Goal: Task Accomplishment & Management: Use online tool/utility

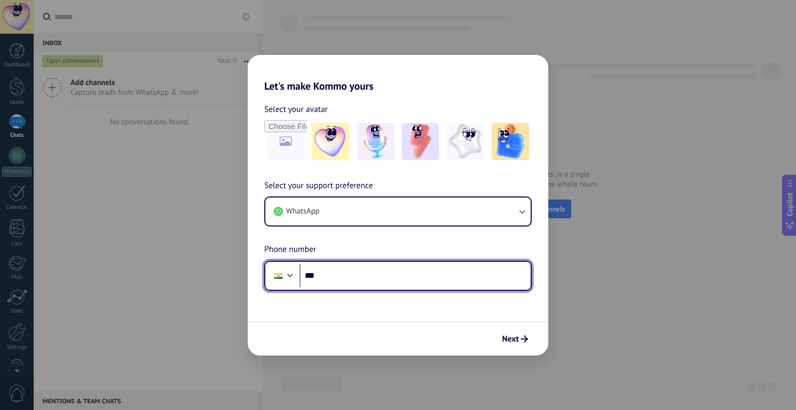
click at [341, 273] on input "***" at bounding box center [415, 276] width 231 height 24
type input "**********"
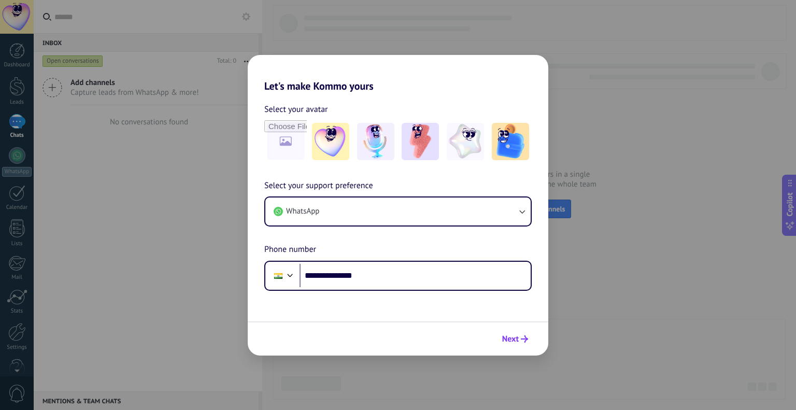
click at [521, 340] on icon "submit" at bounding box center [524, 338] width 7 height 7
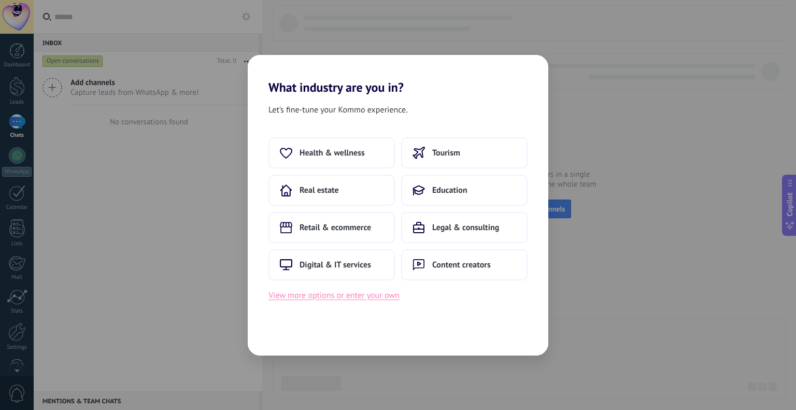
click at [330, 296] on button "View more options or enter your own" at bounding box center [334, 295] width 131 height 13
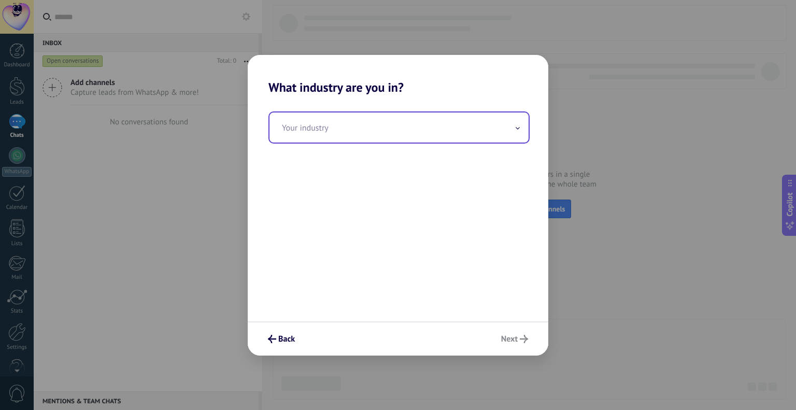
click at [336, 128] on input "text" at bounding box center [399, 128] width 259 height 30
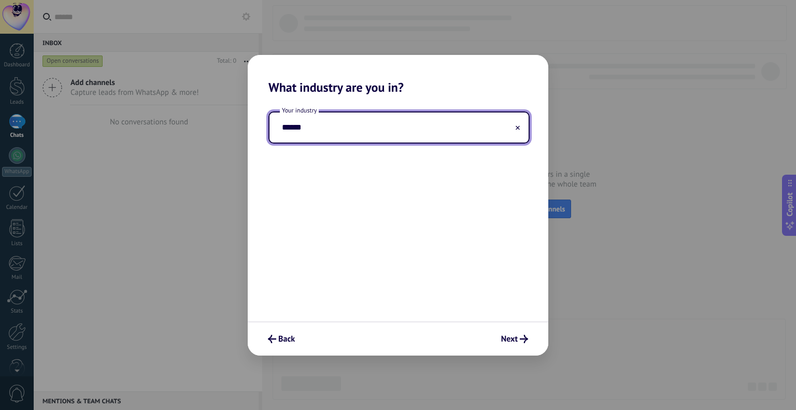
type input "*******"
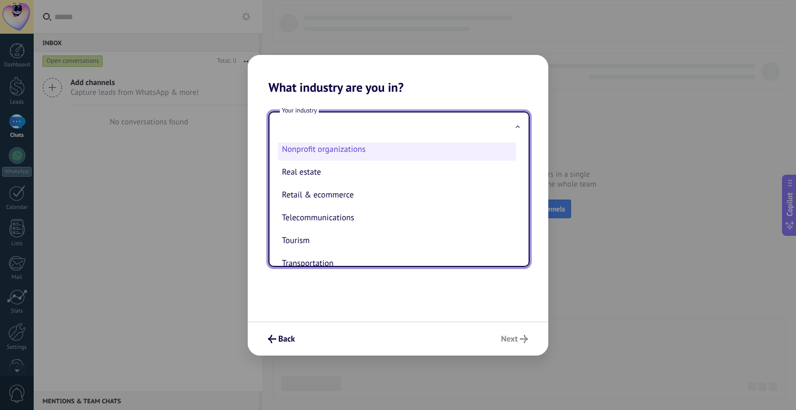
scroll to position [259, 0]
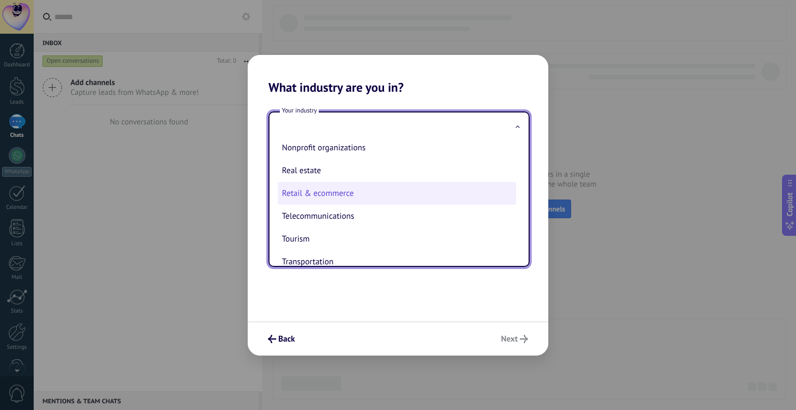
click at [362, 199] on li "Retail & ecommerce" at bounding box center [397, 193] width 239 height 23
type input "**********"
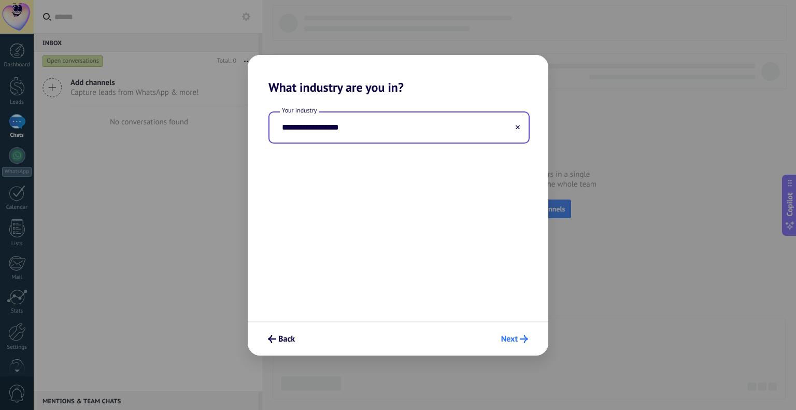
click at [508, 337] on span "Next" at bounding box center [509, 338] width 17 height 7
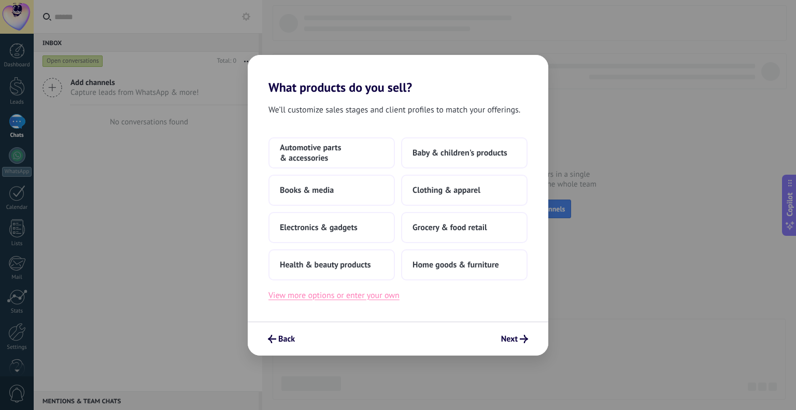
click at [376, 300] on button "View more options or enter your own" at bounding box center [334, 295] width 131 height 13
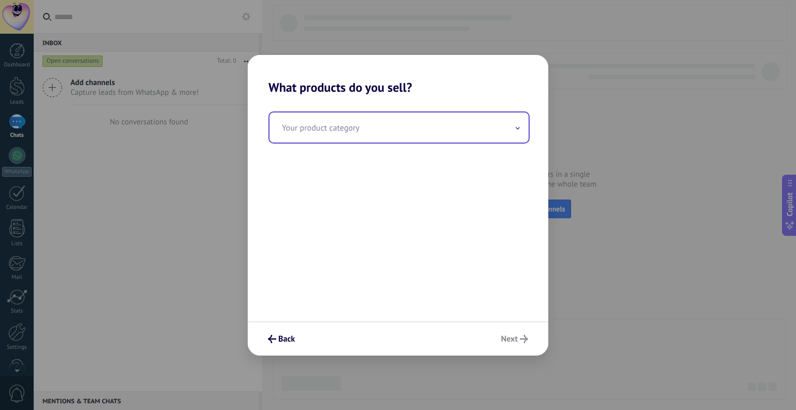
click at [516, 133] on input "text" at bounding box center [399, 128] width 259 height 30
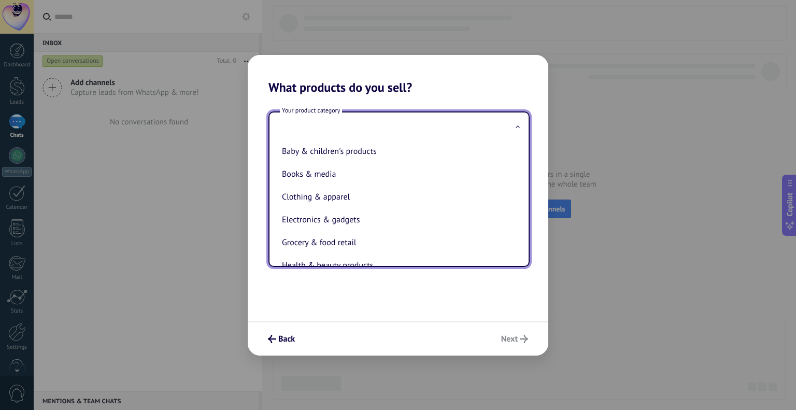
scroll to position [0, 0]
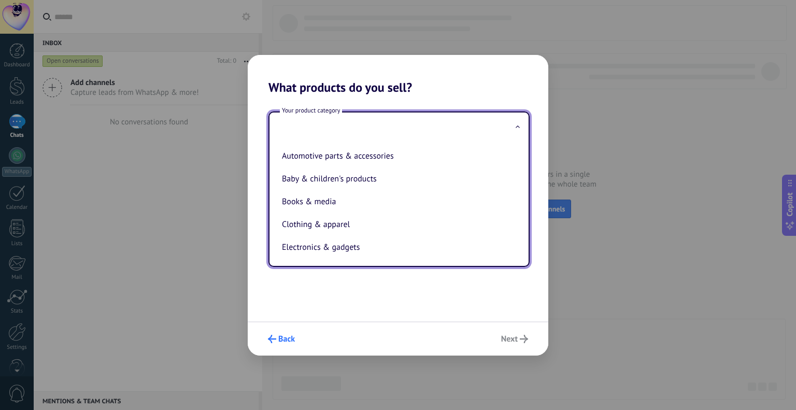
click at [283, 343] on span "Back" at bounding box center [286, 338] width 17 height 7
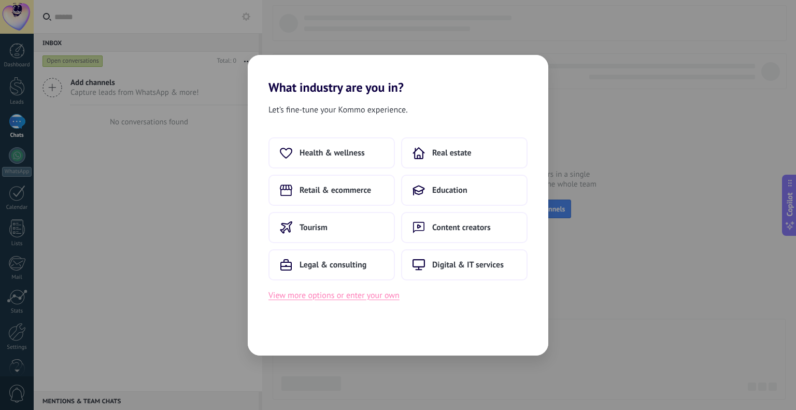
click at [362, 295] on button "View more options or enter your own" at bounding box center [334, 295] width 131 height 13
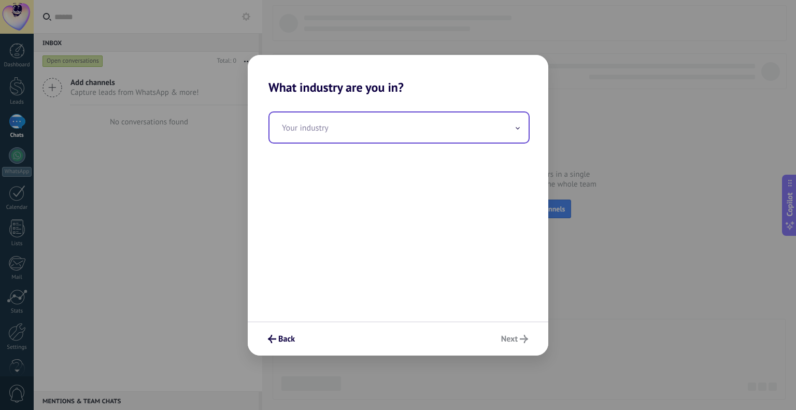
click at [519, 129] on icon at bounding box center [517, 128] width 3 height 2
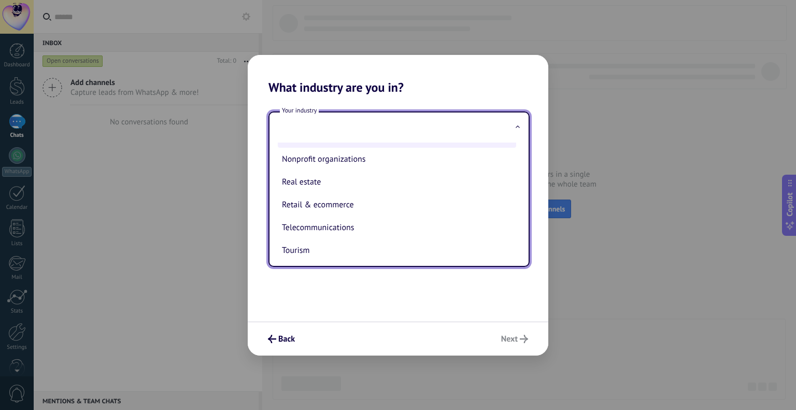
scroll to position [259, 0]
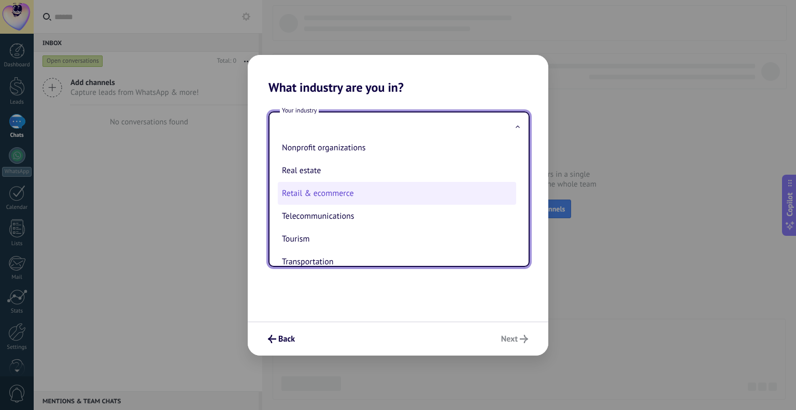
click at [397, 202] on li "Retail & ecommerce" at bounding box center [397, 193] width 239 height 23
type input "**********"
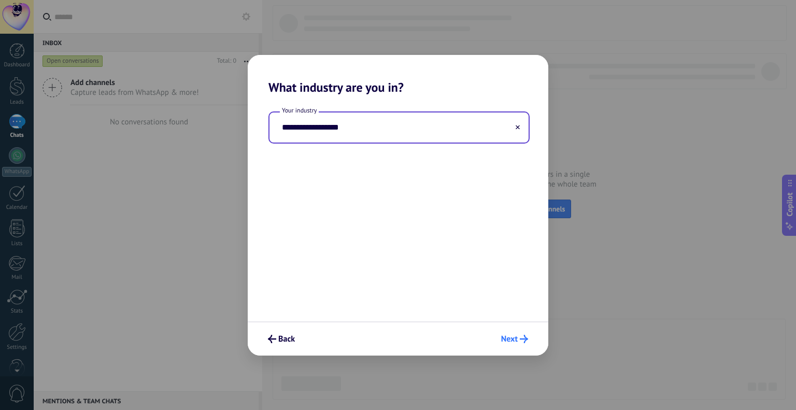
click at [513, 340] on span "Next" at bounding box center [509, 338] width 17 height 7
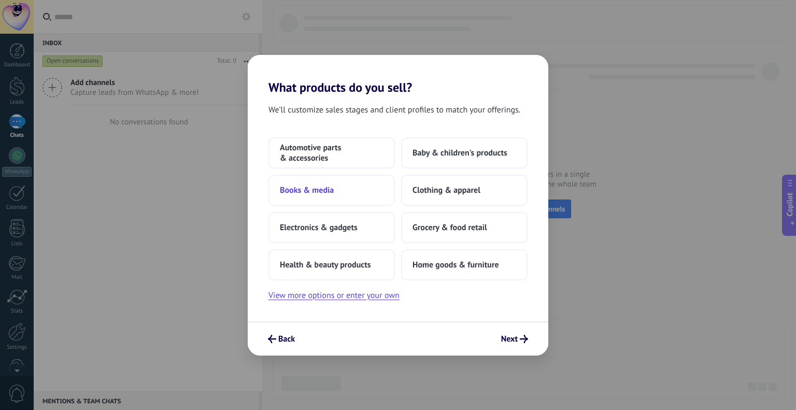
click at [330, 190] on span "Books & media" at bounding box center [307, 190] width 54 height 10
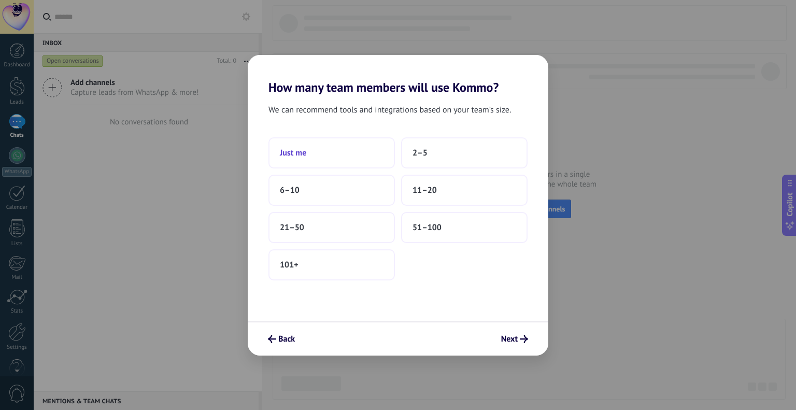
click at [298, 158] on button "Just me" at bounding box center [332, 152] width 127 height 31
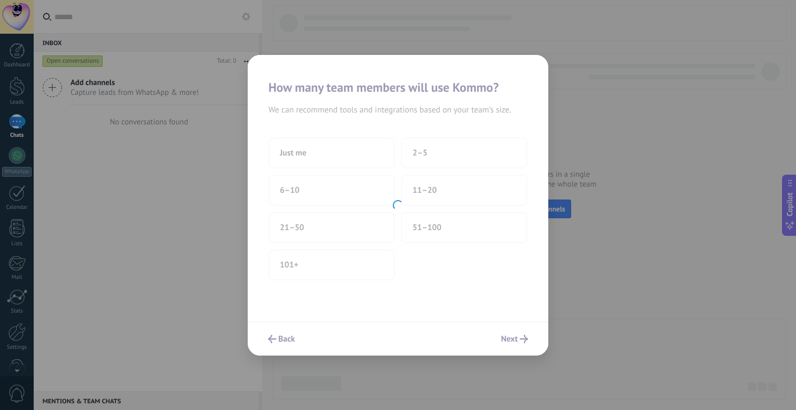
drag, startPoint x: 298, startPoint y: 158, endPoint x: 384, endPoint y: 119, distance: 93.8
click at [384, 119] on div at bounding box center [398, 205] width 301 height 301
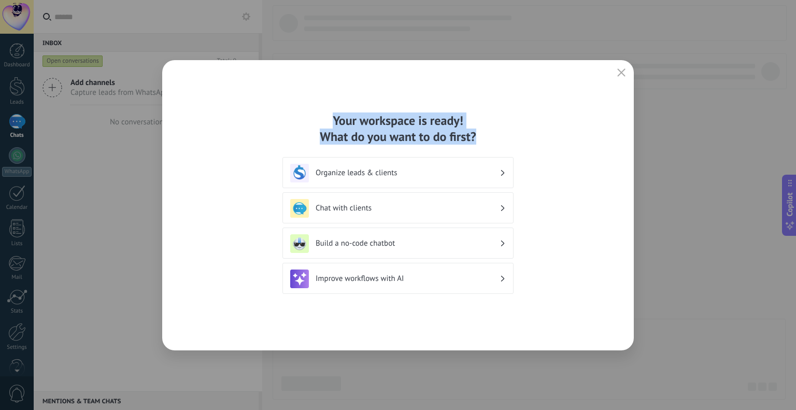
drag, startPoint x: 324, startPoint y: 109, endPoint x: 512, endPoint y: 143, distance: 191.2
click at [512, 143] on div "Your workspace is ready! What do you want to do first? Organize leads & clients…" at bounding box center [398, 205] width 472 height 290
click at [512, 143] on div "Your workspace is ready! What do you want to do first?" at bounding box center [398, 129] width 231 height 32
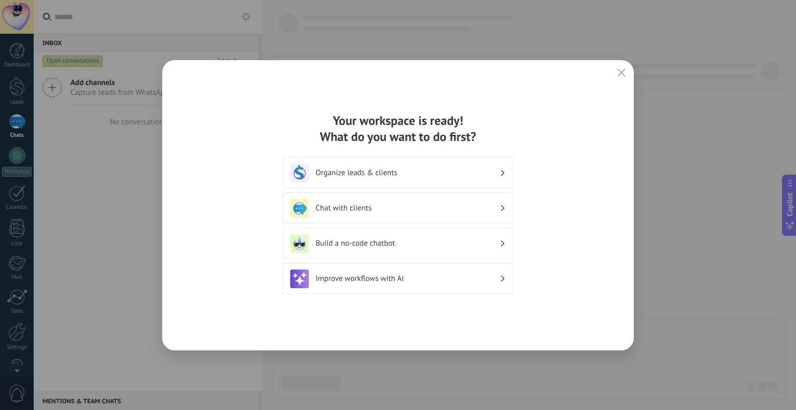
click at [394, 207] on h3 "Chat with clients" at bounding box center [408, 208] width 184 height 10
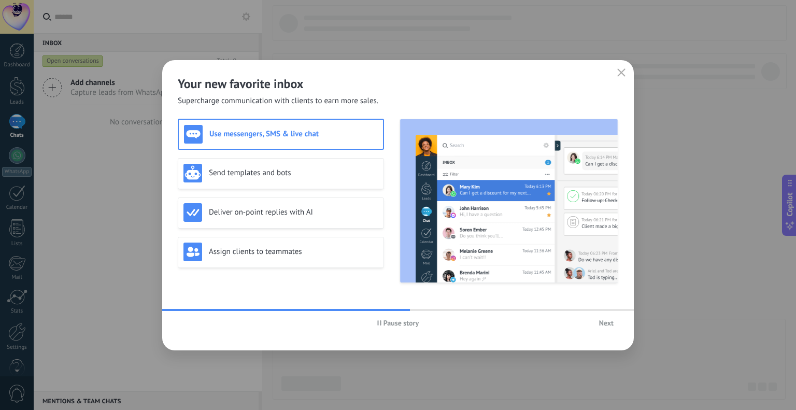
click at [612, 330] on button "Next" at bounding box center [607, 323] width 24 height 16
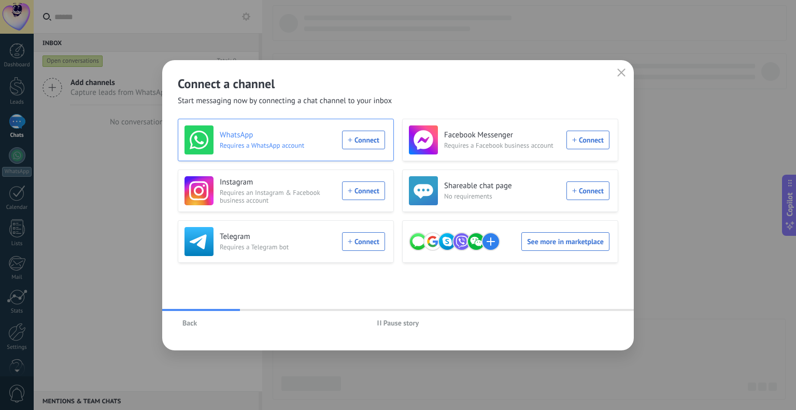
click at [352, 135] on div "WhatsApp Requires a WhatsApp account Connect" at bounding box center [285, 139] width 201 height 29
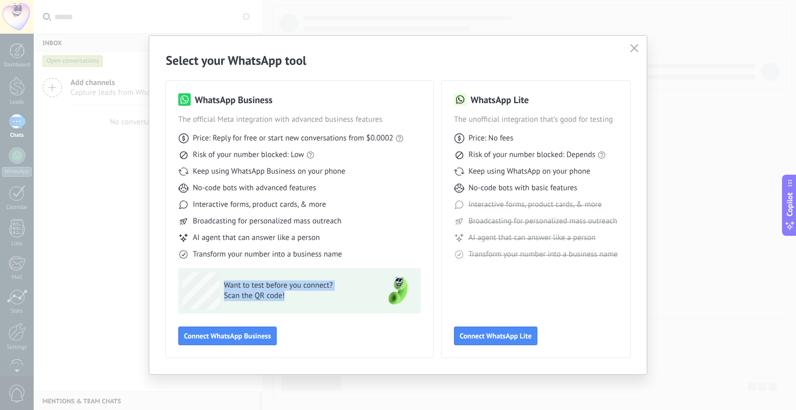
click at [186, 282] on div "Want to test before you connect? Scan the QR code!" at bounding box center [281, 290] width 197 height 37
click at [168, 152] on div "WhatsApp Business The official Meta integration with advanced business features…" at bounding box center [300, 219] width 268 height 277
click at [205, 137] on span "Price: Reply for free or start new conversations from $0.0002" at bounding box center [293, 138] width 201 height 10
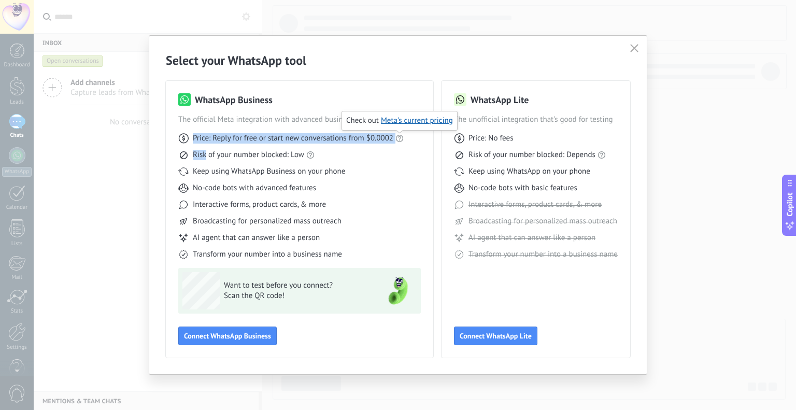
drag, startPoint x: 205, startPoint y: 137, endPoint x: 398, endPoint y: 137, distance: 193.4
click at [398, 137] on div "Price: Reply for free or start new conversations from $0.0002" at bounding box center [299, 138] width 243 height 10
click at [378, 140] on span "Price: Reply for free or start new conversations from $0.0002" at bounding box center [293, 138] width 201 height 10
drag, startPoint x: 378, startPoint y: 140, endPoint x: 187, endPoint y: 143, distance: 191.4
click at [187, 143] on div "Price: Reply for free or start new conversations from $0.0002" at bounding box center [299, 138] width 243 height 10
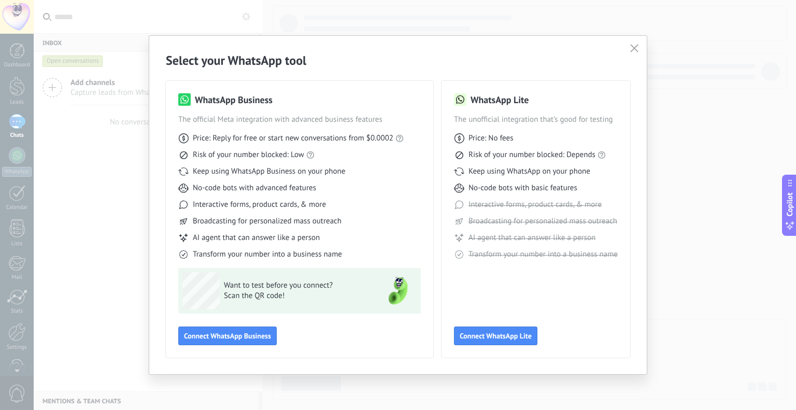
click at [193, 153] on span "Risk of your number blocked: Low" at bounding box center [248, 155] width 111 height 10
drag, startPoint x: 193, startPoint y: 153, endPoint x: 299, endPoint y: 153, distance: 106.3
click at [299, 153] on span "Risk of your number blocked: Low" at bounding box center [248, 155] width 111 height 10
drag, startPoint x: 299, startPoint y: 153, endPoint x: 201, endPoint y: 161, distance: 98.3
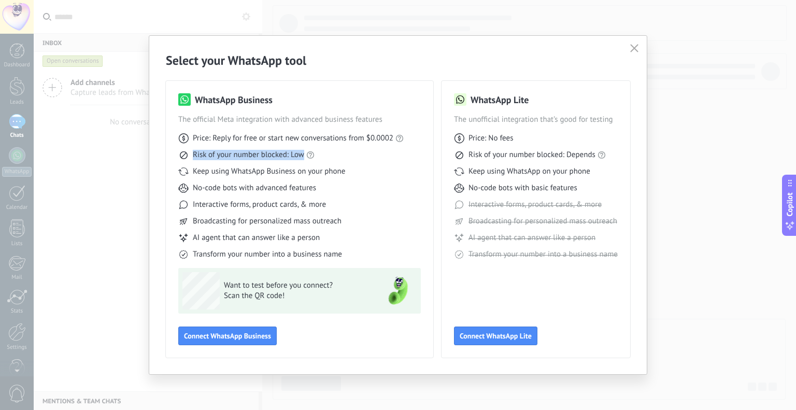
click at [201, 161] on div "Price: Reply for free or start new conversations from $0.0002 Risk of your numb…" at bounding box center [299, 192] width 243 height 135
drag, startPoint x: 201, startPoint y: 161, endPoint x: 303, endPoint y: 163, distance: 101.6
click at [303, 163] on div "Price: Reply for free or start new conversations from $0.0002 Risk of your numb…" at bounding box center [299, 192] width 243 height 135
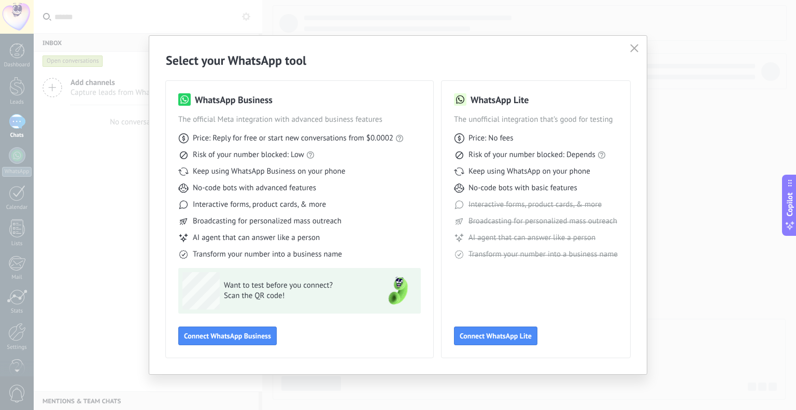
click at [200, 174] on span "Keep using WhatsApp Business on your phone" at bounding box center [269, 171] width 152 height 10
drag, startPoint x: 200, startPoint y: 174, endPoint x: 308, endPoint y: 172, distance: 108.4
click at [308, 172] on span "Keep using WhatsApp Business on your phone" at bounding box center [269, 171] width 152 height 10
click at [322, 171] on span "Keep using WhatsApp Business on your phone" at bounding box center [269, 171] width 152 height 10
click at [249, 338] on span "Connect WhatsApp Business" at bounding box center [227, 335] width 87 height 7
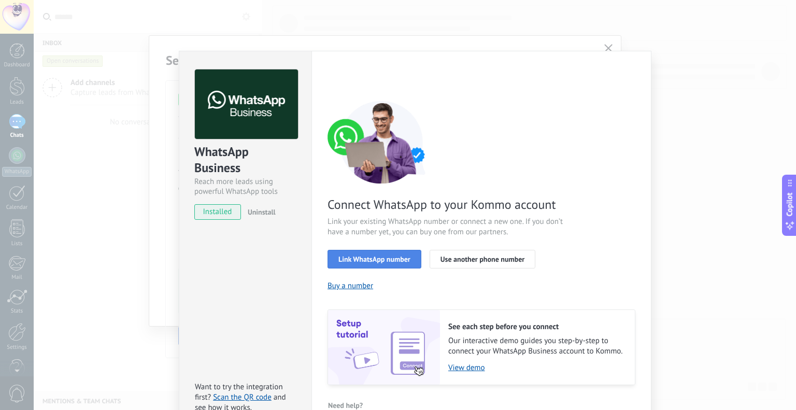
click at [398, 260] on span "Link WhatsApp number" at bounding box center [375, 259] width 72 height 7
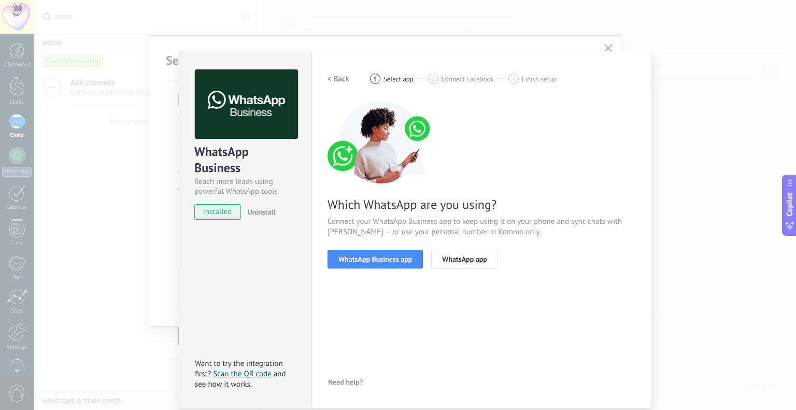
click at [342, 198] on span "Which WhatsApp are you using?" at bounding box center [482, 205] width 308 height 16
drag, startPoint x: 342, startPoint y: 198, endPoint x: 496, endPoint y: 192, distance: 153.6
click at [496, 192] on div "Which WhatsApp are you using? Connect your WhatsApp Business app to keep using …" at bounding box center [482, 185] width 308 height 168
click at [395, 263] on span "WhatsApp Business app" at bounding box center [376, 259] width 74 height 7
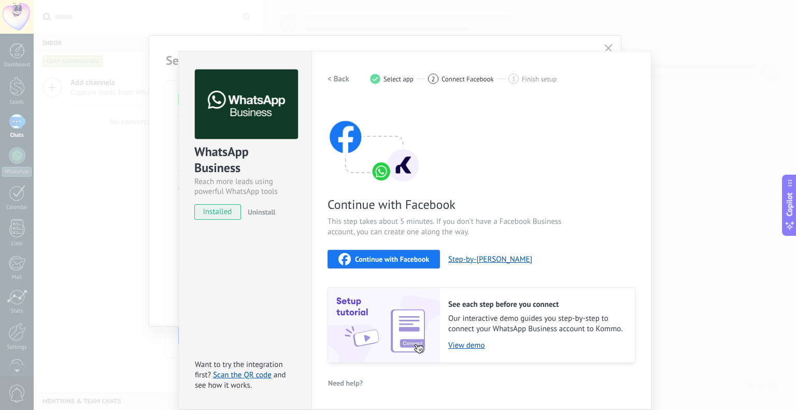
click at [324, 220] on div "Settings Authorization This tab logs the users who have granted integration acc…" at bounding box center [482, 230] width 340 height 359
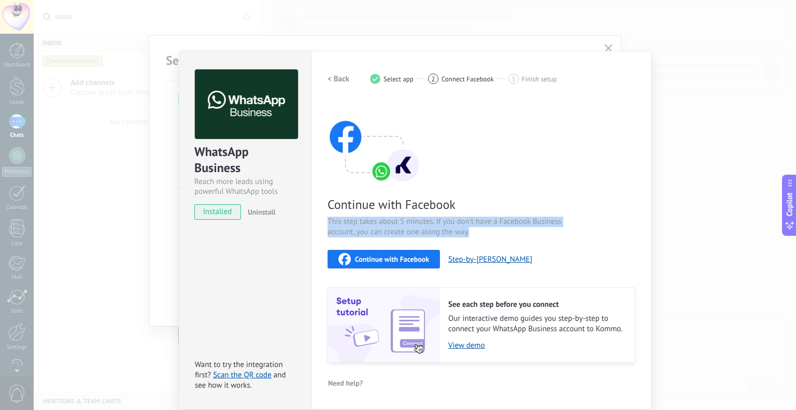
drag, startPoint x: 324, startPoint y: 220, endPoint x: 509, endPoint y: 232, distance: 185.5
click at [509, 232] on div "Settings Authorization This tab logs the users who have granted integration acc…" at bounding box center [482, 230] width 340 height 359
click at [509, 232] on span "This step takes about 5 minutes. If you don’t have a Facebook Business account,…" at bounding box center [451, 227] width 247 height 21
drag, startPoint x: 509, startPoint y: 232, endPoint x: 319, endPoint y: 228, distance: 189.3
click at [319, 228] on div "Settings Authorization This tab logs the users who have granted integration acc…" at bounding box center [482, 230] width 340 height 359
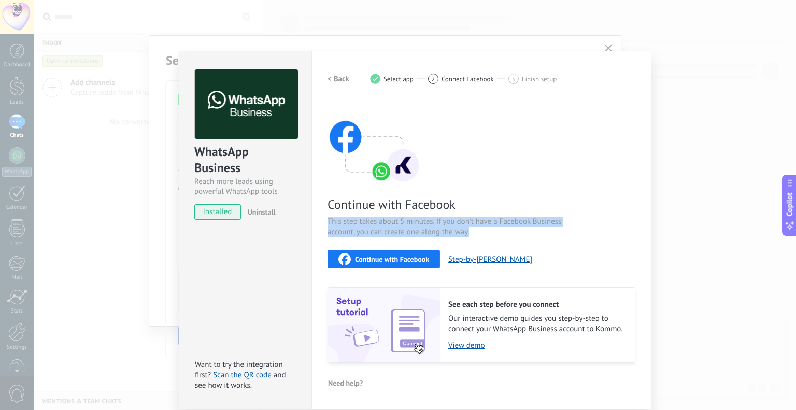
click at [319, 228] on div "Settings Authorization This tab logs the users who have granted integration acc…" at bounding box center [482, 230] width 340 height 359
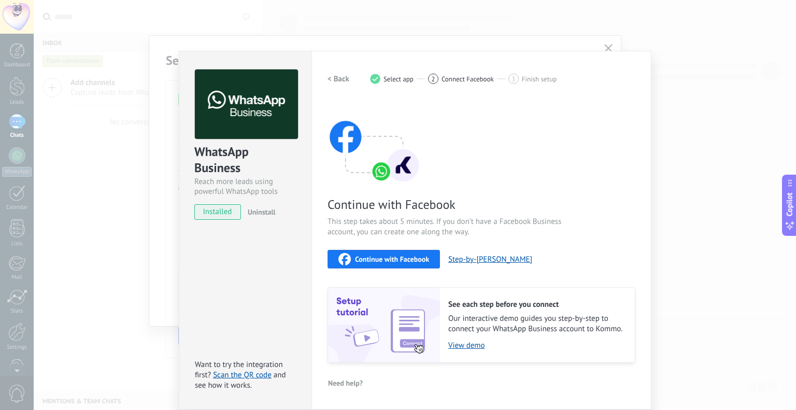
click at [367, 256] on span "Continue with Facebook" at bounding box center [392, 259] width 74 height 7
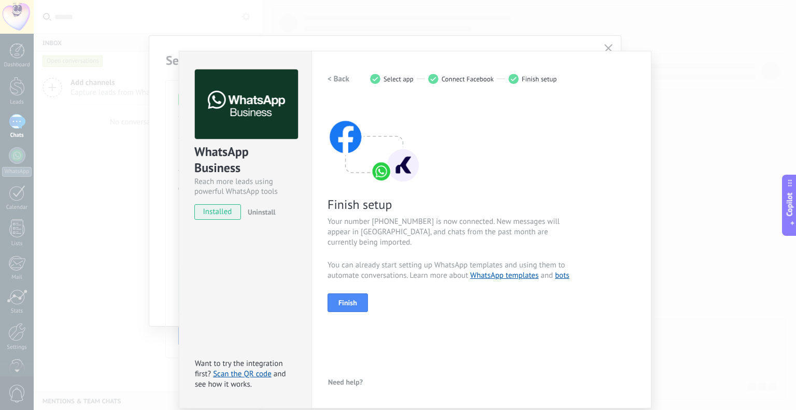
click at [359, 221] on span "Your number +91 93591 17785 is now connected. New messages will appear in Kommo…" at bounding box center [451, 232] width 247 height 31
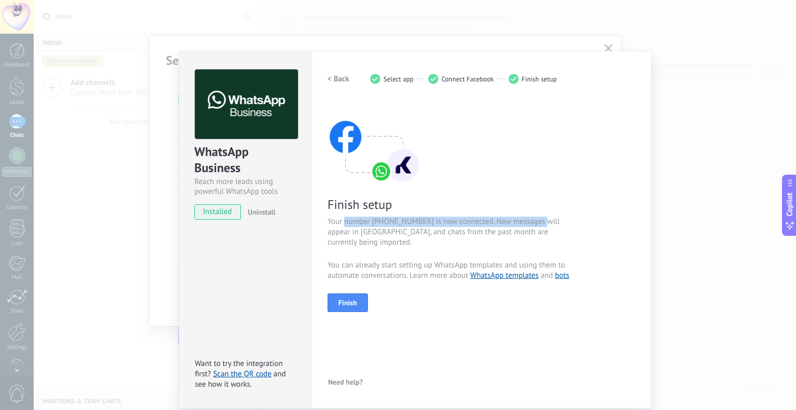
drag, startPoint x: 359, startPoint y: 221, endPoint x: 534, endPoint y: 224, distance: 174.8
click at [534, 224] on span "Your number +91 93591 17785 is now connected. New messages will appear in Kommo…" at bounding box center [451, 232] width 247 height 31
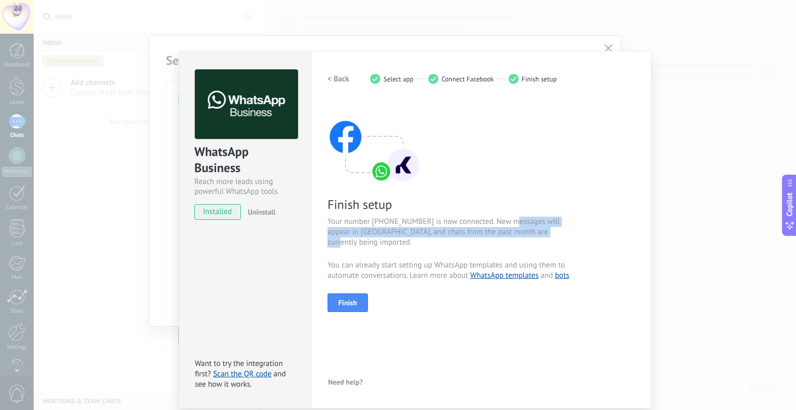
drag, startPoint x: 534, startPoint y: 224, endPoint x: 537, endPoint y: 234, distance: 10.3
click at [537, 234] on span "Your number +91 93591 17785 is now connected. New messages will appear in Kommo…" at bounding box center [451, 232] width 247 height 31
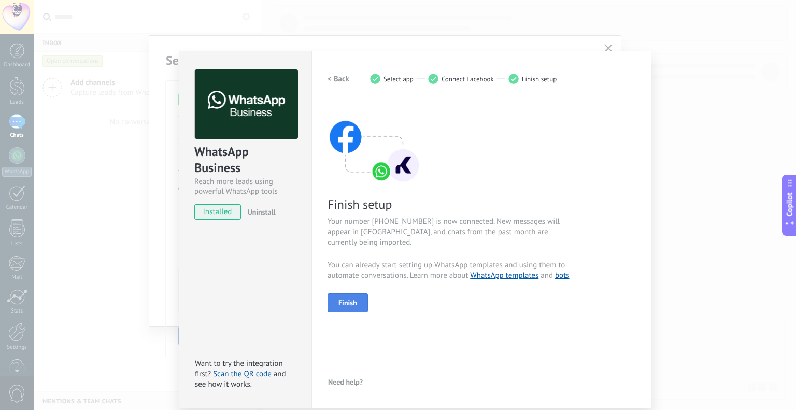
click at [356, 306] on span "Finish" at bounding box center [348, 302] width 19 height 7
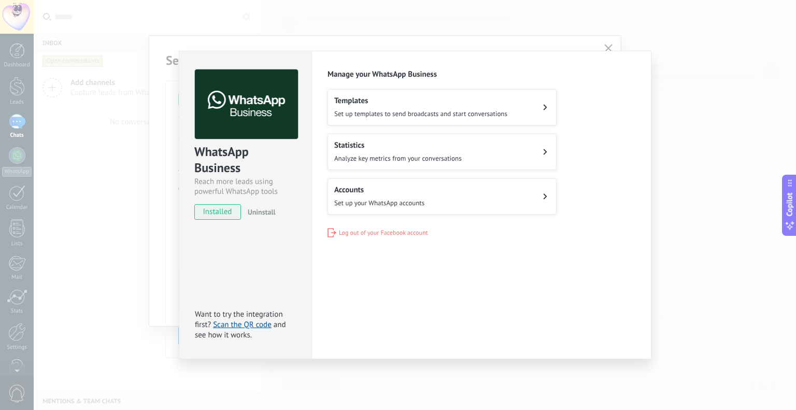
click at [351, 74] on h2 "Manage your WhatsApp Business" at bounding box center [482, 74] width 308 height 10
drag, startPoint x: 351, startPoint y: 74, endPoint x: 448, endPoint y: 75, distance: 97.5
click at [448, 75] on h2 "Manage your WhatsApp Business" at bounding box center [482, 74] width 308 height 10
click at [467, 111] on span "Set up templates to send broadcasts and start conversations" at bounding box center [420, 113] width 173 height 9
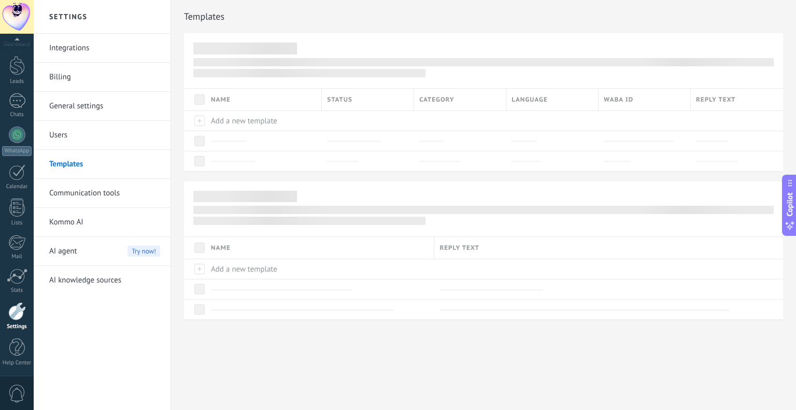
scroll to position [6, 0]
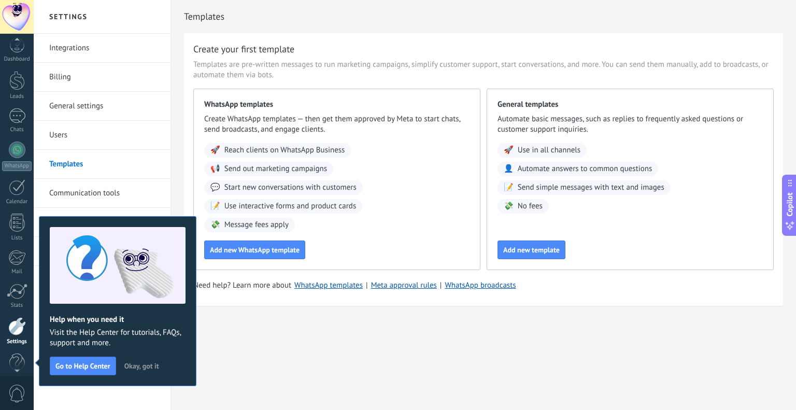
click at [137, 369] on span "Okay, got it" at bounding box center [141, 365] width 35 height 7
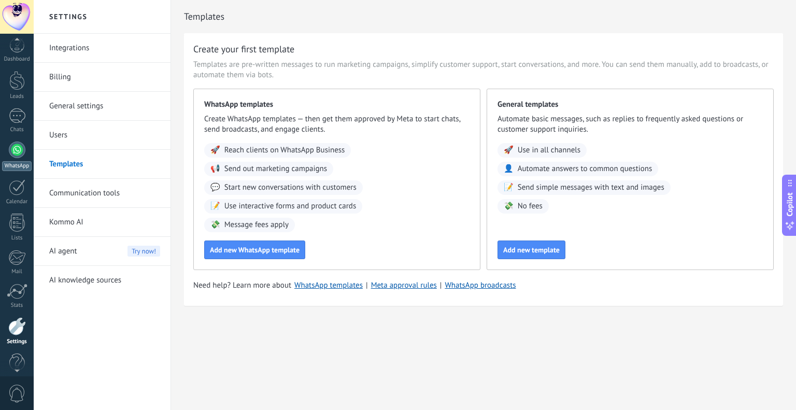
click at [19, 153] on div at bounding box center [17, 150] width 17 height 17
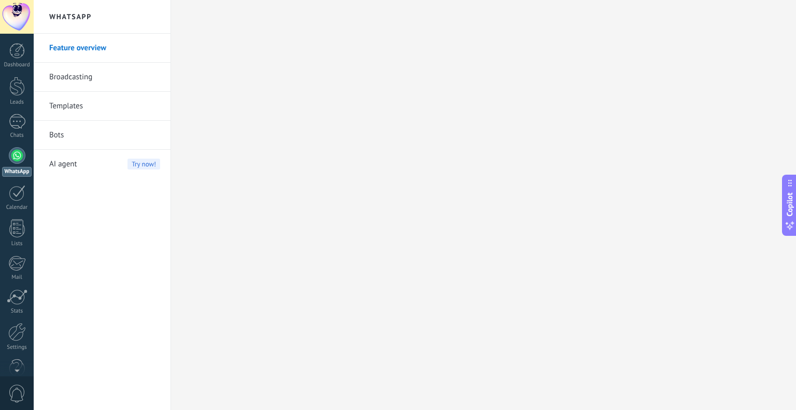
click at [85, 169] on div "AI agent Try now!" at bounding box center [104, 164] width 111 height 29
click at [7, 123] on link "Chats" at bounding box center [17, 126] width 34 height 25
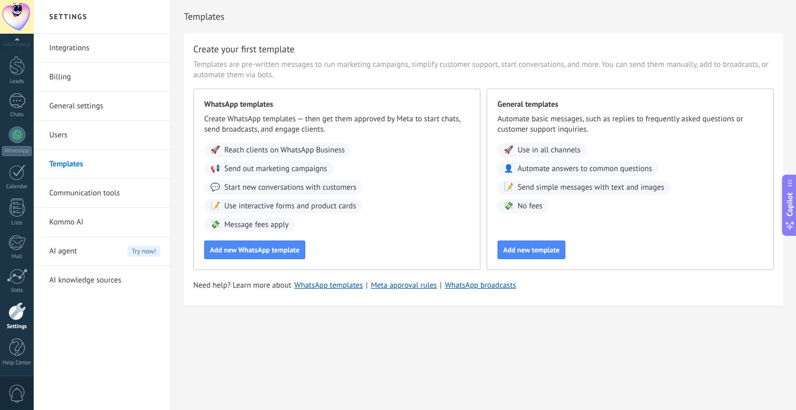
click at [87, 256] on div "AI agent Try now!" at bounding box center [104, 251] width 111 height 29
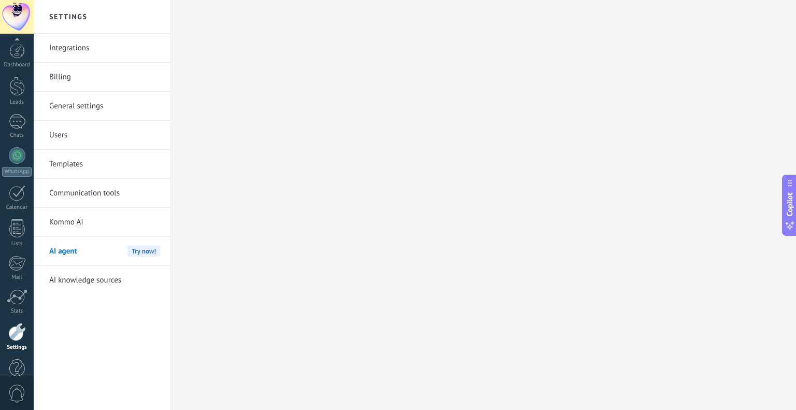
scroll to position [21, 0]
click at [145, 252] on span "Try now!" at bounding box center [144, 251] width 33 height 11
click at [75, 226] on link "Kommo AI" at bounding box center [104, 222] width 111 height 29
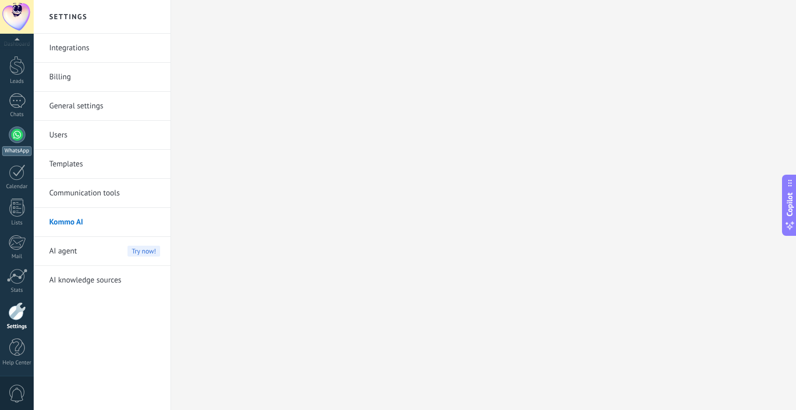
click at [23, 136] on div at bounding box center [17, 135] width 17 height 17
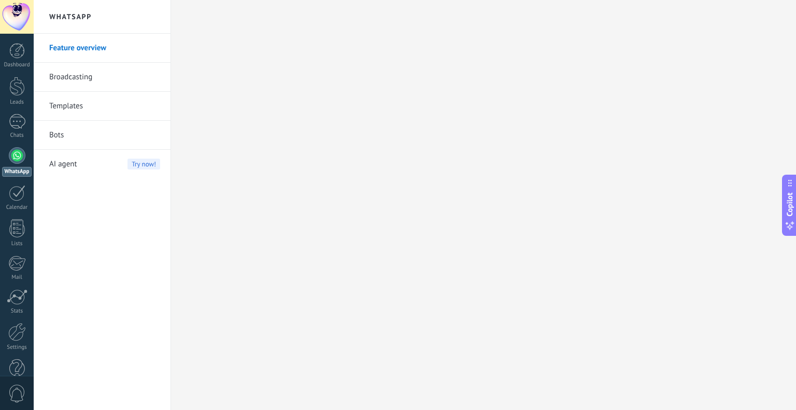
click at [104, 170] on div "AI agent Try now!" at bounding box center [104, 164] width 111 height 29
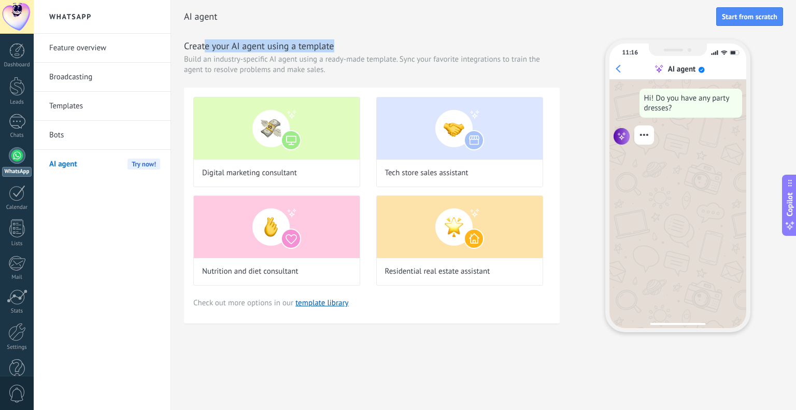
drag, startPoint x: 204, startPoint y: 46, endPoint x: 344, endPoint y: 44, distance: 140.0
click at [344, 44] on h3 "Create your AI agent using a template" at bounding box center [372, 45] width 376 height 13
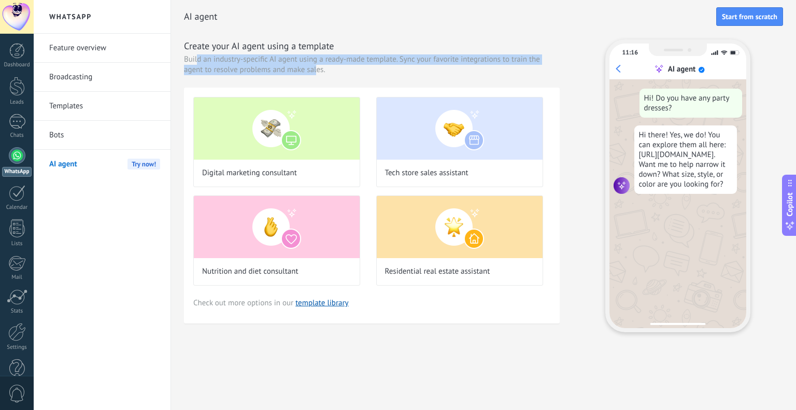
drag, startPoint x: 197, startPoint y: 60, endPoint x: 318, endPoint y: 68, distance: 121.1
click at [318, 68] on span "Build an industry-specific AI agent using a ready-made template. Sync your favo…" at bounding box center [372, 64] width 376 height 21
drag, startPoint x: 343, startPoint y: 69, endPoint x: 223, endPoint y: 62, distance: 120.5
click at [223, 62] on span "Build an industry-specific AI agent using a ready-made template. Sync your favo…" at bounding box center [372, 64] width 376 height 21
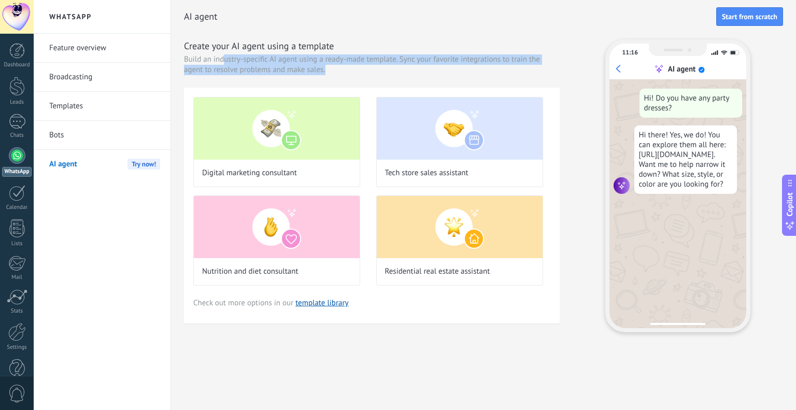
click at [223, 62] on span "Build an industry-specific AI agent using a ready-made template. Sync your favo…" at bounding box center [372, 64] width 376 height 21
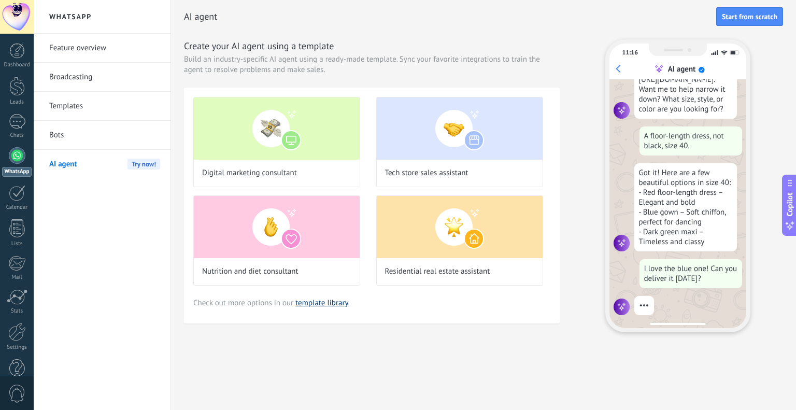
scroll to position [87, 0]
click at [319, 304] on link "template library" at bounding box center [322, 303] width 53 height 10
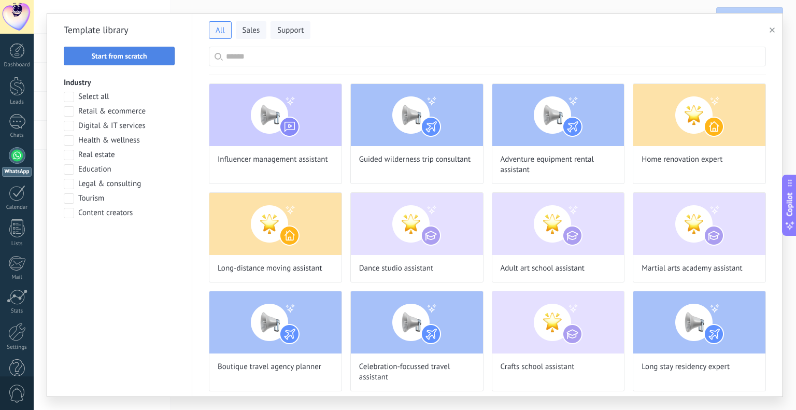
scroll to position [171, 0]
click at [133, 61] on button "Start from scratch" at bounding box center [119, 56] width 111 height 19
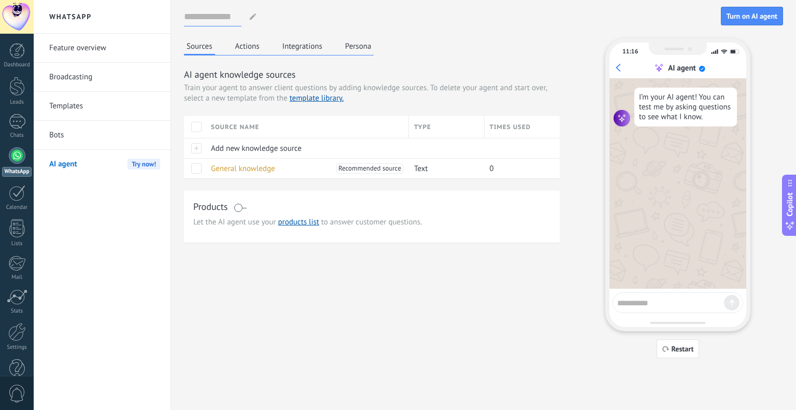
click at [224, 22] on input at bounding box center [213, 16] width 58 height 19
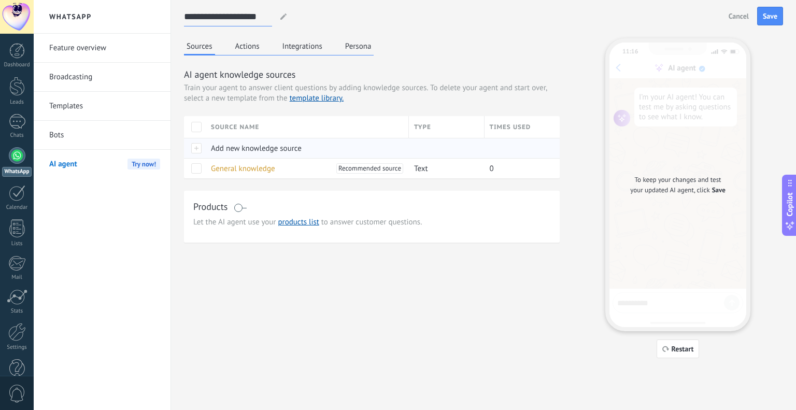
type input "**********"
click at [211, 149] on span "Add new knowledge source" at bounding box center [256, 149] width 91 height 10
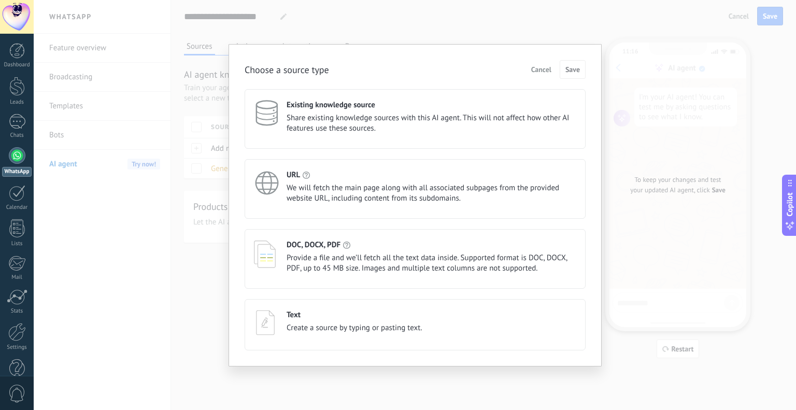
click at [351, 185] on span "We will fetch the main page along with all associated subpages from the provide…" at bounding box center [432, 193] width 290 height 21
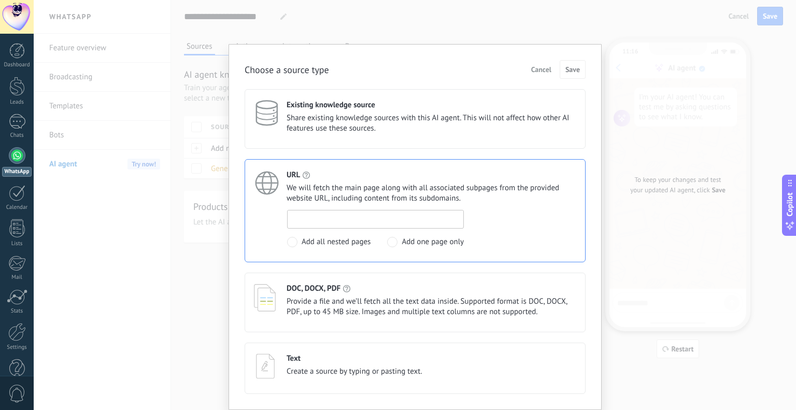
click at [334, 217] on input at bounding box center [376, 219] width 176 height 17
paste input "**********"
type input "**********"
click at [572, 73] on span "Save" at bounding box center [573, 69] width 15 height 7
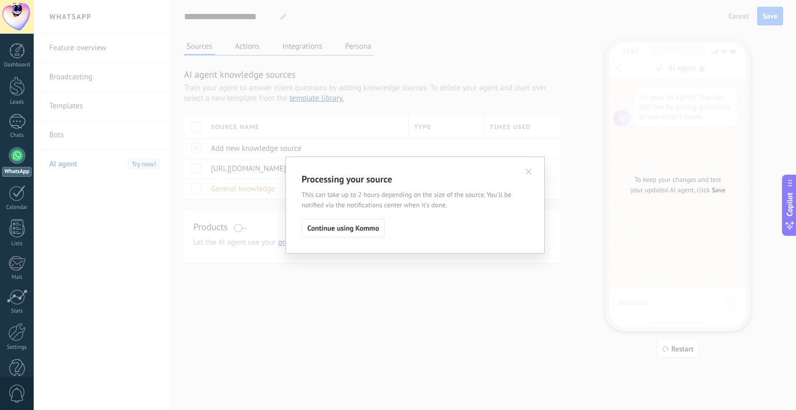
click at [310, 197] on span "This can take up to 2 hours depending on the size of the source. You'll be noti…" at bounding box center [415, 200] width 227 height 21
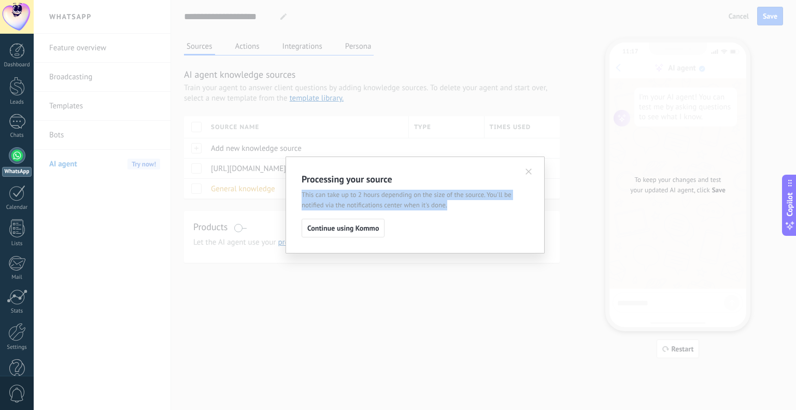
drag, startPoint x: 310, startPoint y: 197, endPoint x: 467, endPoint y: 204, distance: 156.8
click at [467, 204] on span "This can take up to 2 hours depending on the size of the source. You'll be noti…" at bounding box center [415, 200] width 227 height 21
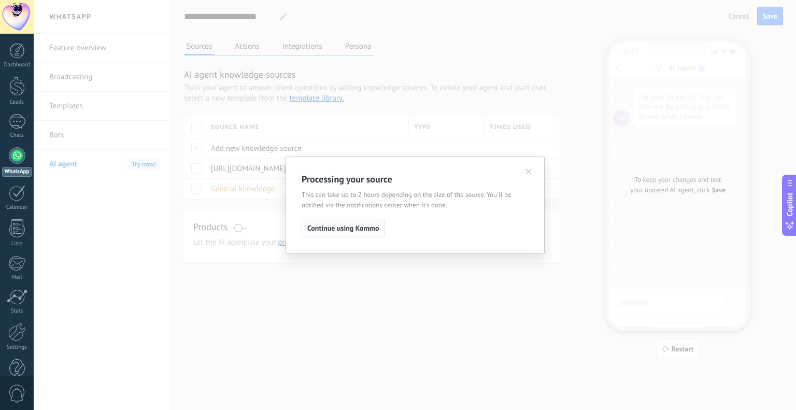
click at [343, 233] on button "Continue using Kommo" at bounding box center [343, 228] width 83 height 19
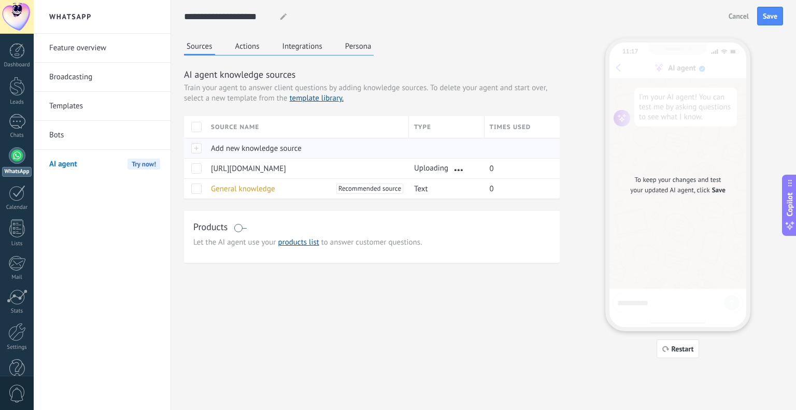
click at [225, 147] on span "Add new knowledge source" at bounding box center [256, 149] width 91 height 10
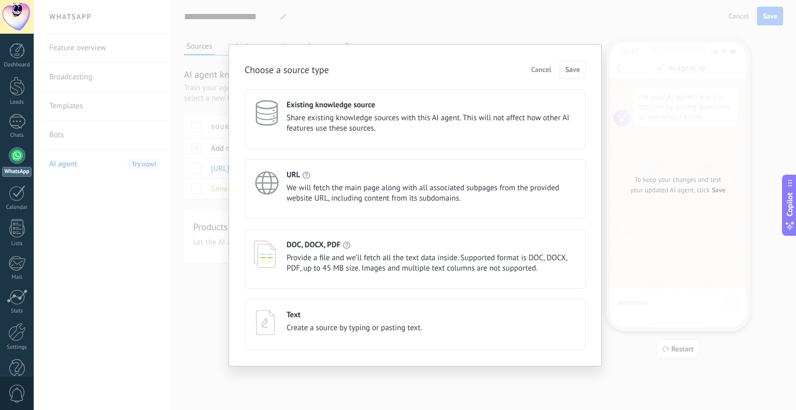
click at [490, 122] on span "Share existing knowledge sources with this AI agent. This will not affect how o…" at bounding box center [432, 123] width 290 height 21
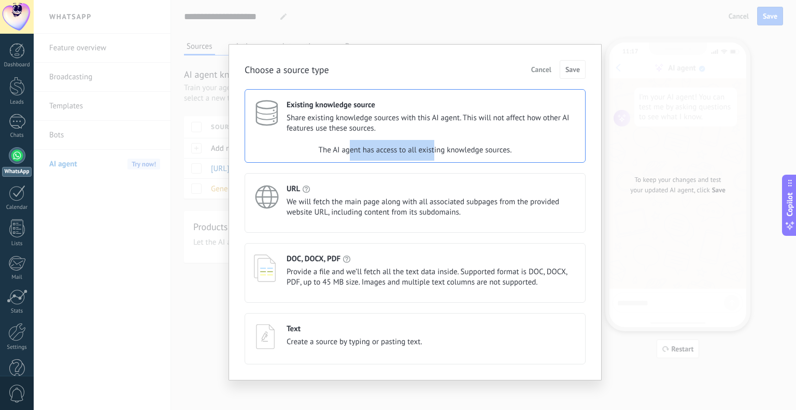
drag, startPoint x: 370, startPoint y: 149, endPoint x: 433, endPoint y: 151, distance: 63.8
click at [433, 151] on div "The AI agent has access to all existing knowledge sources." at bounding box center [415, 150] width 340 height 21
click at [434, 151] on div "The AI agent has access to all existing knowledge sources." at bounding box center [415, 150] width 340 height 21
click at [392, 149] on div "The AI agent has access to all existing knowledge sources." at bounding box center [415, 150] width 340 height 21
click at [311, 265] on div "DOC, DOCX, PDF Provide a file and we’ll fetch all the text data inside. Support…" at bounding box center [432, 271] width 290 height 34
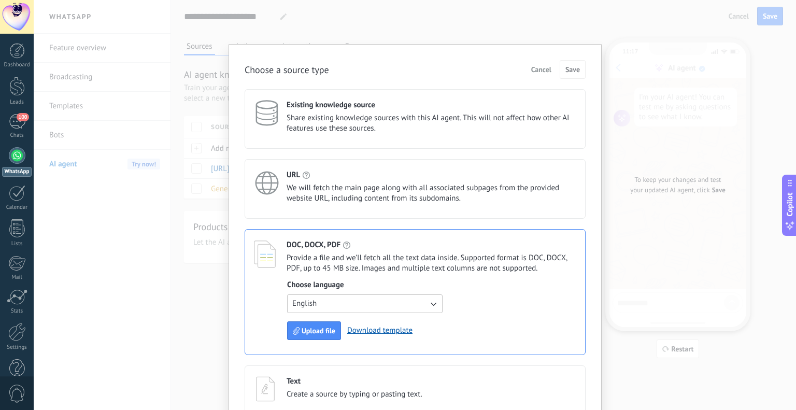
scroll to position [22, 0]
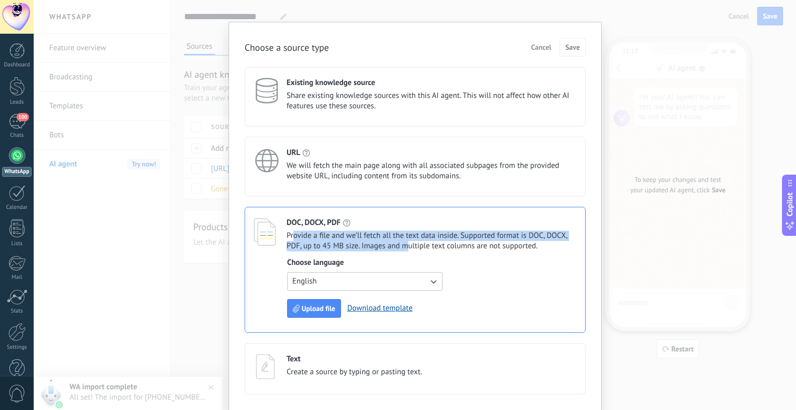
drag, startPoint x: 292, startPoint y: 234, endPoint x: 404, endPoint y: 244, distance: 112.5
click at [404, 244] on span "Provide a file and we’ll fetch all the text data inside. Supported format is DO…" at bounding box center [432, 241] width 290 height 21
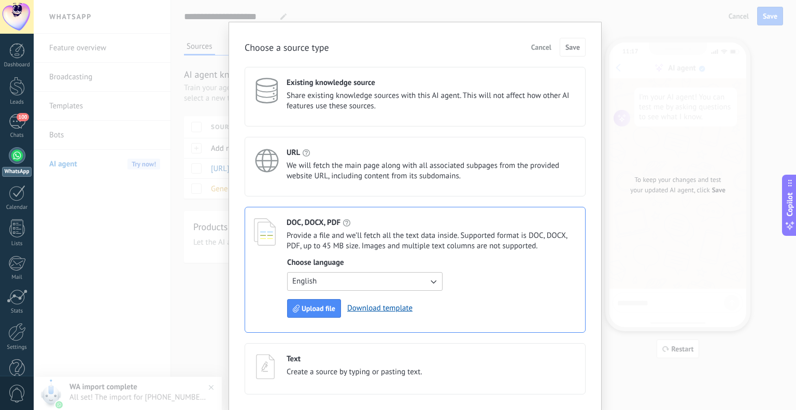
click at [411, 242] on span "Provide a file and we’ll fetch all the text data inside. Supported format is DO…" at bounding box center [432, 241] width 290 height 21
drag, startPoint x: 550, startPoint y: 240, endPoint x: 371, endPoint y: 235, distance: 179.0
click at [371, 235] on span "Provide a file and we’ll fetch all the text data inside. Supported format is DO…" at bounding box center [432, 241] width 290 height 21
click at [348, 245] on span "Provide a file and we’ll fetch all the text data inside. Supported format is DO…" at bounding box center [432, 241] width 290 height 21
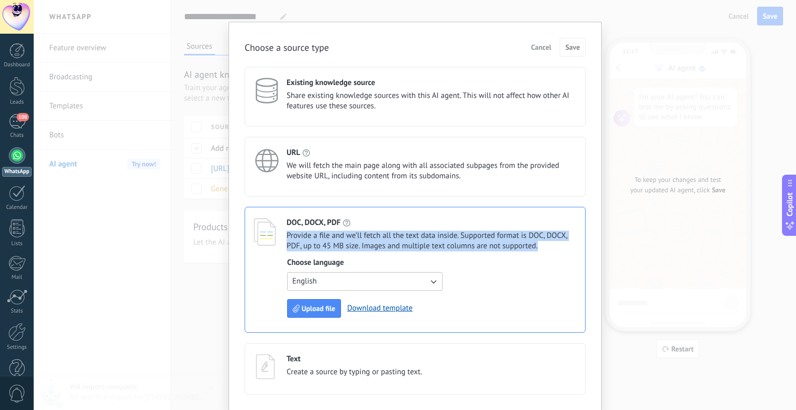
click at [348, 245] on span "Provide a file and we’ll fetch all the text data inside. Supported format is DO…" at bounding box center [432, 241] width 290 height 21
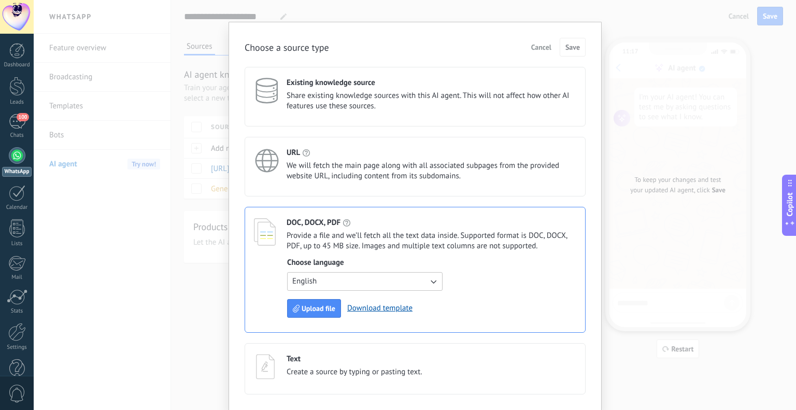
click at [335, 281] on button "English" at bounding box center [365, 281] width 156 height 19
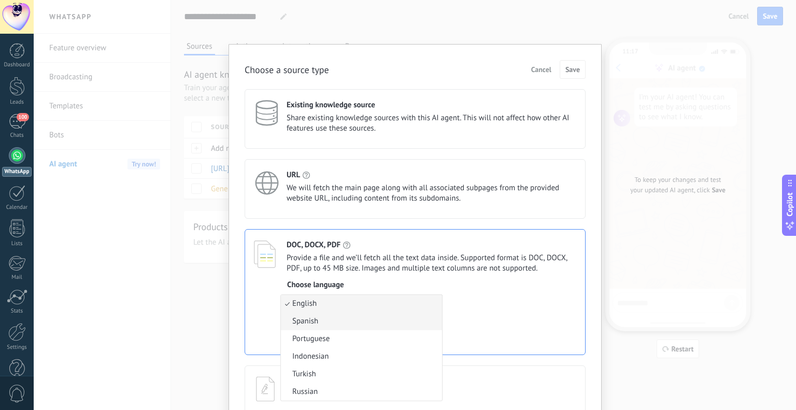
scroll to position [0, 0]
click at [452, 280] on div "Choose language English English Spanish Portuguese Indonesian Turkish Russian U…" at bounding box center [431, 310] width 289 height 60
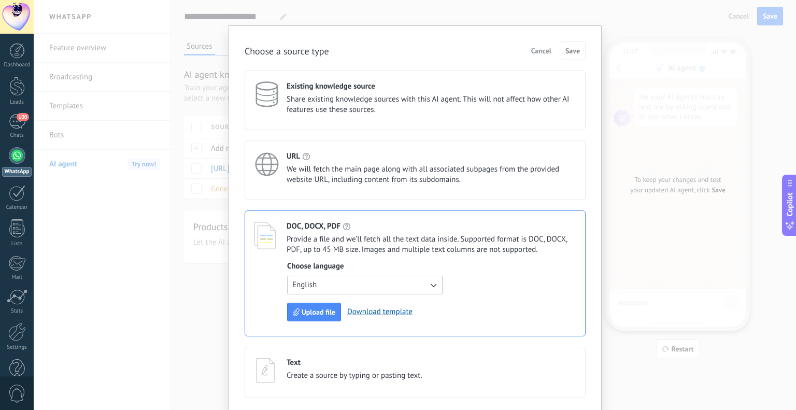
scroll to position [22, 0]
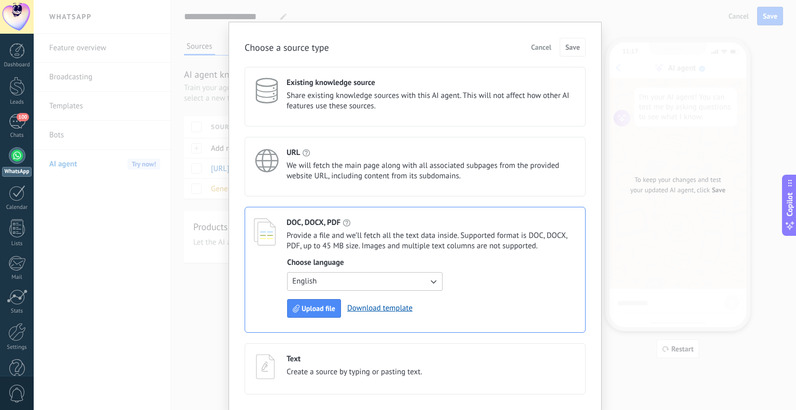
click at [355, 362] on div "Text" at bounding box center [355, 359] width 136 height 10
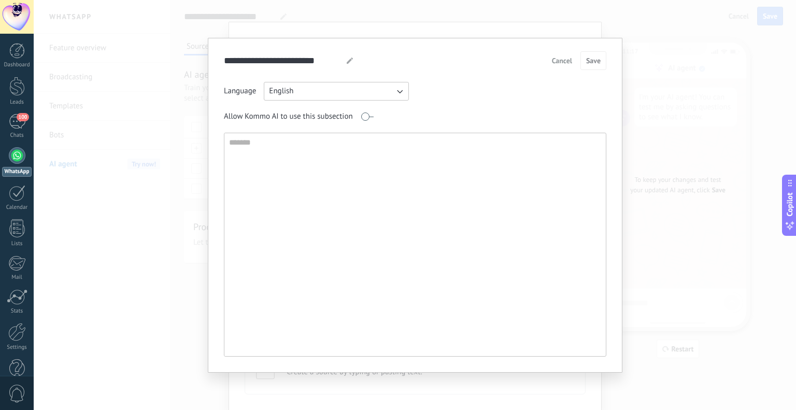
click at [556, 64] on span "Cancel" at bounding box center [562, 60] width 20 height 7
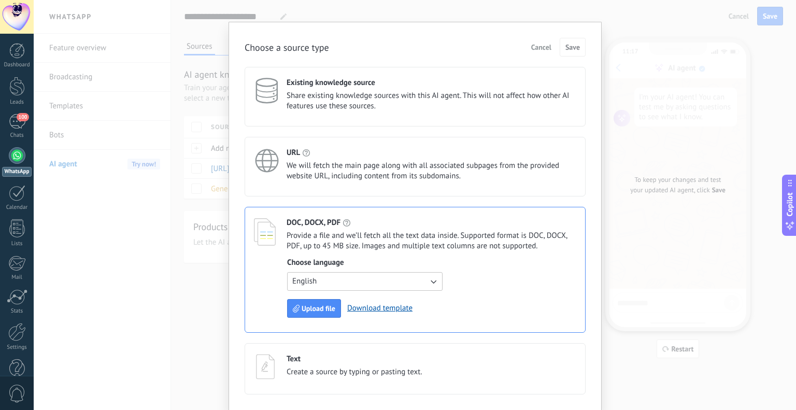
click at [370, 372] on span "Create a source by typing or pasting text." at bounding box center [355, 372] width 136 height 10
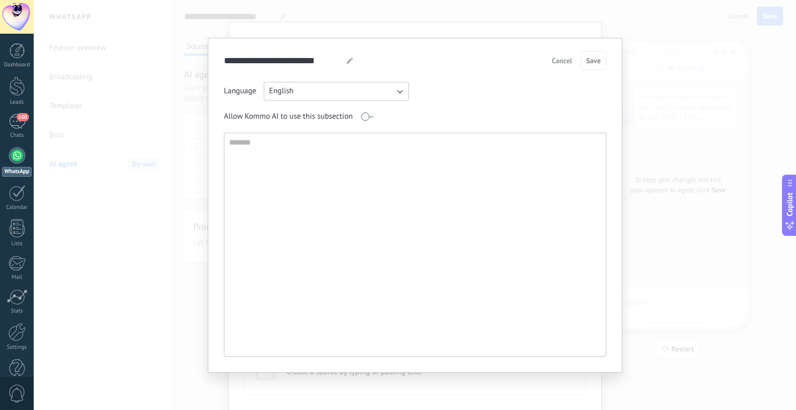
click at [357, 90] on button "English" at bounding box center [336, 91] width 145 height 19
click at [481, 190] on textarea at bounding box center [415, 244] width 380 height 223
click at [558, 59] on span "Cancel" at bounding box center [562, 60] width 20 height 7
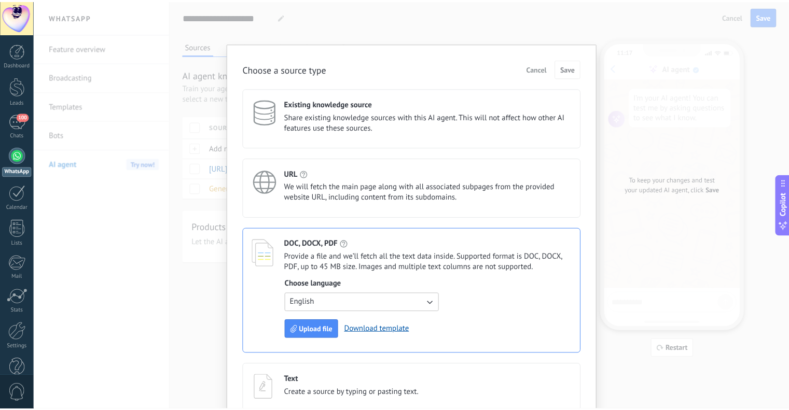
scroll to position [0, 0]
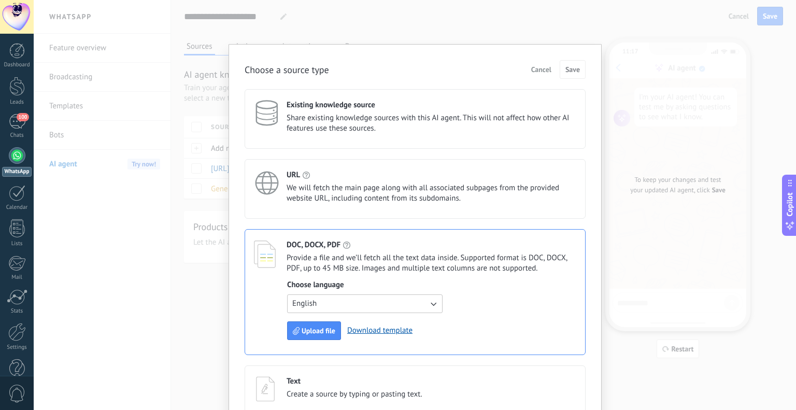
click at [534, 62] on button "Cancel" at bounding box center [542, 70] width 30 height 16
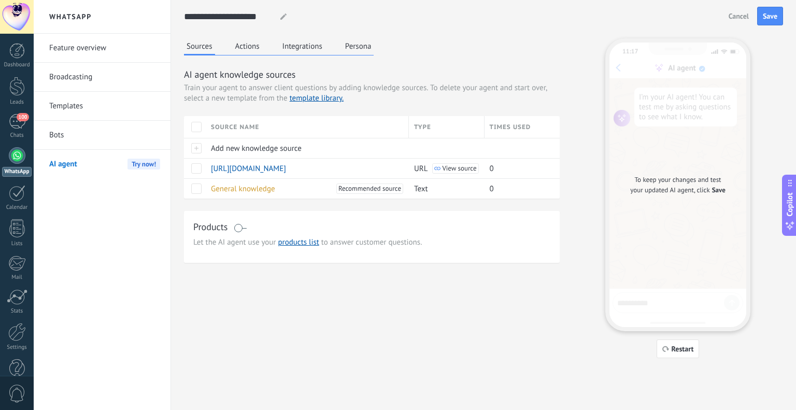
click at [246, 39] on button "Actions" at bounding box center [248, 46] width 30 height 16
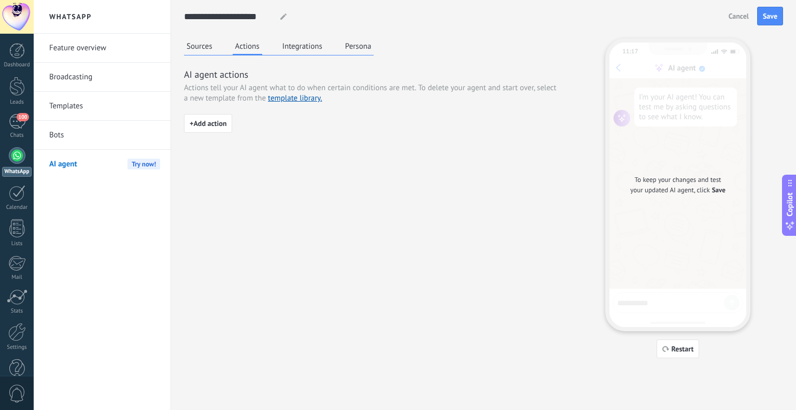
click at [210, 43] on button "Sources" at bounding box center [199, 46] width 31 height 16
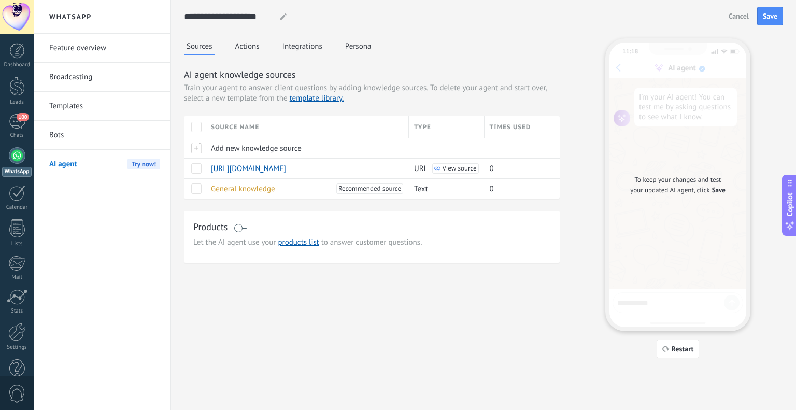
click at [308, 47] on button "Integrations" at bounding box center [302, 46] width 45 height 16
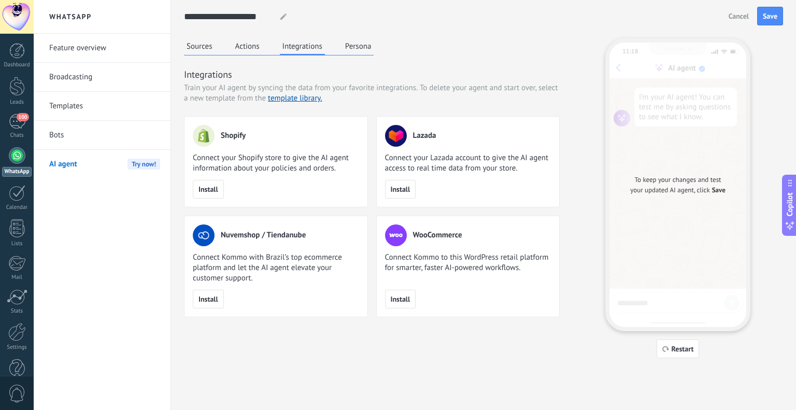
click at [373, 42] on button "Persona" at bounding box center [359, 46] width 32 height 16
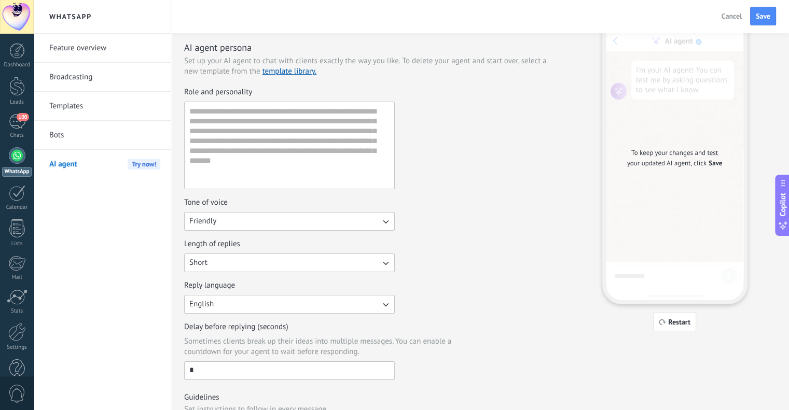
scroll to position [52, 0]
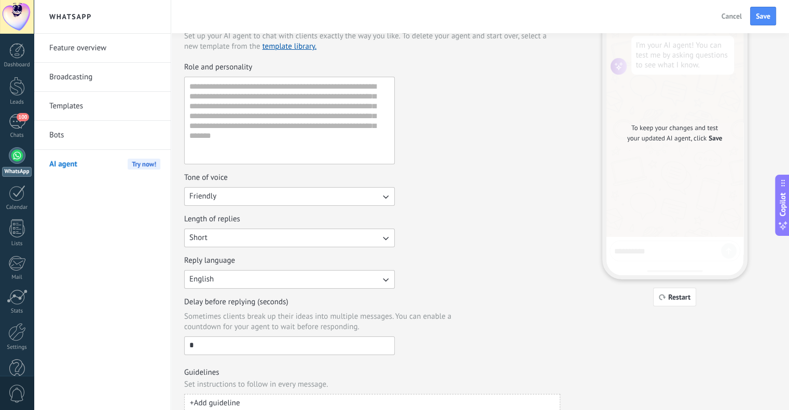
click at [258, 258] on div "Reply language" at bounding box center [289, 261] width 211 height 10
click at [258, 270] on button "English" at bounding box center [289, 279] width 211 height 19
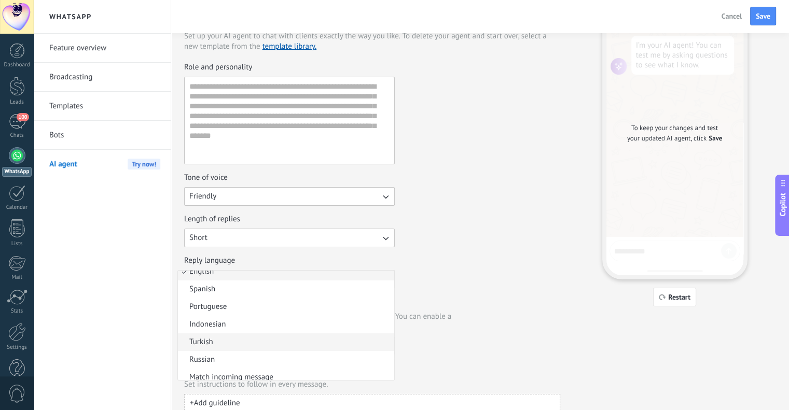
scroll to position [14, 0]
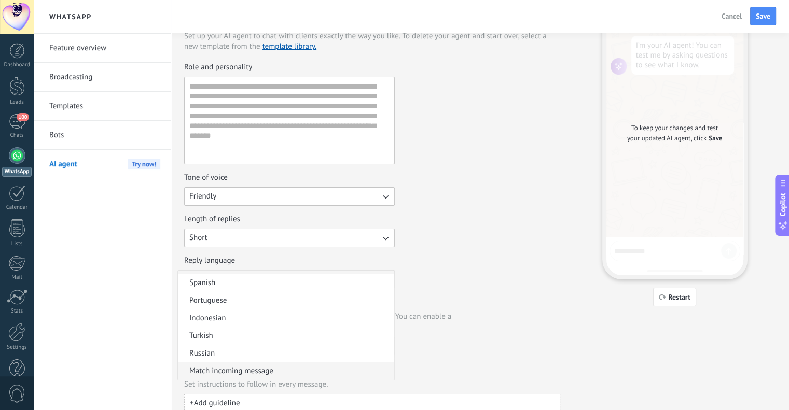
click at [239, 368] on span "Match incoming message" at bounding box center [231, 371] width 84 height 10
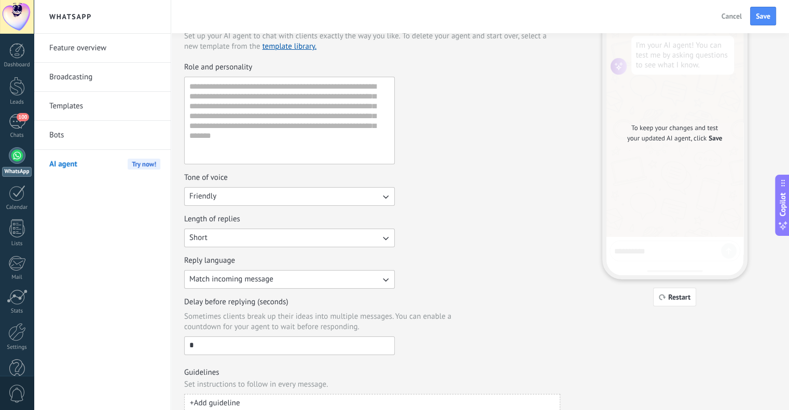
click at [482, 186] on div "Tone of voice Friendly" at bounding box center [372, 189] width 376 height 33
click at [216, 242] on button "Short" at bounding box center [289, 238] width 211 height 19
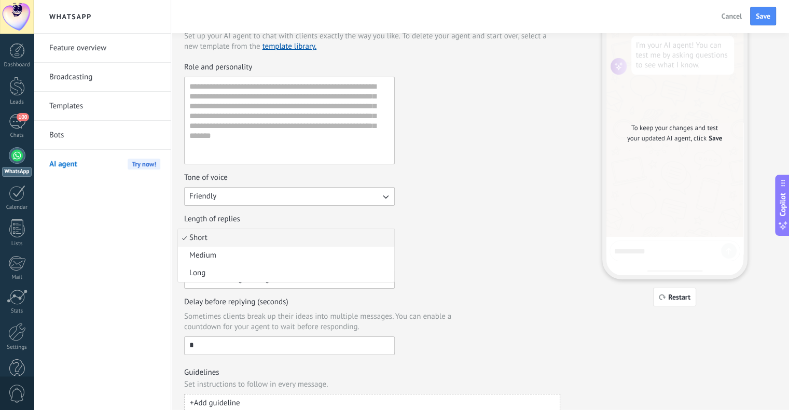
click at [272, 188] on button "Friendly" at bounding box center [289, 196] width 211 height 19
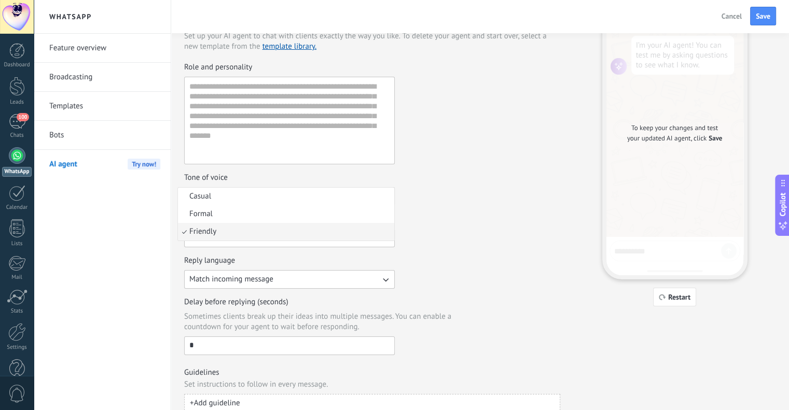
click at [469, 186] on div "Tone of voice Friendly Casual Formal Friendly" at bounding box center [372, 189] width 376 height 33
click at [311, 230] on button "Short" at bounding box center [289, 238] width 211 height 19
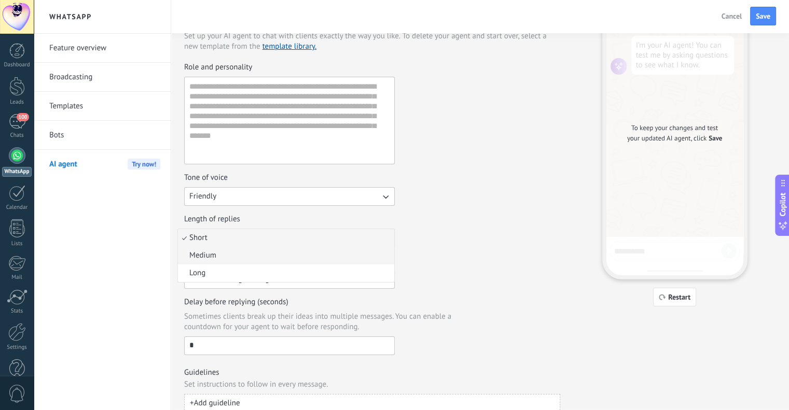
click at [242, 258] on li "Medium" at bounding box center [286, 256] width 216 height 18
click at [277, 201] on button "Friendly" at bounding box center [289, 196] width 211 height 19
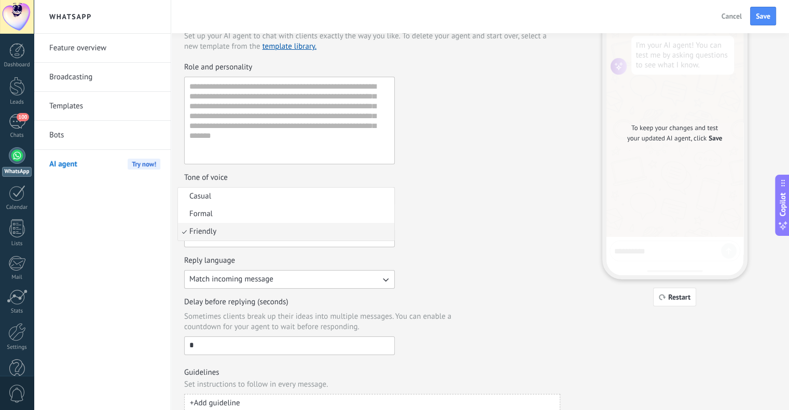
click at [441, 167] on div "Role and personality Tone of voice Friendly Casual Formal Friendly Length of re…" at bounding box center [372, 208] width 376 height 293
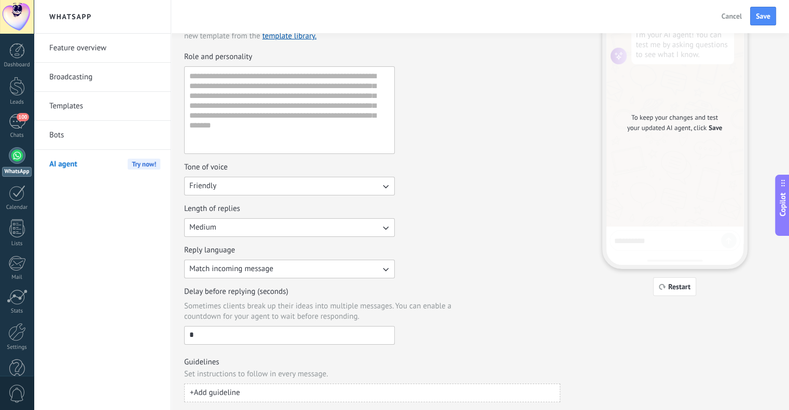
scroll to position [66, 0]
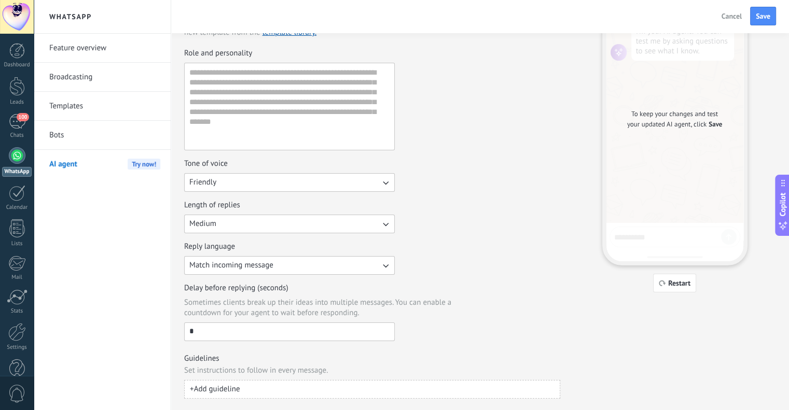
drag, startPoint x: 203, startPoint y: 330, endPoint x: 170, endPoint y: 329, distance: 33.7
click at [170, 329] on div "**********" at bounding box center [411, 139] width 755 height 410
type input "**"
click at [515, 325] on div "Delay before replying (seconds) Sometimes clients break up their ideas into mul…" at bounding box center [372, 312] width 376 height 58
click at [185, 368] on span "Set instructions to follow in every message." at bounding box center [256, 371] width 144 height 10
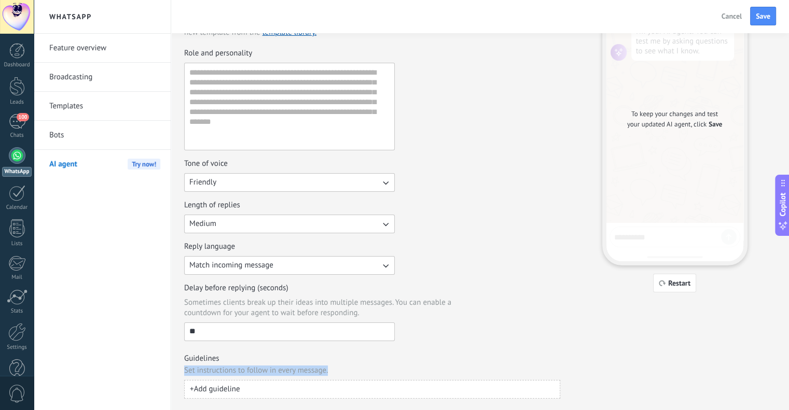
drag, startPoint x: 185, startPoint y: 368, endPoint x: 331, endPoint y: 365, distance: 146.3
click at [331, 365] on div "Guidelines Set instructions to follow in every message. + Add guideline" at bounding box center [372, 376] width 376 height 45
drag, startPoint x: 331, startPoint y: 365, endPoint x: 179, endPoint y: 367, distance: 151.9
click at [179, 367] on div "**********" at bounding box center [480, 172] width 618 height 477
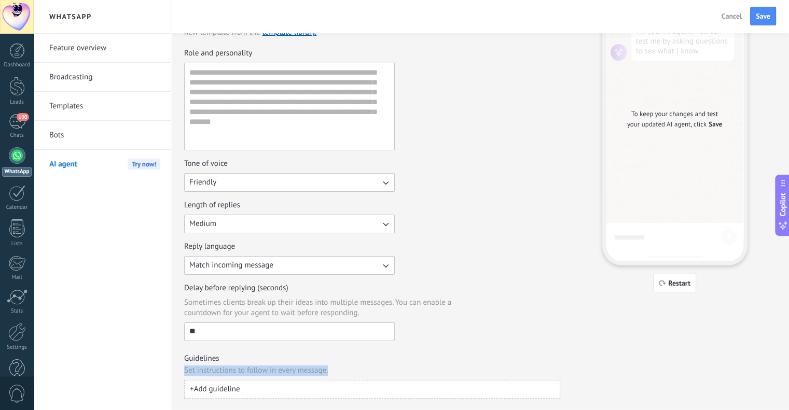
click at [179, 367] on div "**********" at bounding box center [480, 172] width 618 height 477
click at [220, 391] on span "+ Add guideline" at bounding box center [215, 389] width 50 height 10
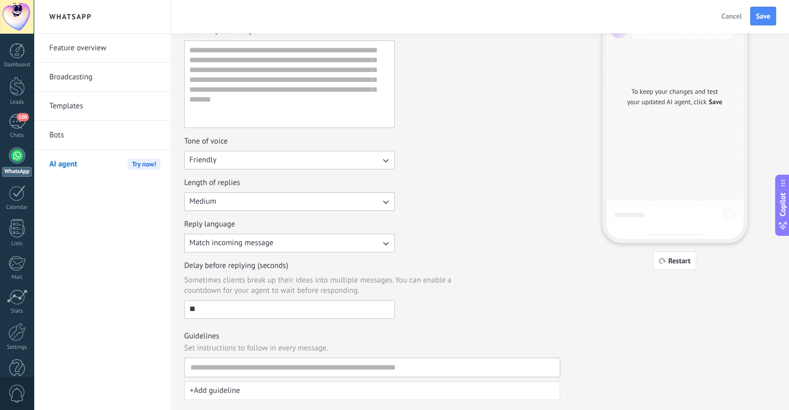
scroll to position [89, 0]
type input "*"
click at [226, 391] on span "+ Add guideline" at bounding box center [215, 390] width 50 height 10
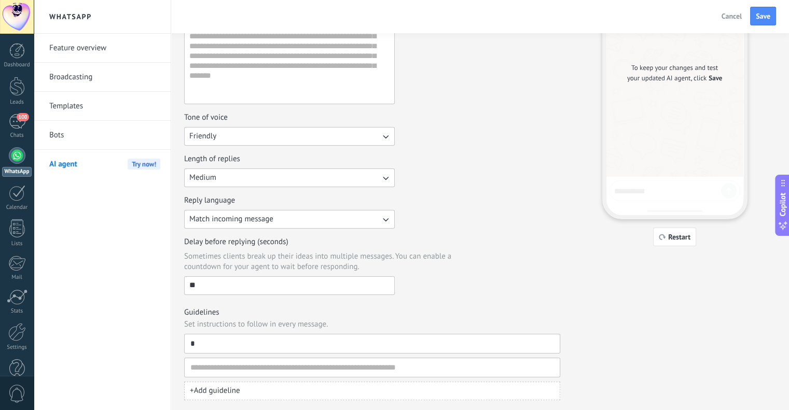
scroll to position [113, 0]
click at [550, 344] on span "button" at bounding box center [551, 342] width 5 height 7
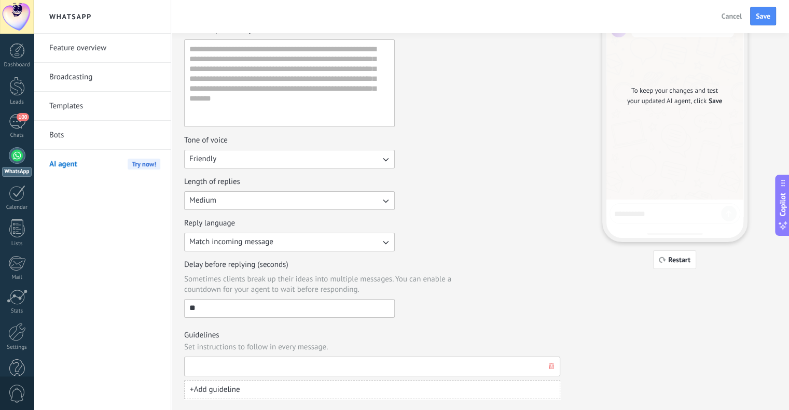
click at [315, 362] on input at bounding box center [368, 366] width 356 height 19
type input "***"
click at [240, 367] on input "***" at bounding box center [368, 366] width 356 height 19
type input "**********"
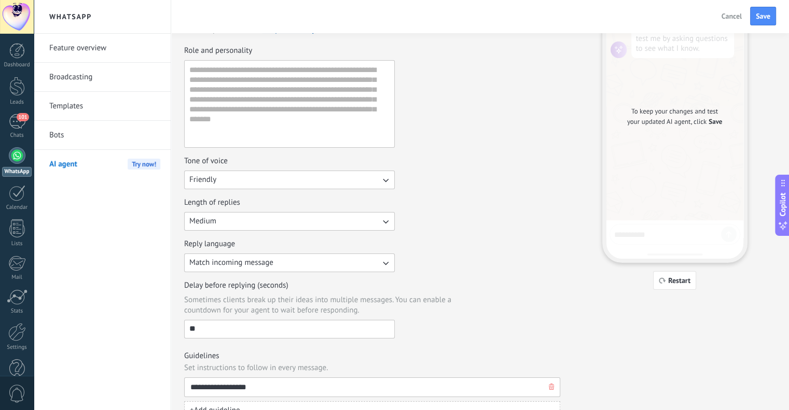
scroll to position [89, 0]
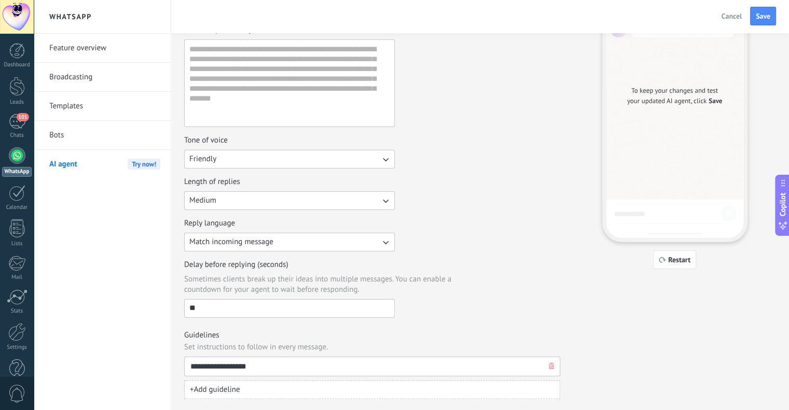
click at [192, 365] on input "**********" at bounding box center [368, 366] width 356 height 19
type input "**********"
click at [764, 14] on span "Save" at bounding box center [763, 15] width 15 height 7
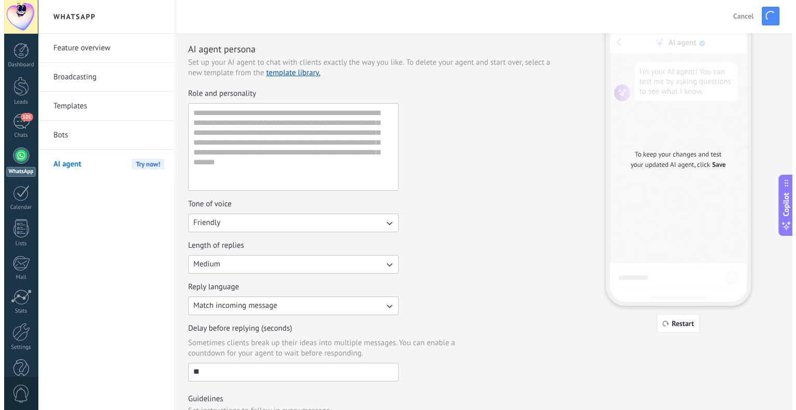
scroll to position [0, 0]
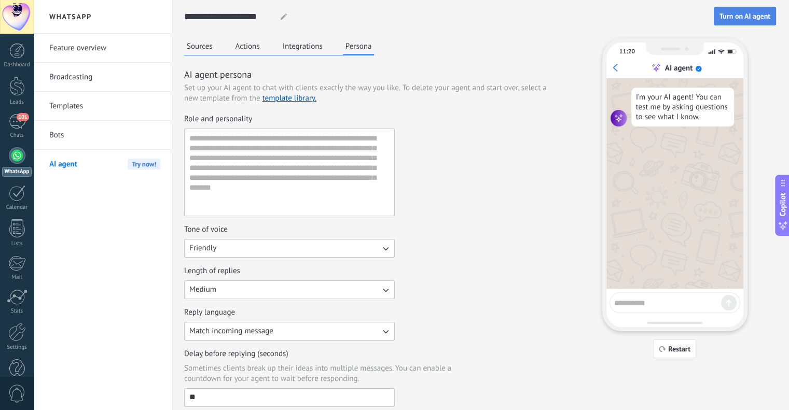
click at [755, 16] on span "Turn on AI agent" at bounding box center [744, 15] width 51 height 7
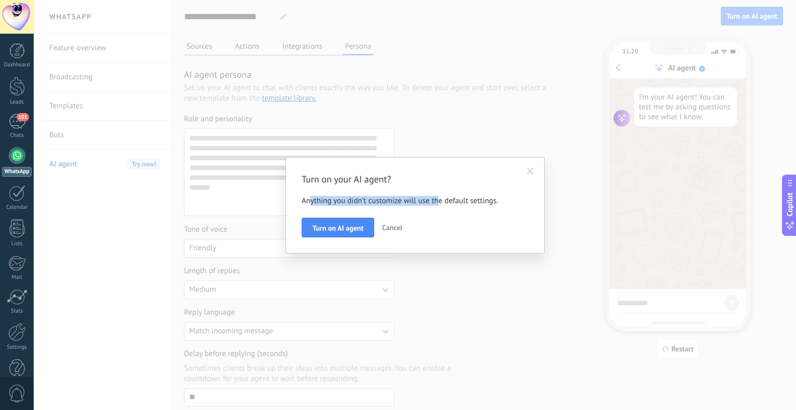
drag, startPoint x: 310, startPoint y: 197, endPoint x: 438, endPoint y: 196, distance: 127.6
click at [438, 196] on p "Anything you didn’t customize will use the default settings." at bounding box center [415, 201] width 227 height 10
click at [339, 225] on span "Turn on AI agent" at bounding box center [338, 228] width 51 height 7
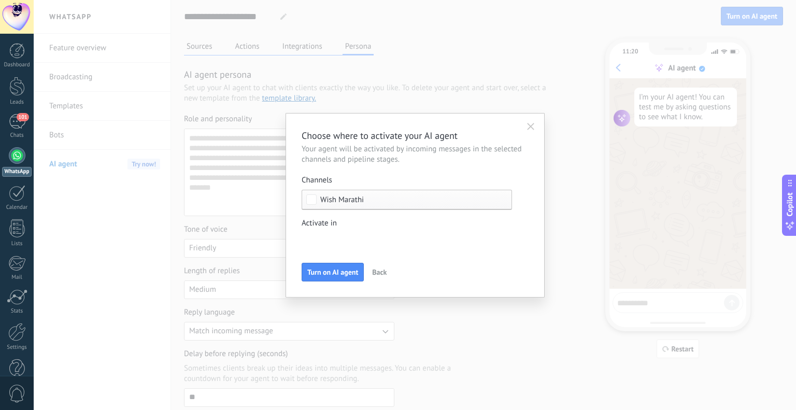
click at [0, 0] on div "New inquiry Qualified Quote sent Order placed Order fulfilled Order shipped Inc…" at bounding box center [0, 0] width 0 height 0
click at [374, 224] on div at bounding box center [415, 205] width 763 height 410
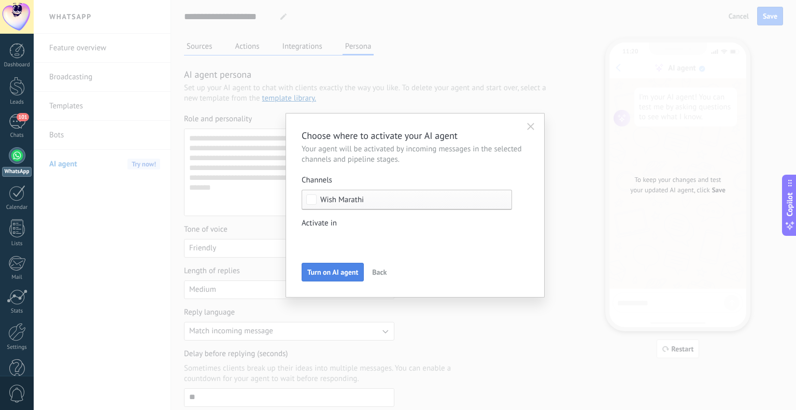
click at [332, 265] on button "Turn on AI agent" at bounding box center [333, 272] width 62 height 19
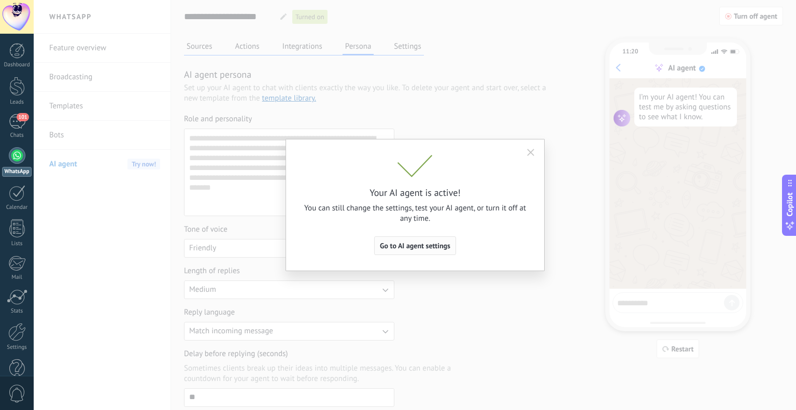
click at [433, 245] on span "Go to AI agent settings" at bounding box center [415, 245] width 71 height 7
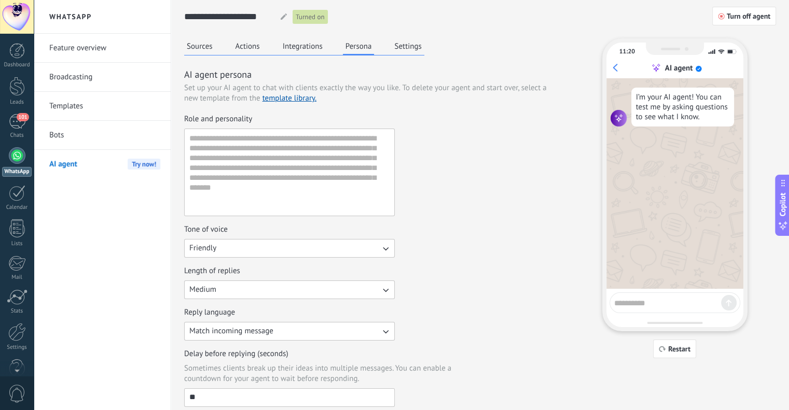
click at [12, 158] on div at bounding box center [17, 155] width 17 height 17
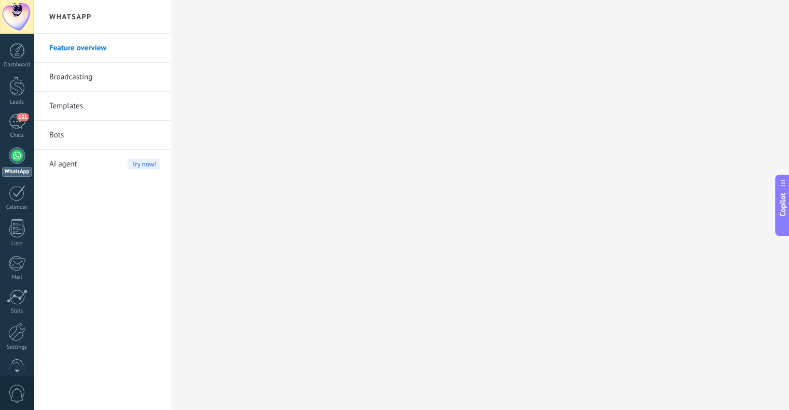
click at [22, 112] on div "Dashboard Leads 101 Chats WhatsApp Customers" at bounding box center [17, 220] width 34 height 355
click at [22, 118] on span "101" at bounding box center [23, 117] width 12 height 8
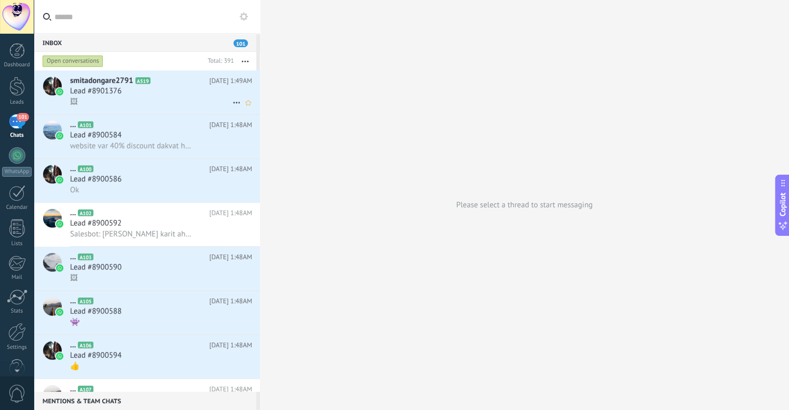
click at [199, 83] on h2 "smitadongare2791 A519" at bounding box center [139, 81] width 139 height 10
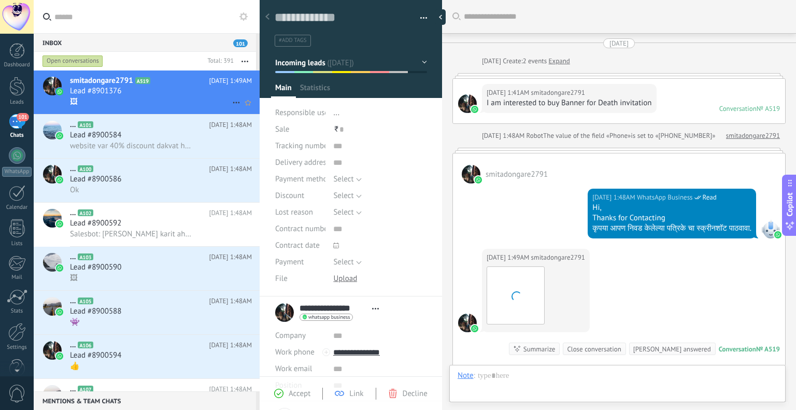
scroll to position [113, 0]
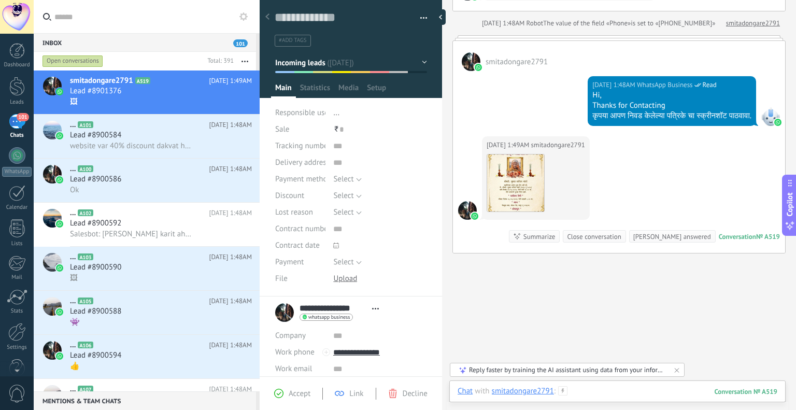
click at [596, 390] on div at bounding box center [618, 401] width 320 height 31
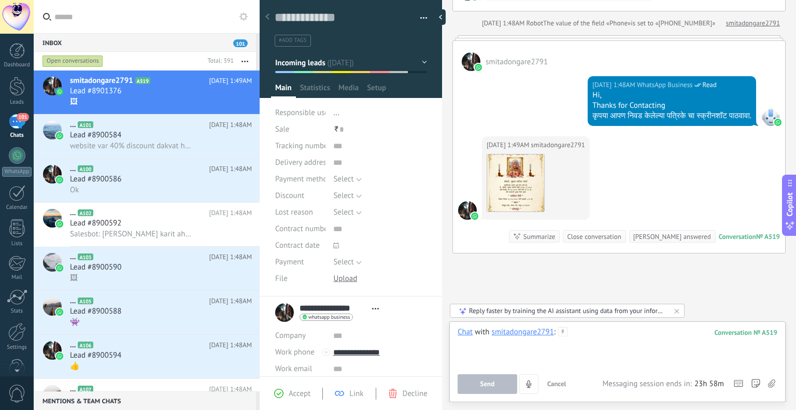
scroll to position [0, 0]
paste div
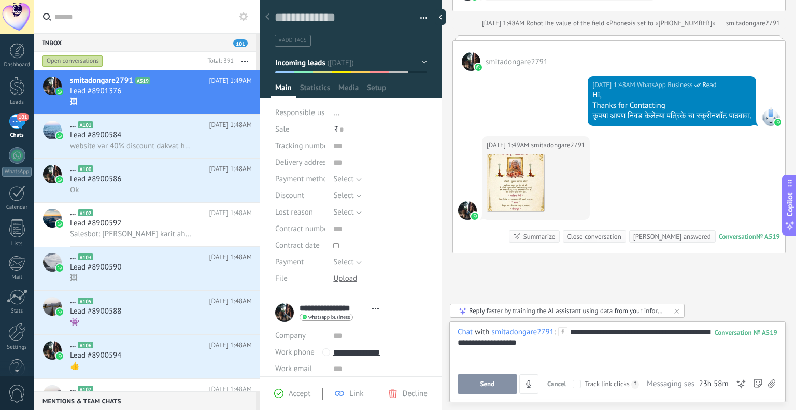
click at [568, 332] on div "**********" at bounding box center [618, 346] width 320 height 39
click at [583, 345] on div "**********" at bounding box center [618, 346] width 320 height 39
click at [564, 359] on div "**********" at bounding box center [618, 346] width 320 height 39
click at [491, 385] on span "Send" at bounding box center [488, 384] width 15 height 7
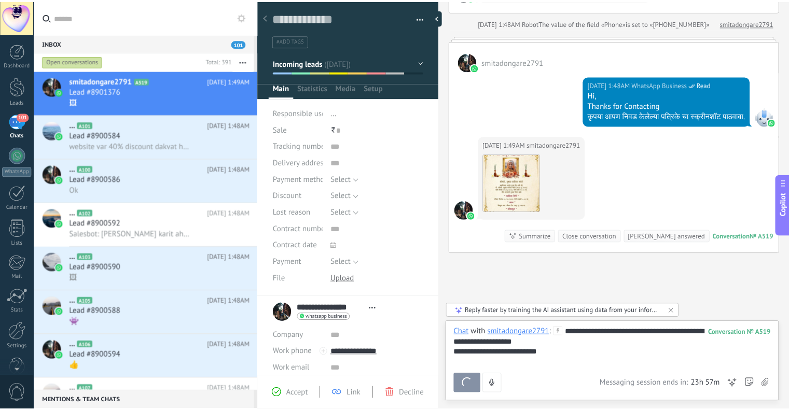
scroll to position [181, 0]
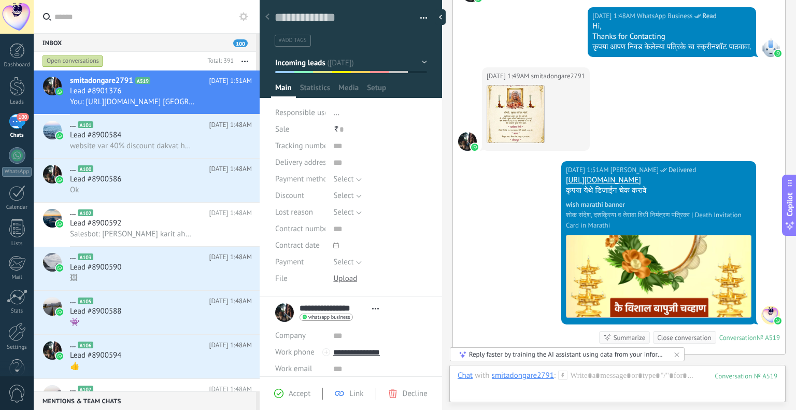
click at [565, 354] on div "Reply faster by training the AI assistant using data from your information sour…" at bounding box center [568, 354] width 198 height 9
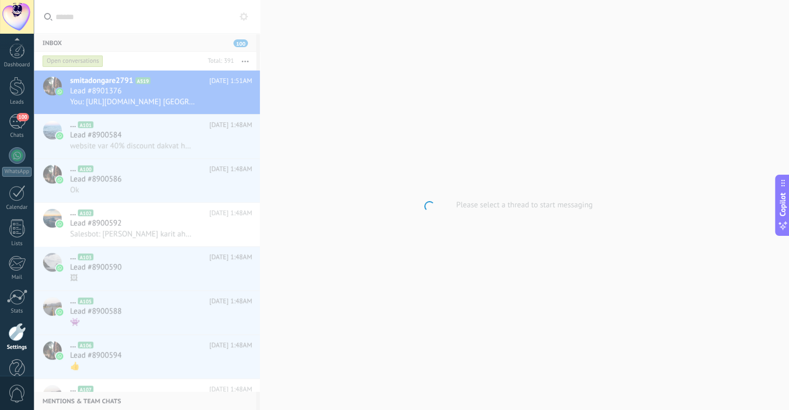
scroll to position [21, 0]
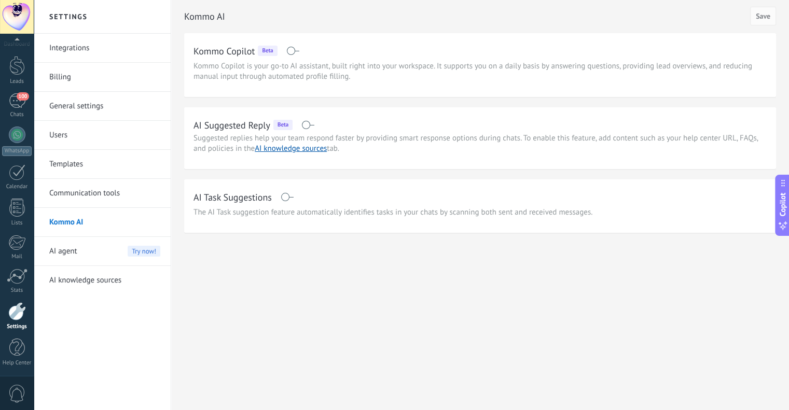
click at [207, 143] on span "Suggested replies help your team respond faster by providing smart response opt…" at bounding box center [475, 143] width 564 height 20
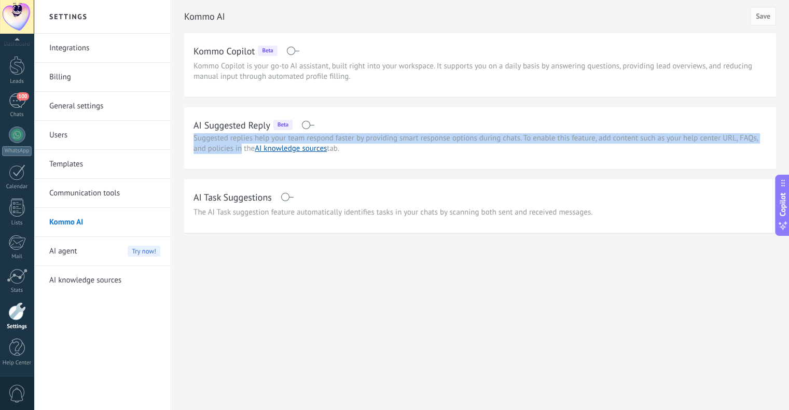
drag, startPoint x: 207, startPoint y: 143, endPoint x: 236, endPoint y: 157, distance: 32.2
click at [236, 157] on div "AI Suggested Reply Beta Suggested replies help your team respond faster by prov…" at bounding box center [480, 138] width 592 height 62
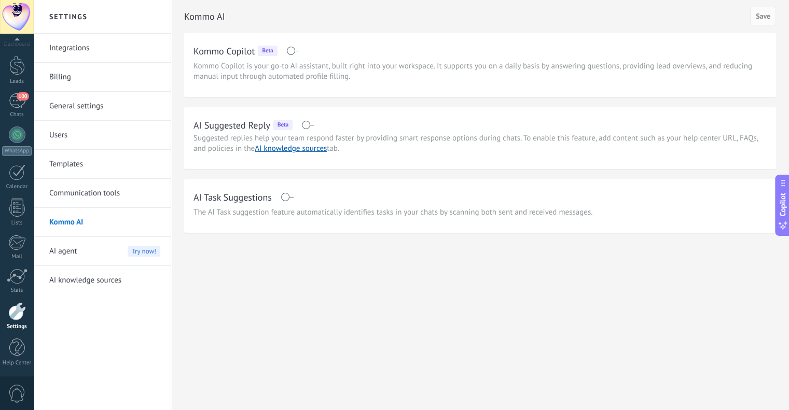
click at [202, 214] on span "The AI Task suggestion feature automatically identifies tasks in your chats by …" at bounding box center [392, 212] width 399 height 10
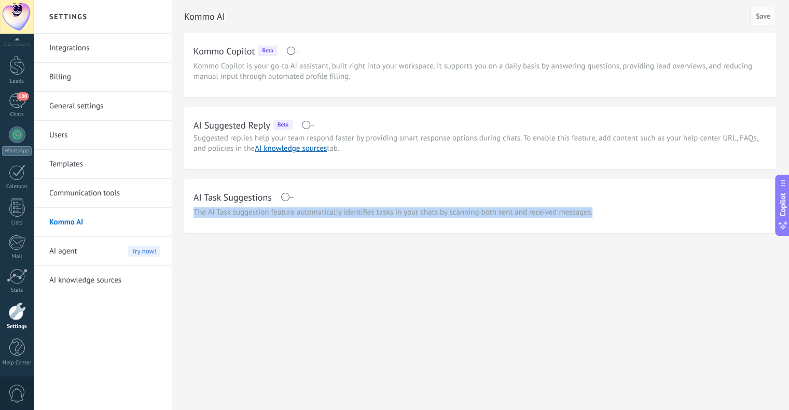
drag, startPoint x: 202, startPoint y: 214, endPoint x: 396, endPoint y: 219, distance: 194.0
click at [396, 219] on div "AI Task Suggestions The AI Task suggestion feature automatically identifies tas…" at bounding box center [480, 205] width 592 height 53
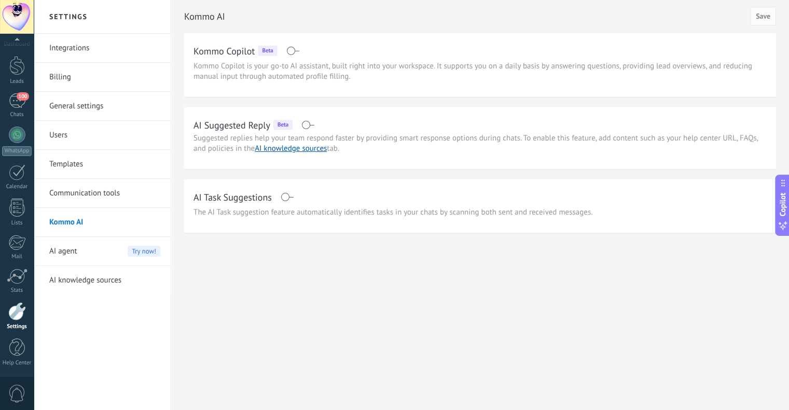
click at [290, 197] on span at bounding box center [287, 197] width 13 height 8
click at [767, 16] on span "Save" at bounding box center [763, 15] width 15 height 7
click at [311, 121] on span at bounding box center [307, 125] width 13 height 8
click at [773, 16] on button "Save" at bounding box center [763, 16] width 26 height 19
click at [19, 105] on div "100" at bounding box center [17, 100] width 17 height 15
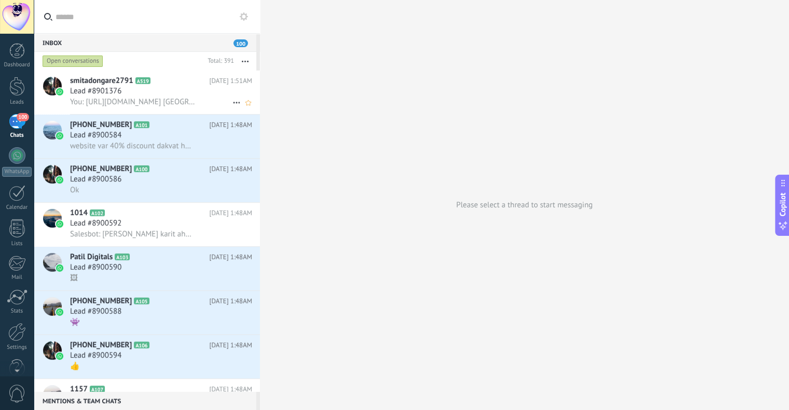
click at [78, 78] on span "smitadongare2791" at bounding box center [101, 81] width 63 height 10
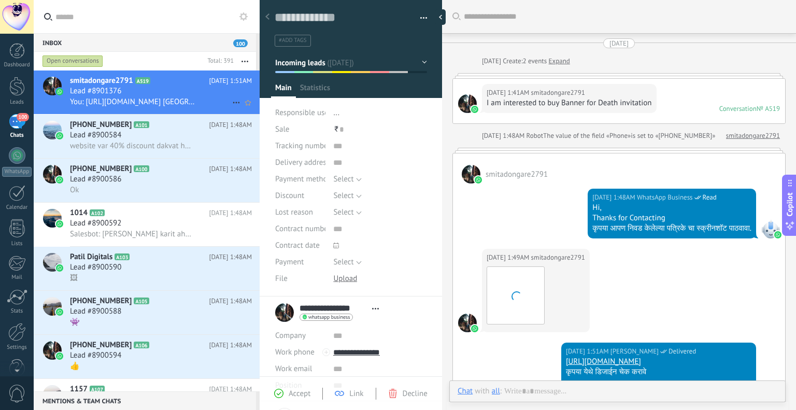
scroll to position [171, 0]
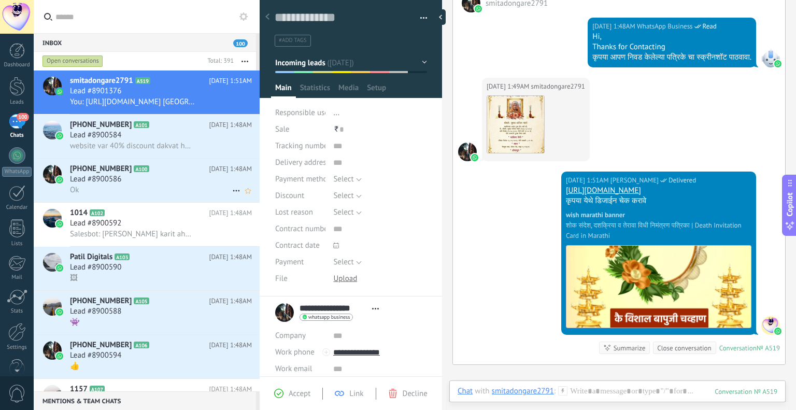
click at [63, 176] on div at bounding box center [52, 181] width 36 height 44
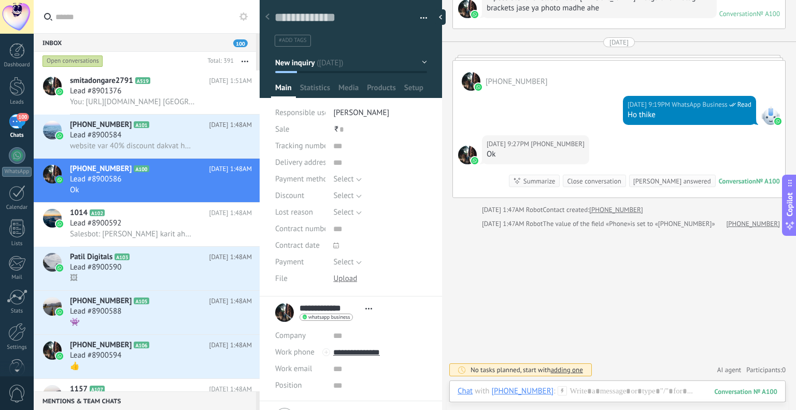
scroll to position [561, 0]
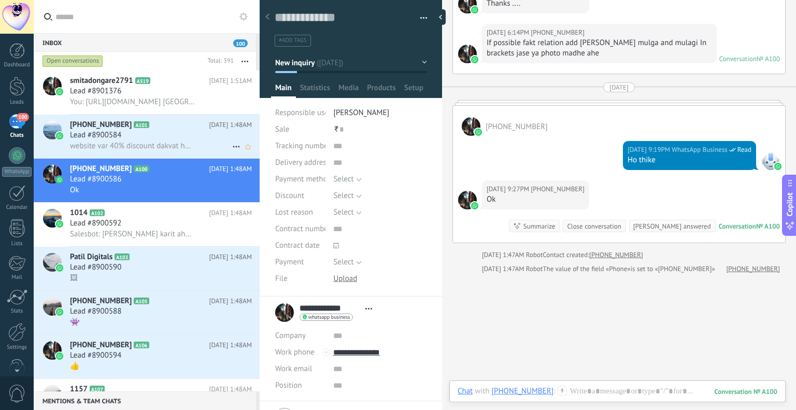
click at [156, 116] on div "[PHONE_NUMBER] A101 [DATE] 1:48AM Lead #8900584 website var 40% discount dakvat…" at bounding box center [165, 137] width 190 height 44
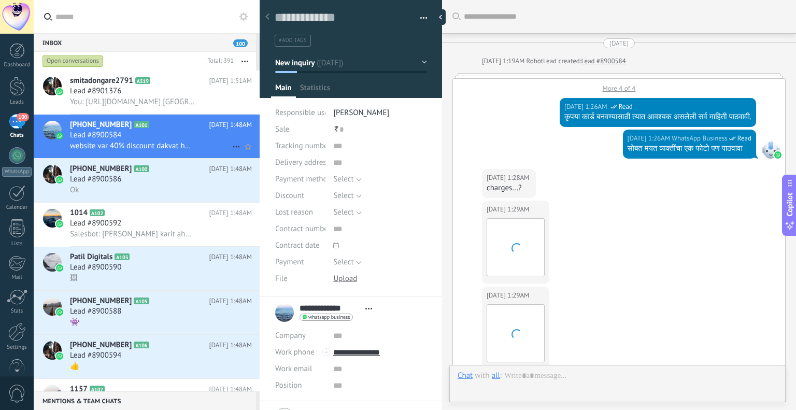
scroll to position [464, 0]
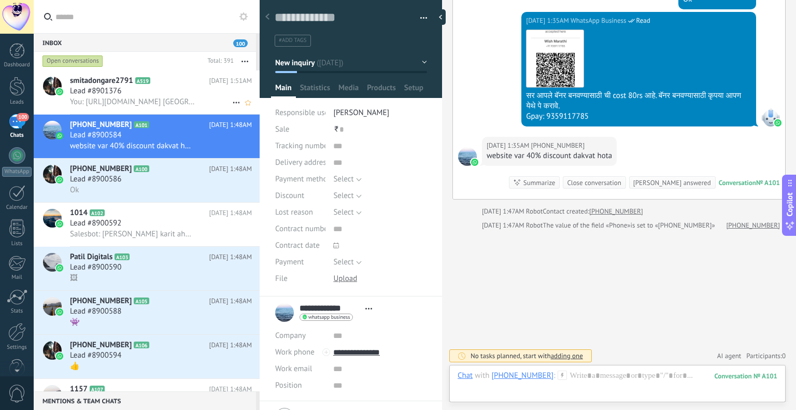
click at [174, 94] on div "Lead #8901376" at bounding box center [161, 91] width 182 height 10
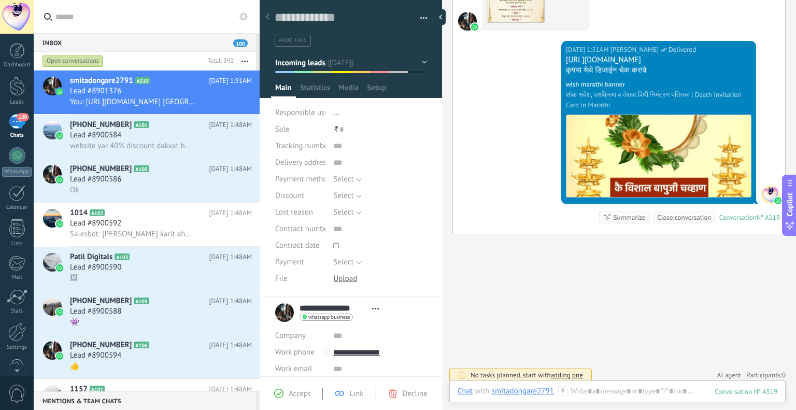
scroll to position [305, 0]
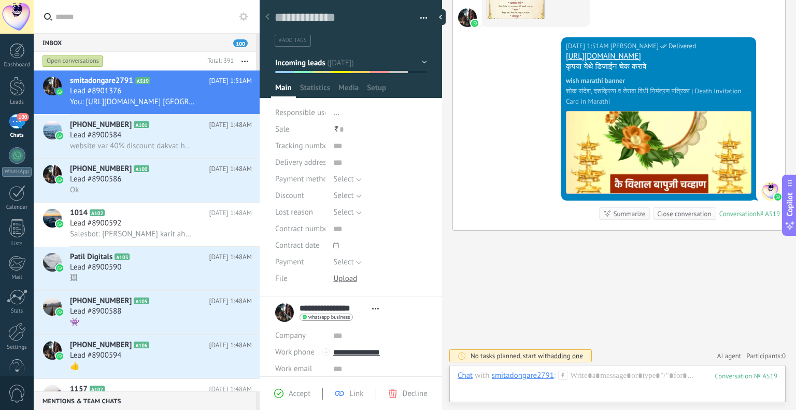
click at [566, 352] on span "adding one" at bounding box center [567, 356] width 32 height 9
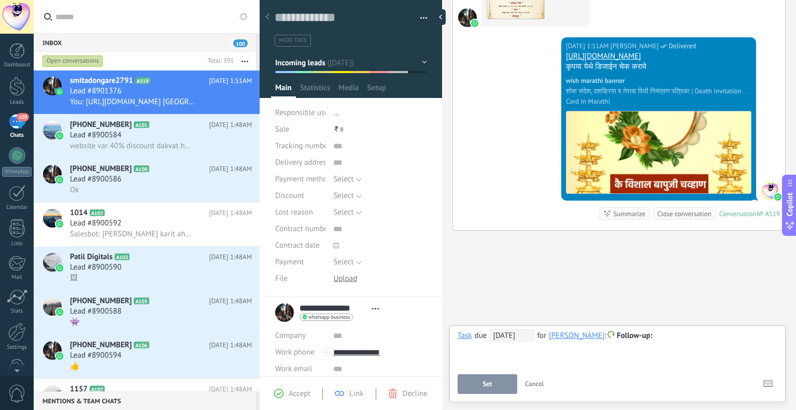
click at [532, 386] on span "Cancel" at bounding box center [534, 384] width 19 height 9
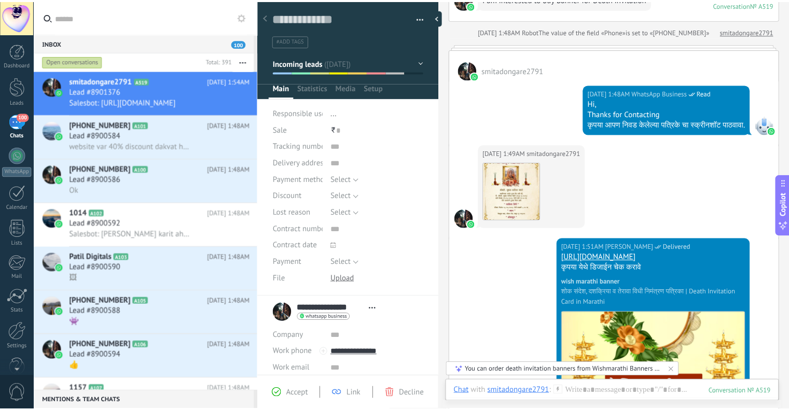
scroll to position [312, 0]
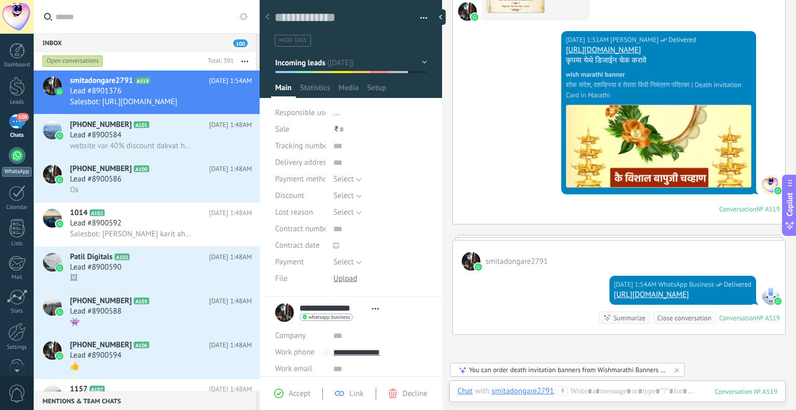
click at [19, 151] on div at bounding box center [17, 155] width 17 height 17
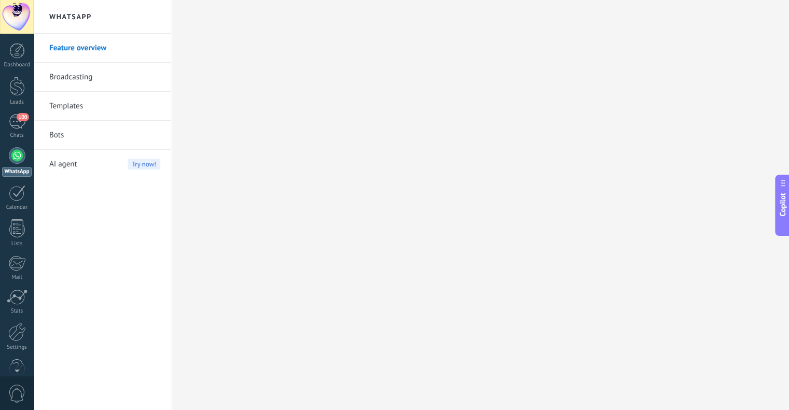
click at [107, 133] on link "Bots" at bounding box center [104, 135] width 111 height 29
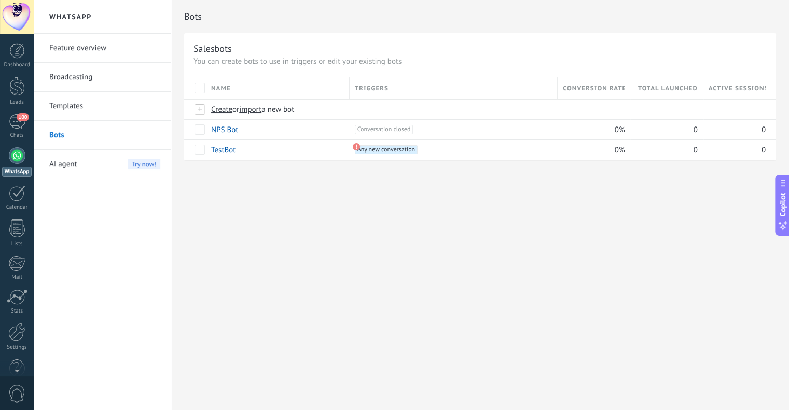
click at [75, 165] on span "AI agent" at bounding box center [63, 164] width 28 height 29
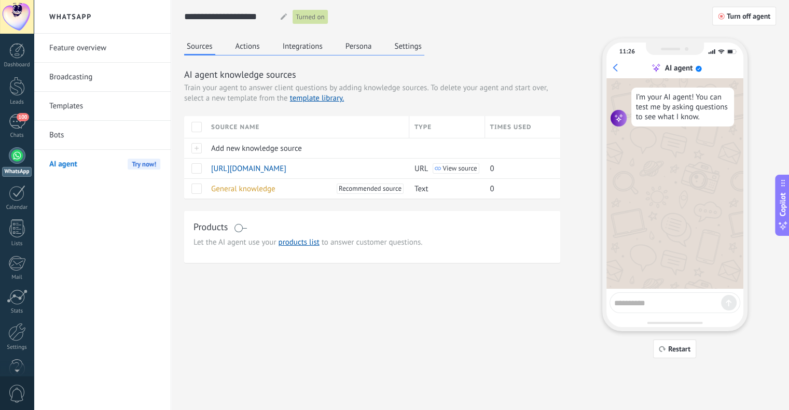
click at [74, 107] on link "Templates" at bounding box center [104, 106] width 111 height 29
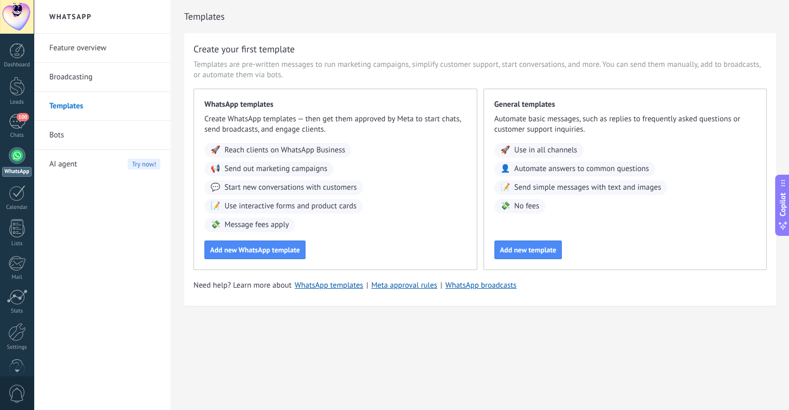
click at [92, 124] on link "Bots" at bounding box center [104, 135] width 111 height 29
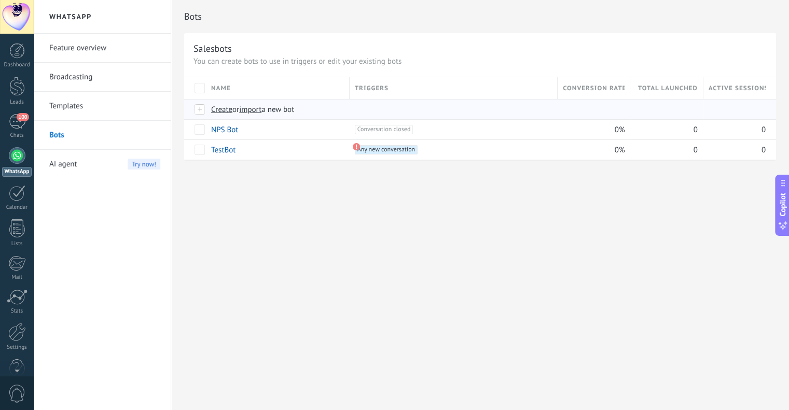
click at [215, 107] on span "Create" at bounding box center [221, 110] width 21 height 10
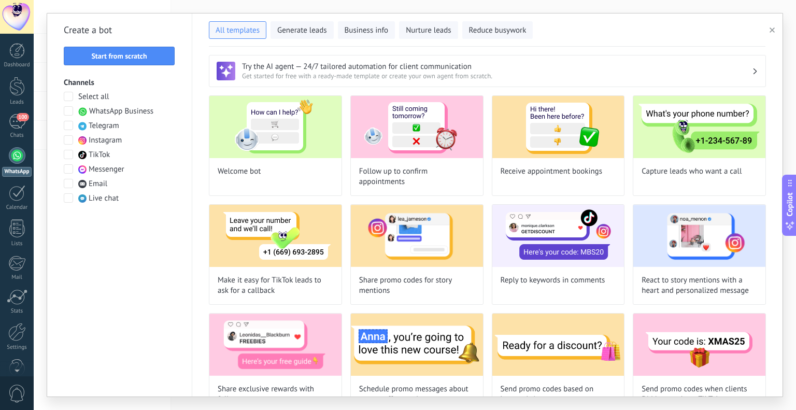
click at [75, 111] on label "WhatsApp Business" at bounding box center [109, 111] width 90 height 10
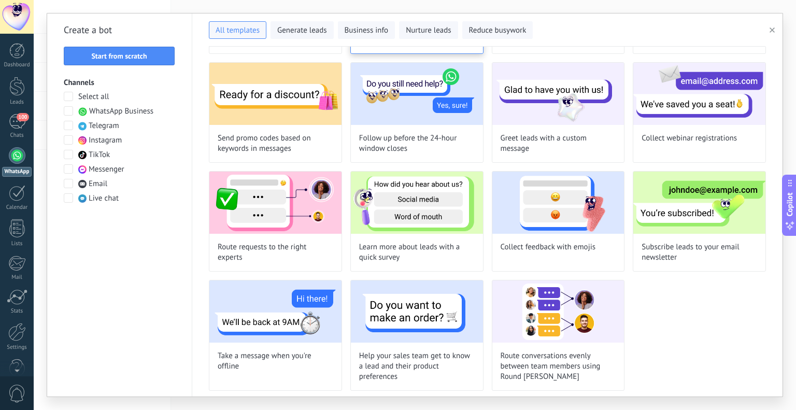
scroll to position [143, 0]
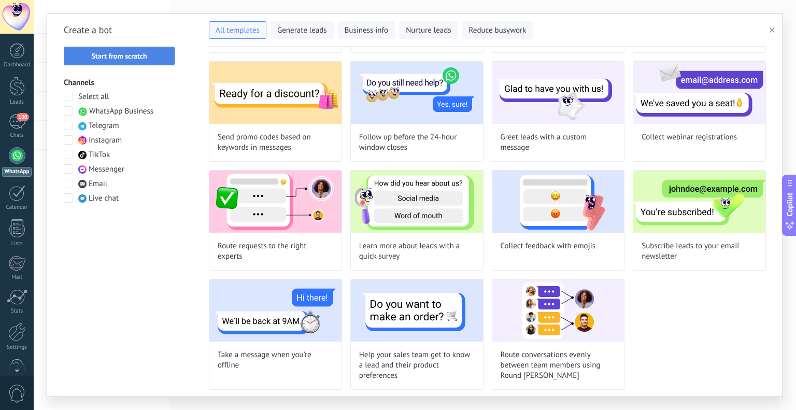
click at [149, 53] on span "Start from scratch" at bounding box center [119, 55] width 100 height 7
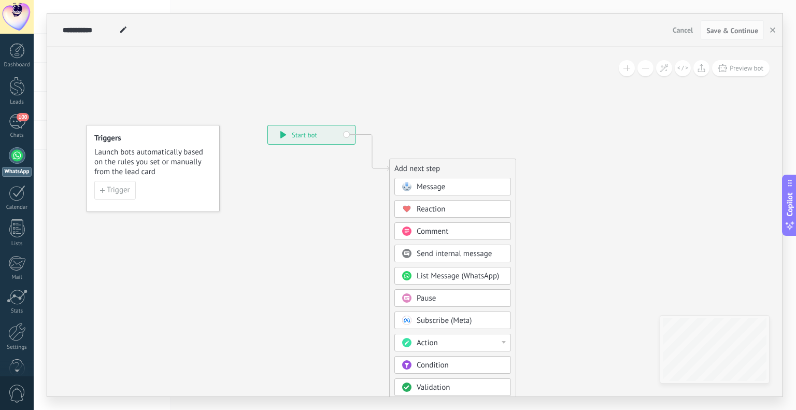
click at [436, 189] on span "Message" at bounding box center [431, 187] width 29 height 10
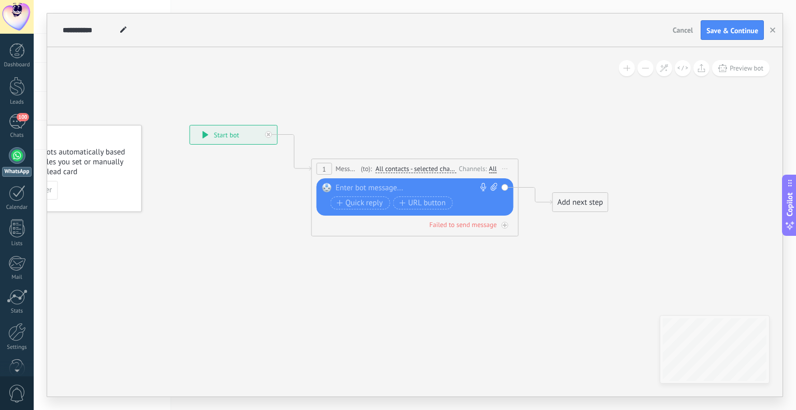
click at [365, 187] on div at bounding box center [413, 188] width 154 height 10
click at [363, 203] on span "Quick reply" at bounding box center [360, 203] width 46 height 8
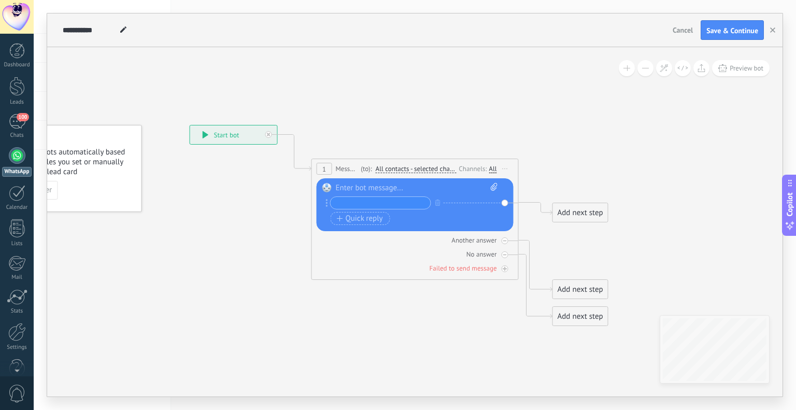
click at [504, 202] on div "Replace Remove Convert to voice message Drag the image here to attach it. Add i…" at bounding box center [415, 204] width 197 height 53
click at [436, 201] on icon "button" at bounding box center [438, 203] width 5 height 6
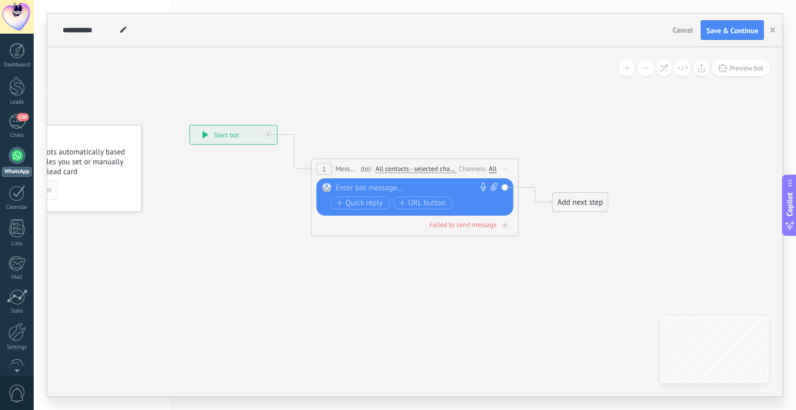
click at [421, 186] on div at bounding box center [413, 188] width 154 height 10
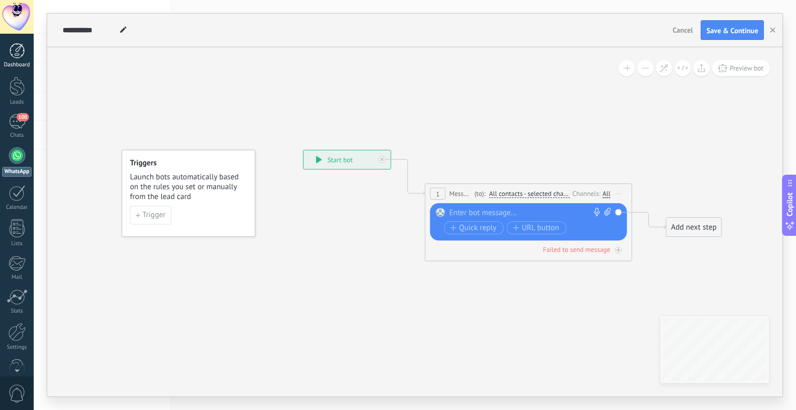
click at [10, 59] on link "Dashboard" at bounding box center [17, 55] width 34 height 25
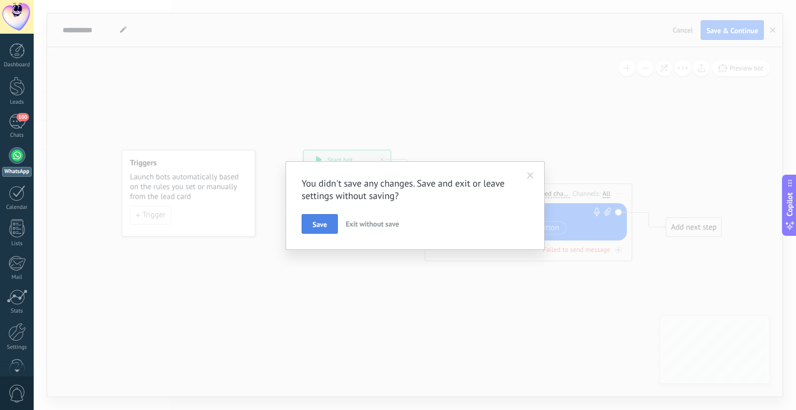
click at [319, 228] on span "Save" at bounding box center [320, 224] width 15 height 7
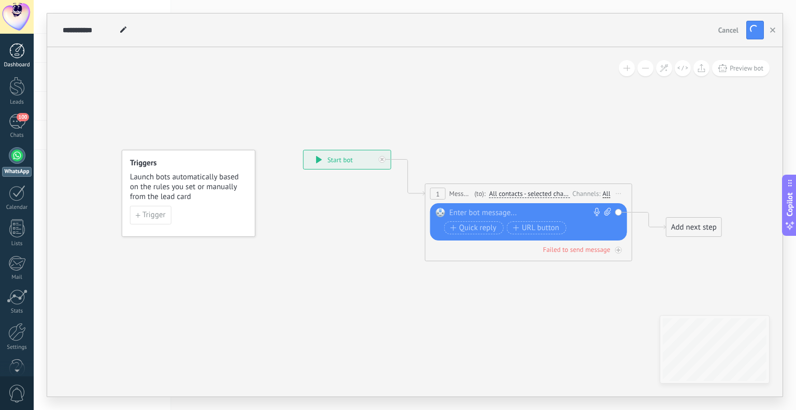
click at [20, 53] on div at bounding box center [17, 51] width 16 height 16
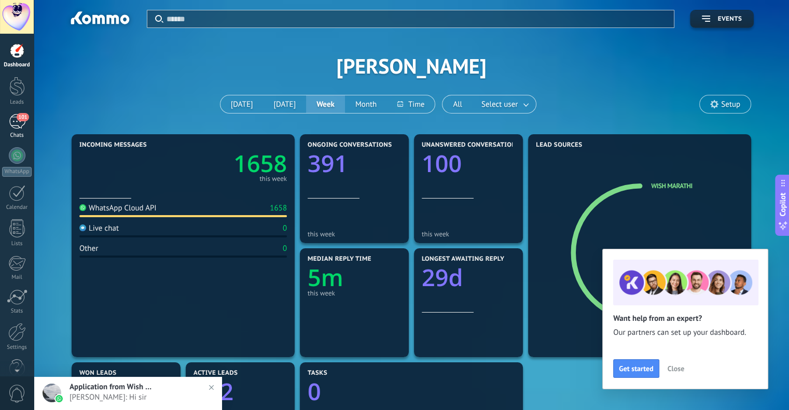
click at [21, 126] on div "101" at bounding box center [17, 121] width 17 height 15
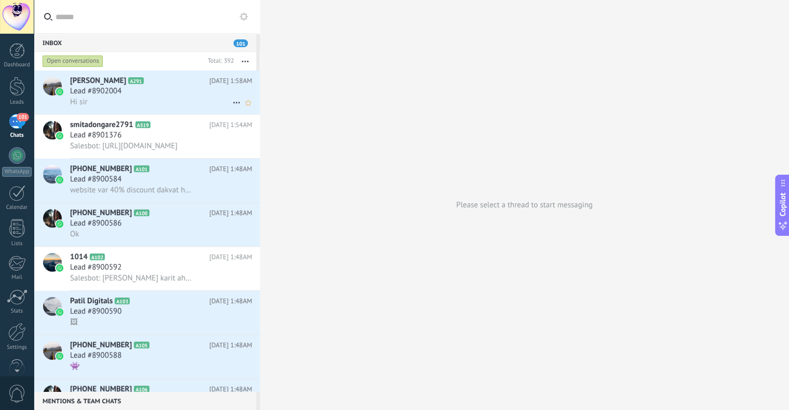
click at [165, 101] on div "Hi sir" at bounding box center [161, 101] width 182 height 11
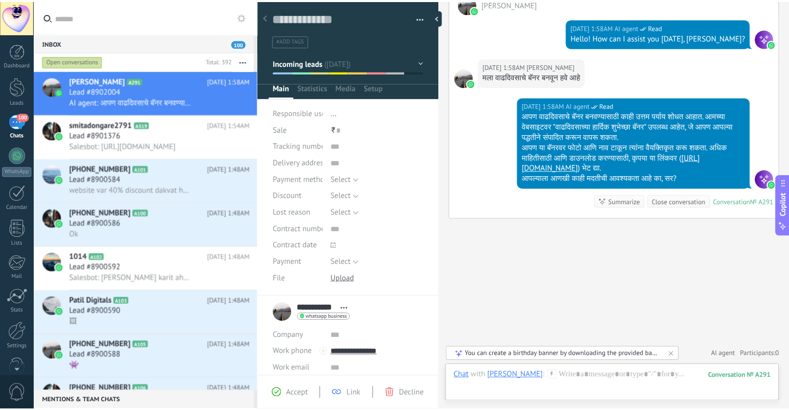
scroll to position [141, 0]
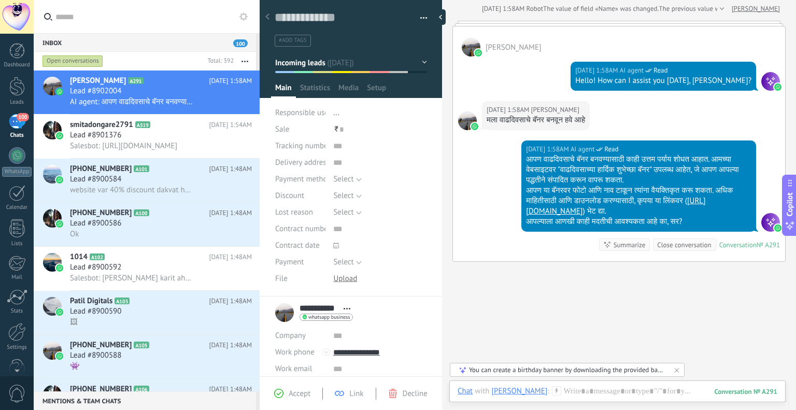
click at [551, 169] on div "आपण वाढदिवसाचे बॅनर बनवण्यासाठी काही उत्तम पर्याय शोधत आहात. आमच्या वेबसाइटवर "…" at bounding box center [639, 170] width 226 height 31
click at [640, 186] on div "आपण या बॅनरवर फोटो आणि नाव टाकून त्यांना वैयक्तिकृत करू शकता. अधिक माहितीसाठी आ…" at bounding box center [639, 201] width 226 height 31
click at [763, 230] on div at bounding box center [771, 222] width 19 height 19
click at [596, 184] on div "आपण वाढदिवसाचे बॅनर बनवण्यासाठी काही उत्तम पर्याय शोधत आहात. आमच्या वेबसाइटवर "…" at bounding box center [639, 170] width 226 height 31
click at [613, 161] on div "आपण वाढदिवसाचे बॅनर बनवण्यासाठी काही उत्तम पर्याय शोधत आहात. आमच्या वेबसाइटवर "…" at bounding box center [639, 170] width 226 height 31
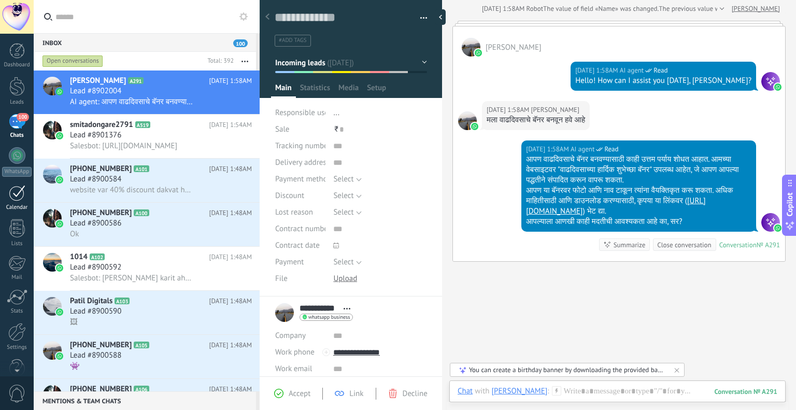
click at [16, 204] on div "Calendar" at bounding box center [17, 207] width 30 height 7
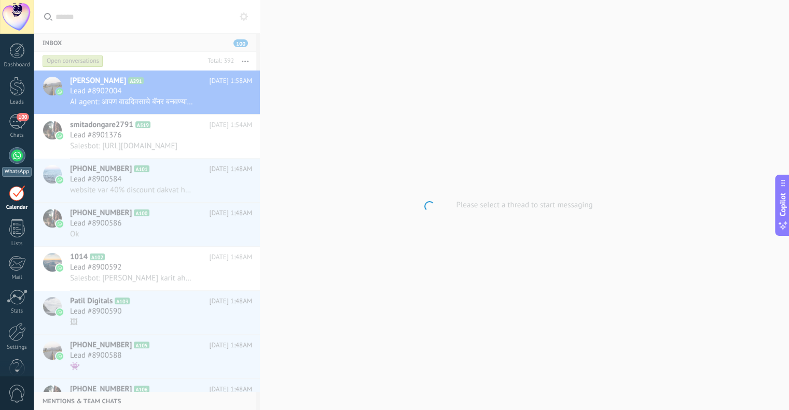
click at [17, 157] on div at bounding box center [17, 155] width 17 height 17
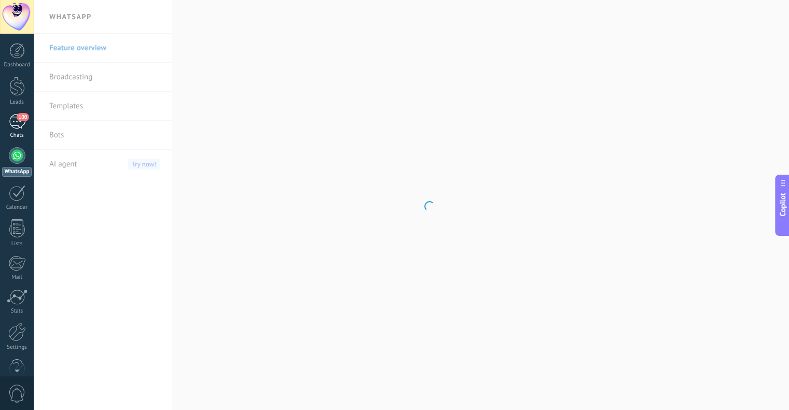
click at [13, 129] on link "100 Chats" at bounding box center [17, 126] width 34 height 25
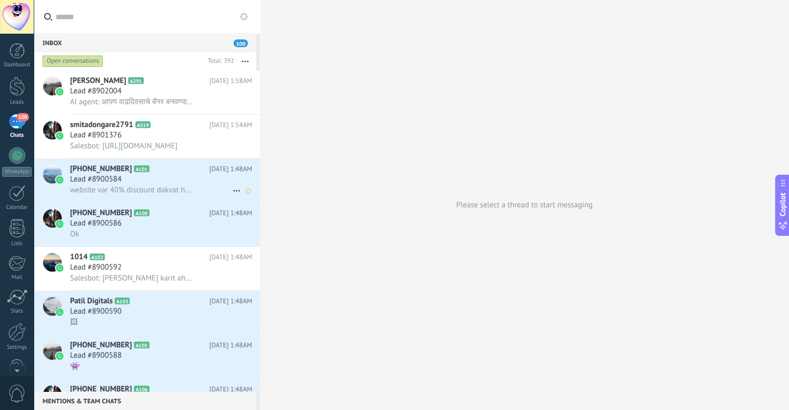
click at [35, 161] on div at bounding box center [52, 181] width 36 height 44
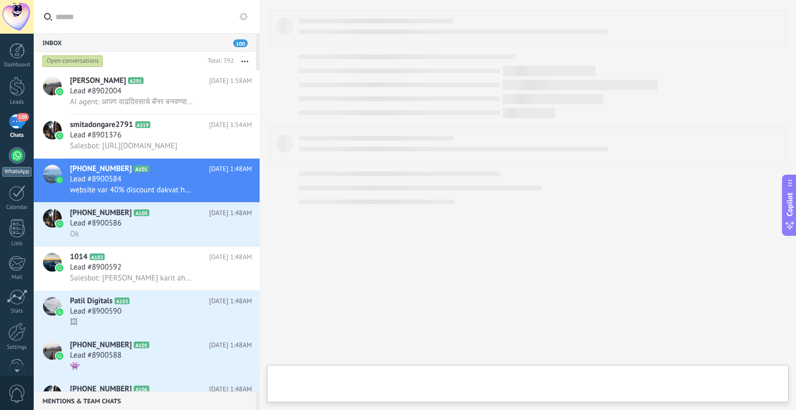
click at [19, 161] on div at bounding box center [17, 155] width 17 height 17
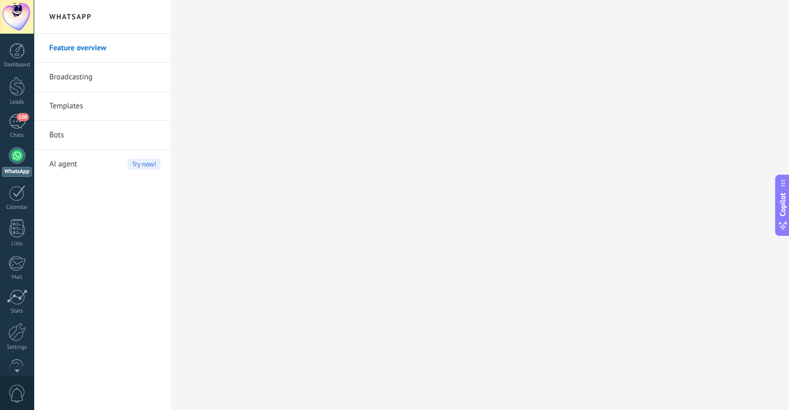
click at [73, 165] on span "AI agent" at bounding box center [63, 164] width 28 height 29
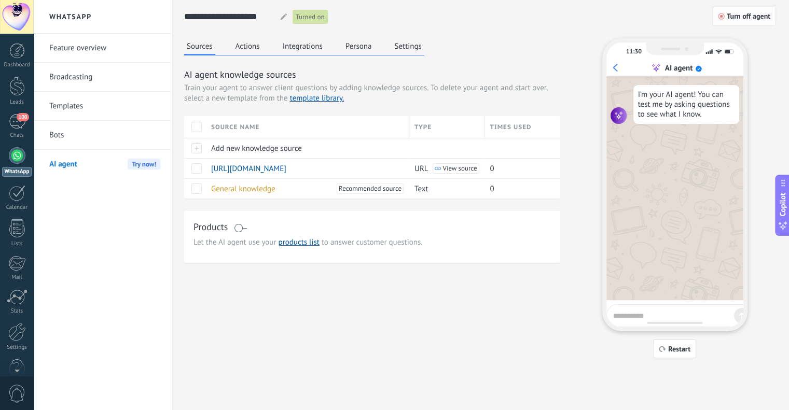
click at [740, 12] on span "Turn off agent" at bounding box center [748, 15] width 44 height 7
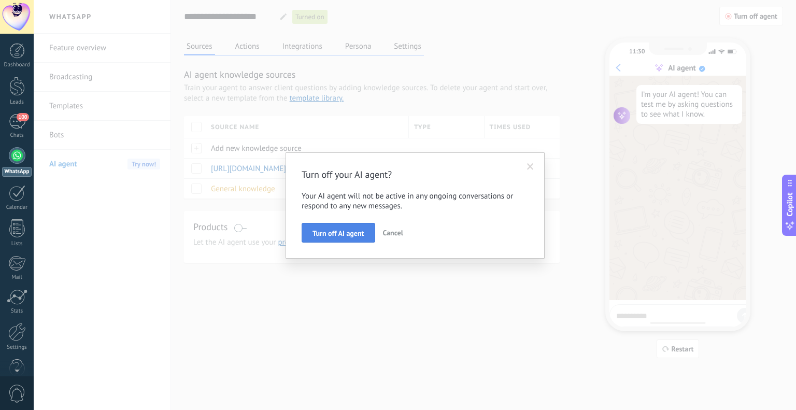
click at [332, 230] on span "Turn off AI agent" at bounding box center [339, 233] width 52 height 7
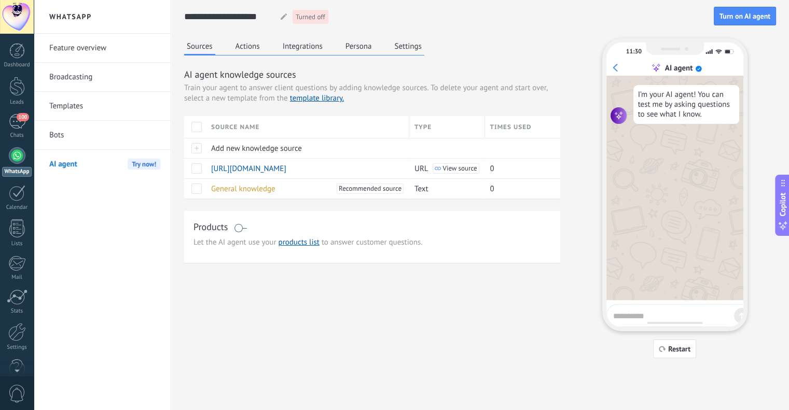
click at [254, 43] on button "Actions" at bounding box center [248, 46] width 30 height 16
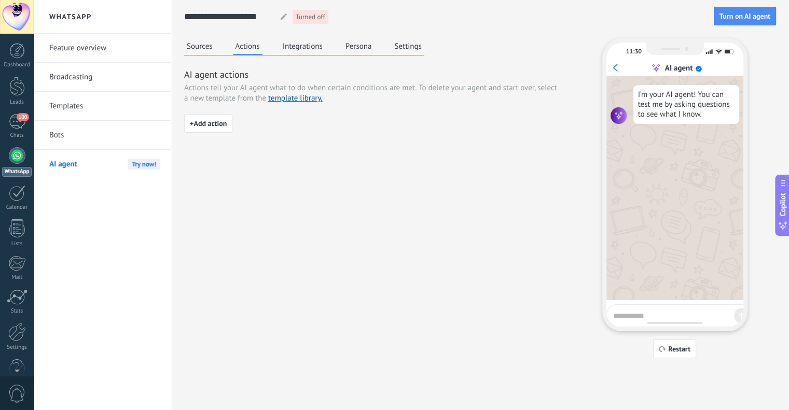
click at [288, 44] on button "Integrations" at bounding box center [302, 46] width 45 height 16
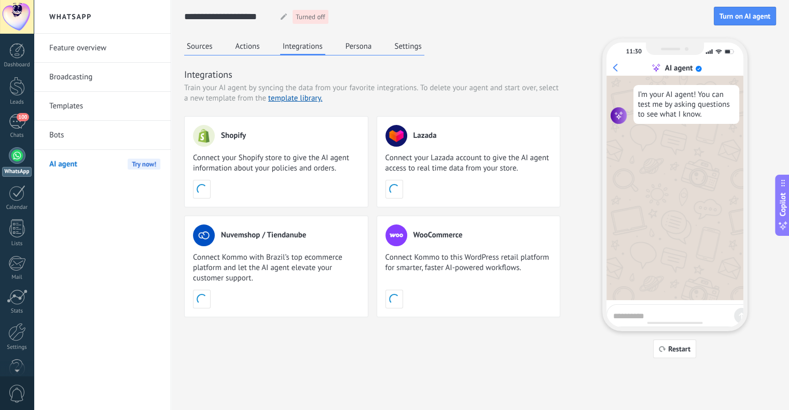
click at [354, 57] on div "Sources Actions Integrations Persona Settings Integrations Train your AI agent …" at bounding box center [372, 177] width 376 height 279
click at [356, 51] on button "Persona" at bounding box center [359, 46] width 32 height 16
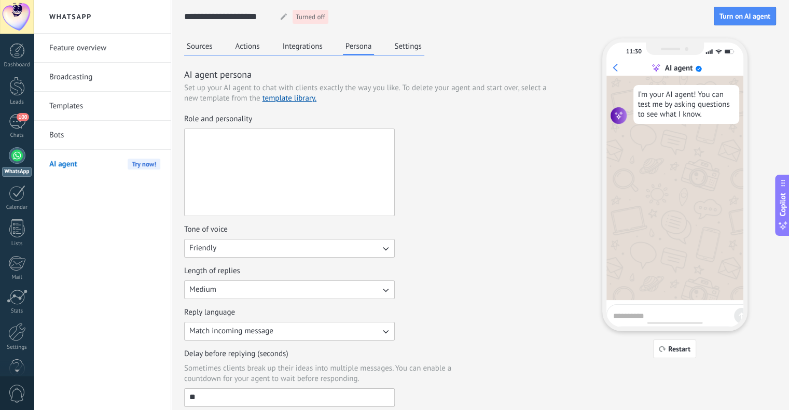
click at [234, 216] on div "Role and personality Tone of voice Friendly Length of replies Medium Reply lang…" at bounding box center [372, 260] width 376 height 293
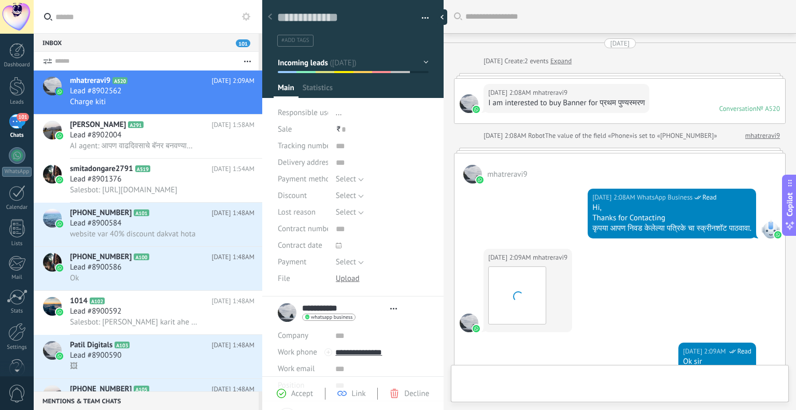
type textarea "**********"
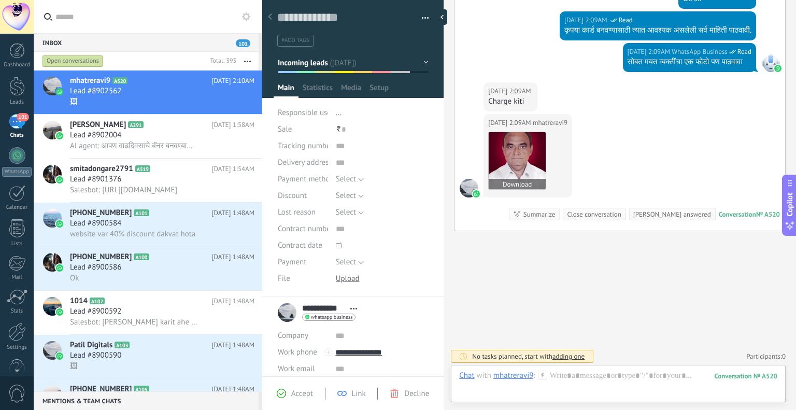
scroll to position [363, 0]
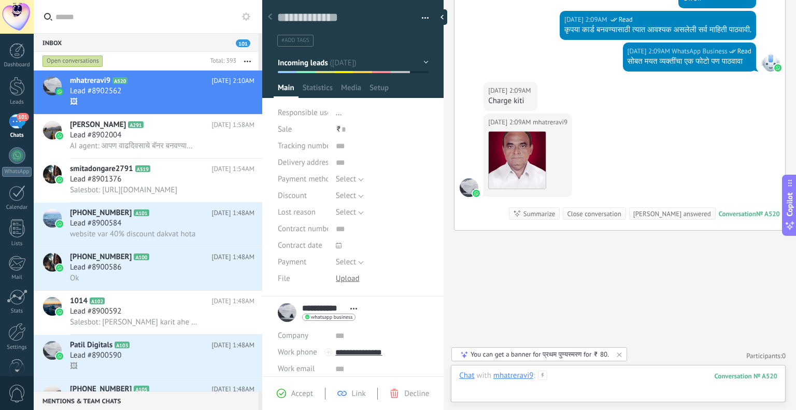
click at [572, 375] on div at bounding box center [618, 386] width 318 height 31
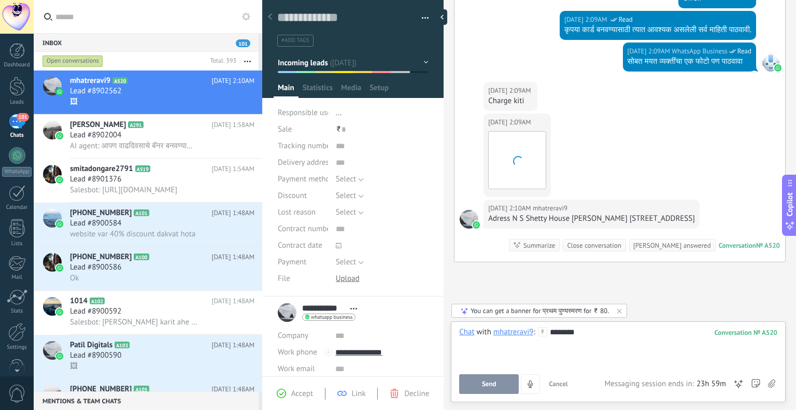
scroll to position [405, 0]
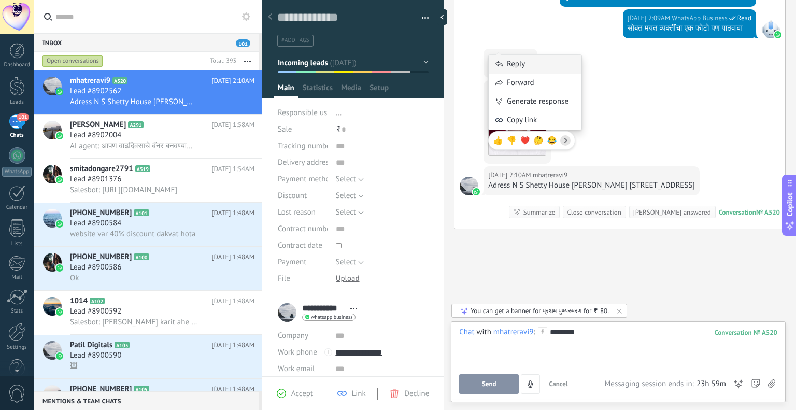
click at [514, 62] on div "Reply" at bounding box center [535, 64] width 93 height 19
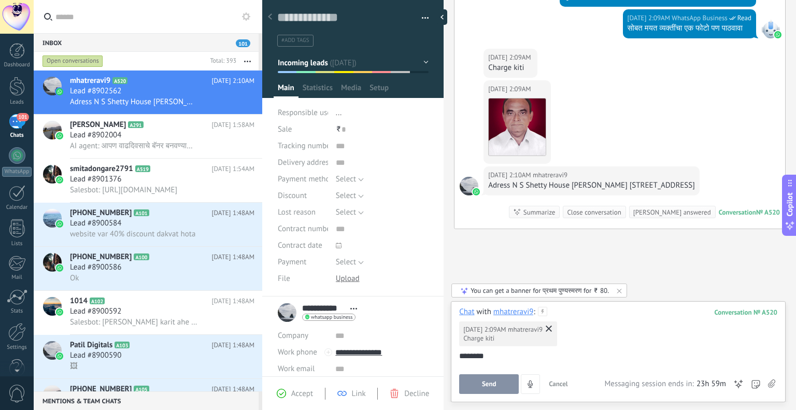
click at [498, 389] on button "Send" at bounding box center [489, 384] width 60 height 20
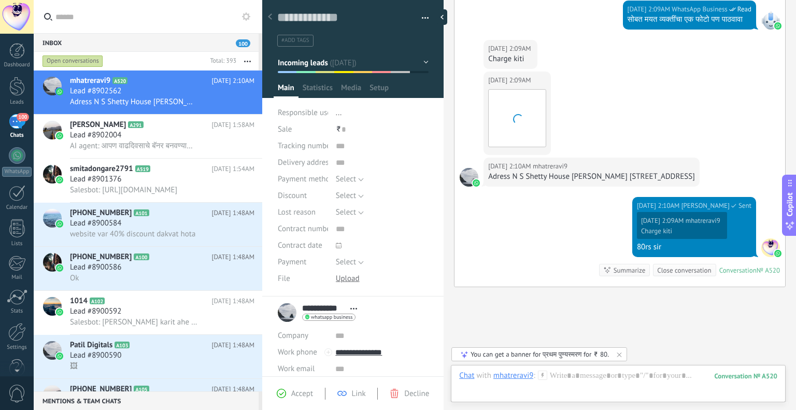
scroll to position [472, 0]
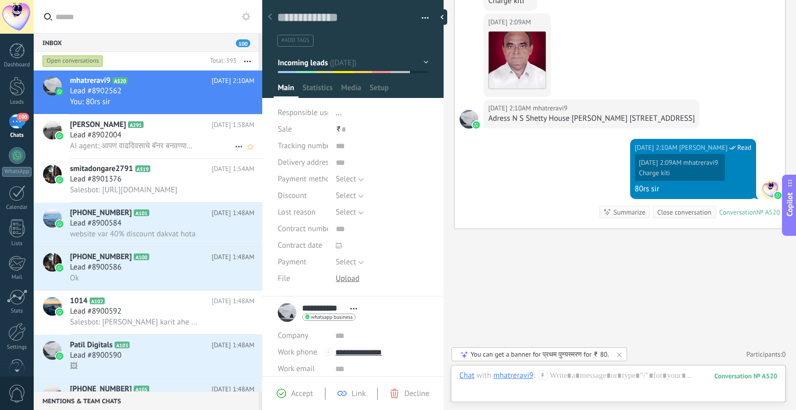
click at [89, 147] on span "AI agent: आपण वाढदिवसाचे बॅनर बनवण्यासाठी काही उत्तम पर्याय शोधत आहात. आमच्या व…" at bounding box center [134, 146] width 128 height 10
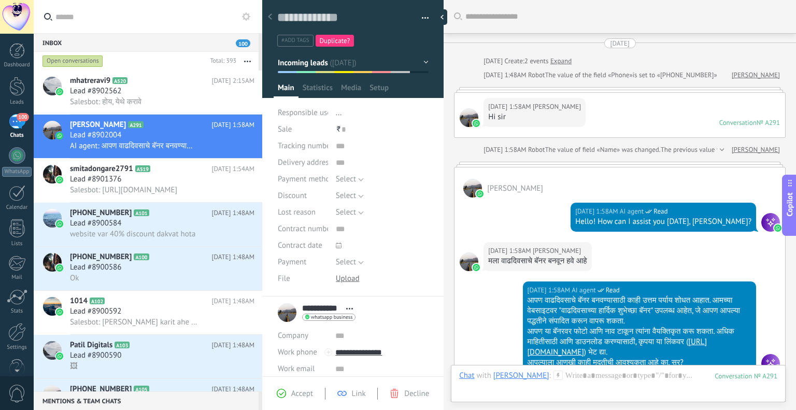
scroll to position [15, 0]
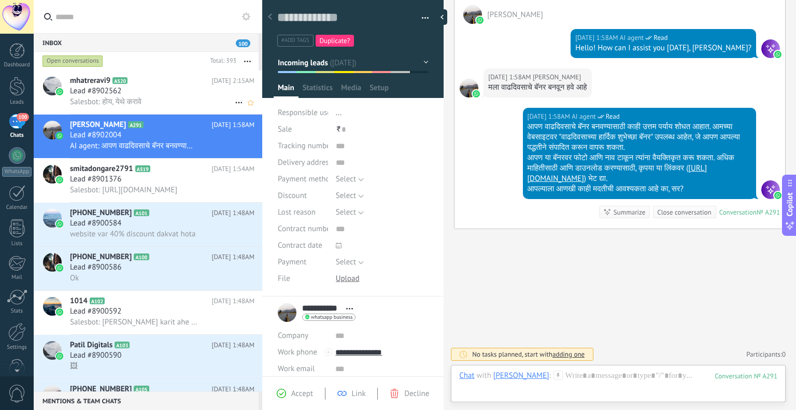
click at [143, 88] on div "Lead #8902562" at bounding box center [162, 91] width 185 height 10
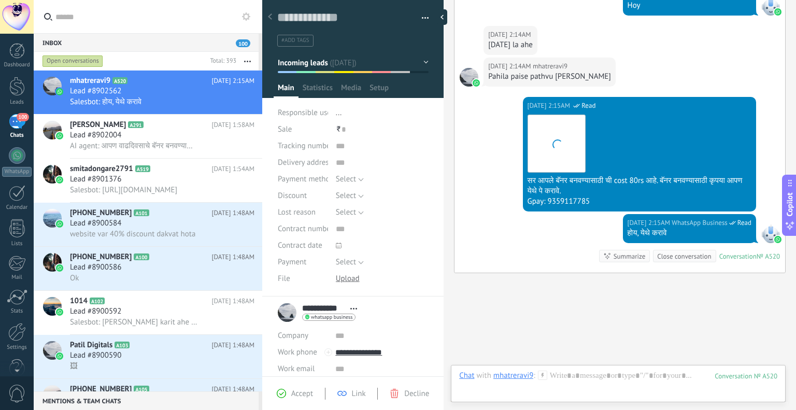
scroll to position [488, 0]
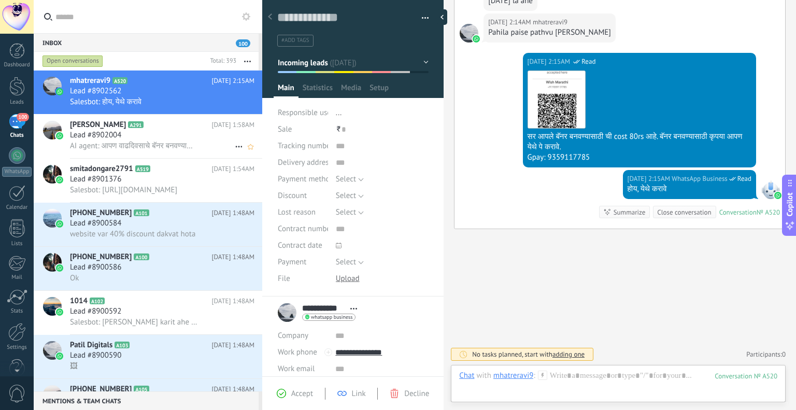
click at [106, 131] on span "Lead #8902004" at bounding box center [95, 135] width 51 height 10
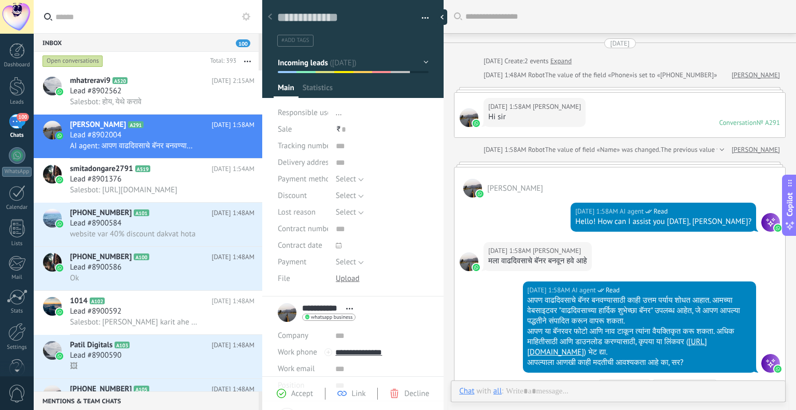
scroll to position [141, 0]
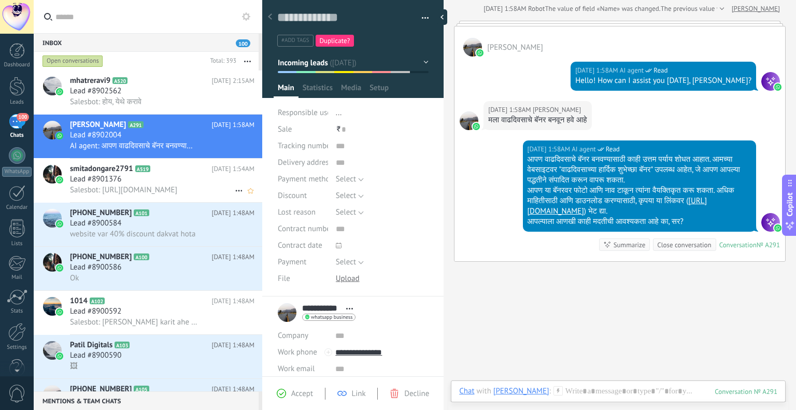
click at [187, 169] on h2 "smitadongare2791 A519" at bounding box center [141, 169] width 142 height 10
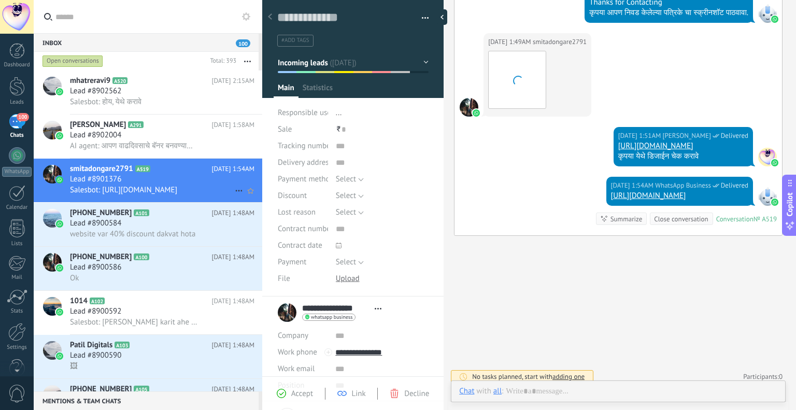
scroll to position [15, 0]
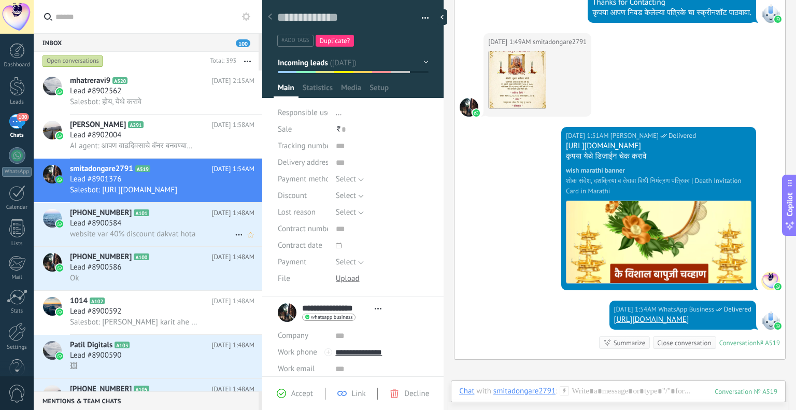
click at [168, 218] on h2 "[PHONE_NUMBER] A101" at bounding box center [141, 213] width 142 height 10
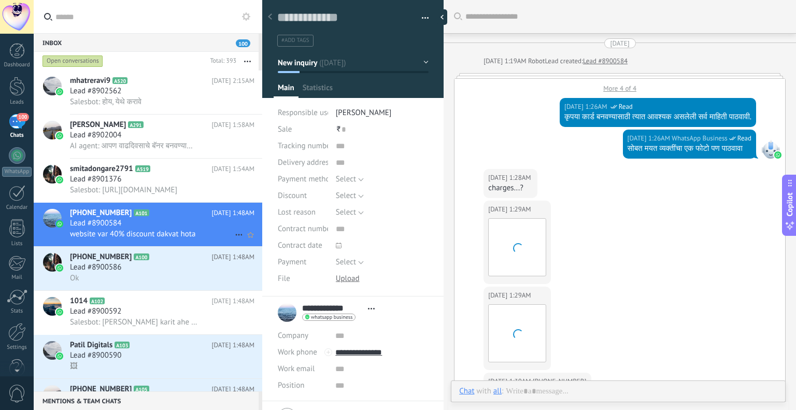
scroll to position [15, 0]
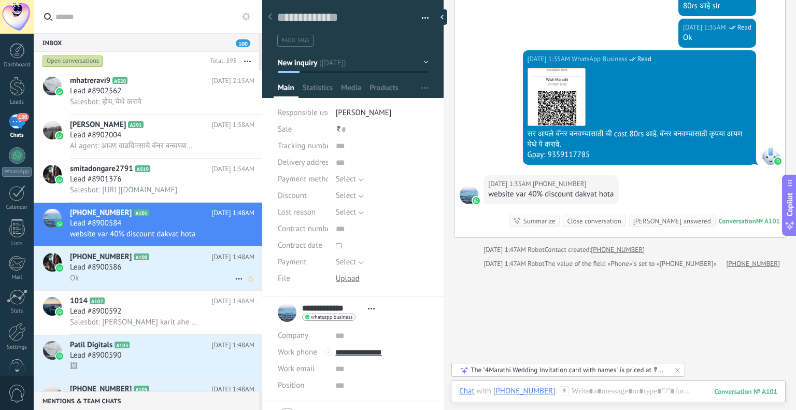
click at [175, 260] on h2 "[PHONE_NUMBER] A100" at bounding box center [141, 257] width 142 height 10
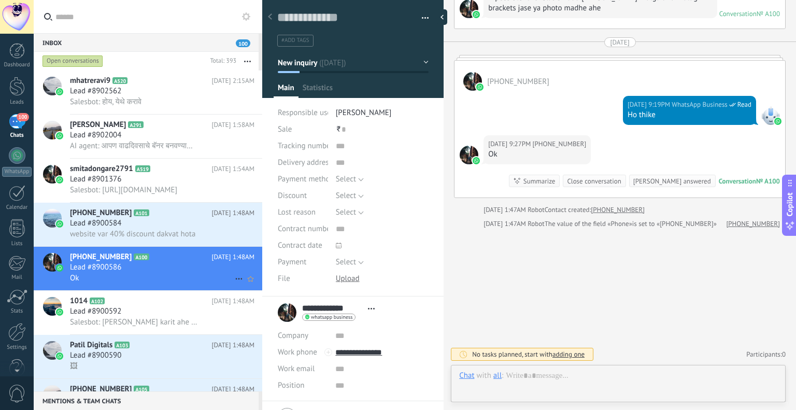
scroll to position [15, 0]
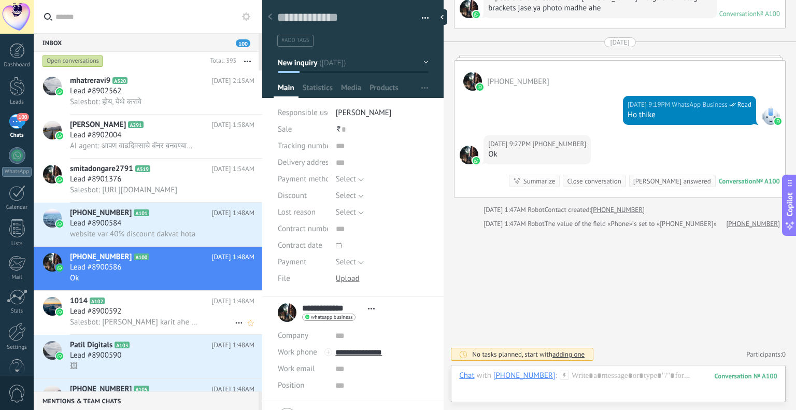
click at [160, 301] on h2 "1014 A102" at bounding box center [141, 301] width 142 height 10
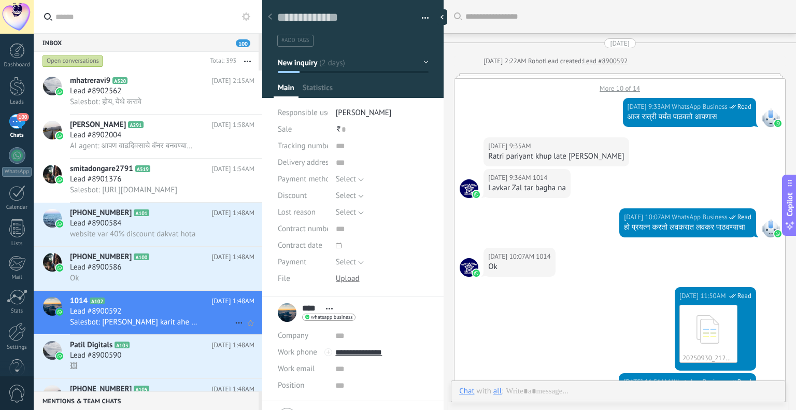
scroll to position [584, 0]
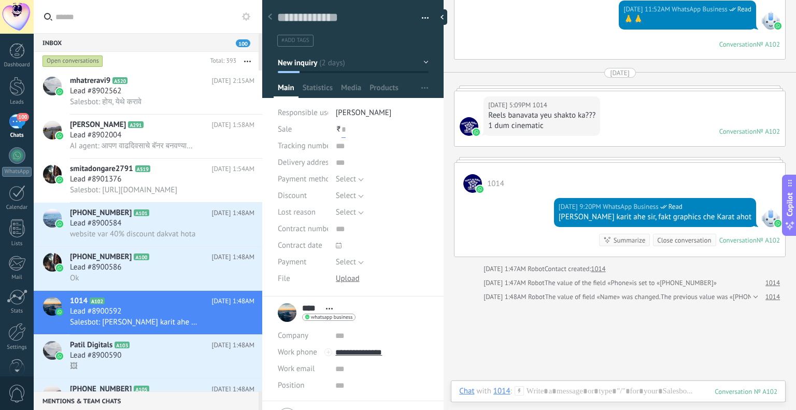
click at [342, 128] on input "text" at bounding box center [344, 129] width 4 height 17
click at [143, 80] on h2 "mhatreravi9 A520" at bounding box center [141, 81] width 142 height 10
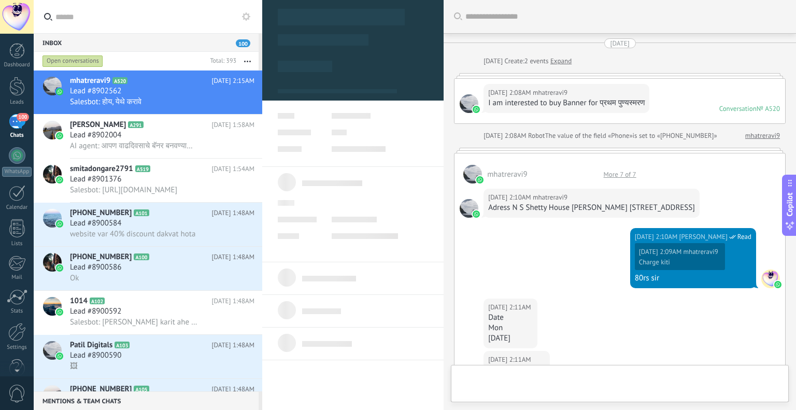
scroll to position [488, 0]
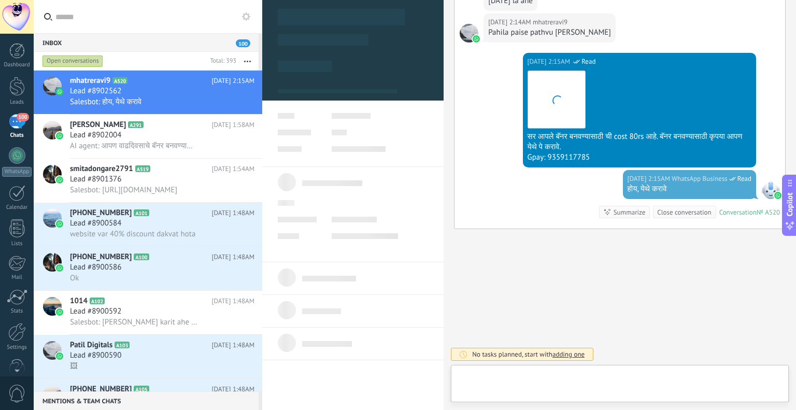
type textarea "**********"
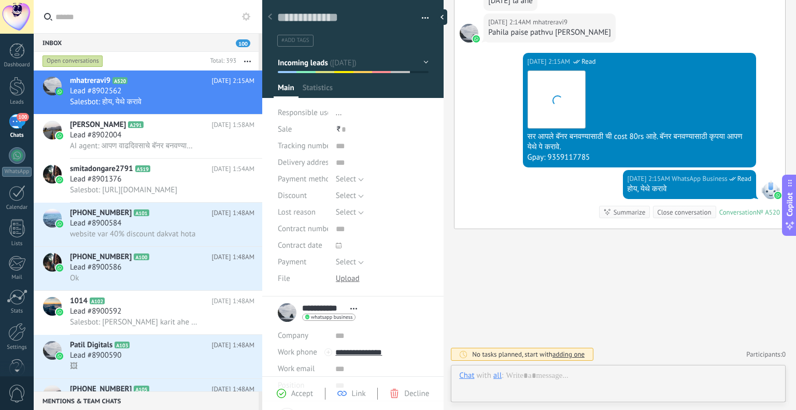
scroll to position [15, 0]
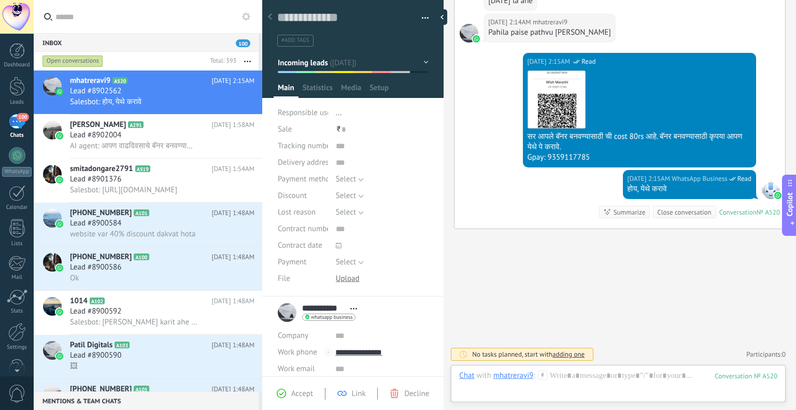
click at [347, 127] on div "₹ 0" at bounding box center [382, 129] width 93 height 17
type input "**"
click at [356, 179] on button "Select" at bounding box center [350, 179] width 28 height 17
click at [368, 171] on li "Select" at bounding box center [374, 180] width 99 height 18
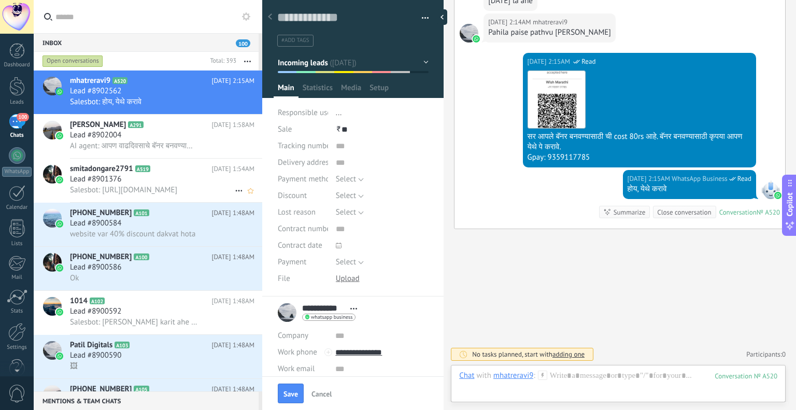
click at [162, 171] on icon at bounding box center [158, 169] width 10 height 10
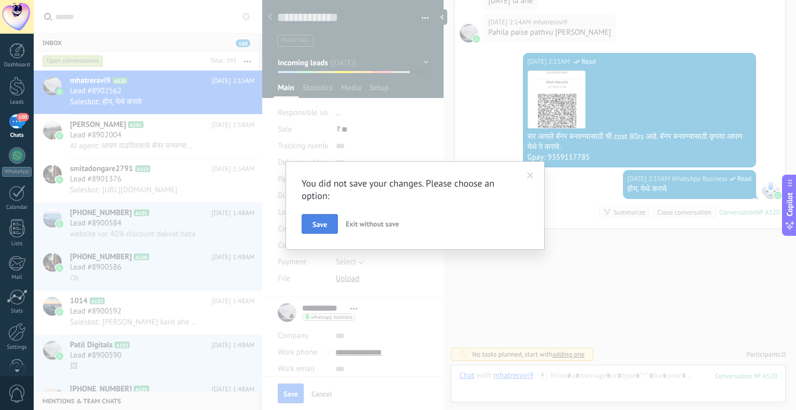
click at [329, 225] on button "Save" at bounding box center [320, 224] width 36 height 20
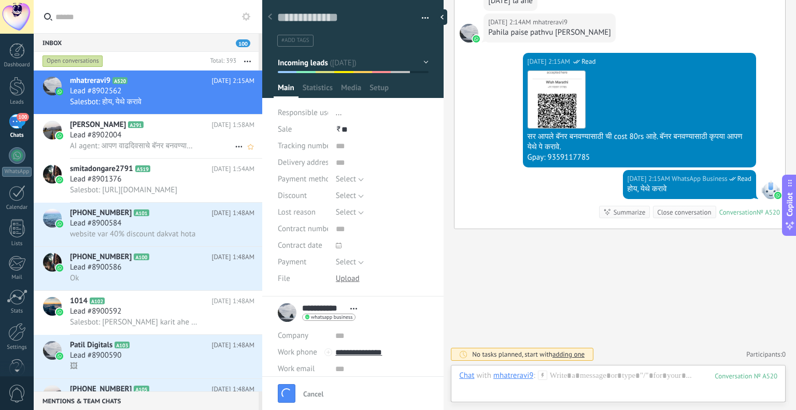
click at [176, 134] on div "Lead #8902004" at bounding box center [162, 135] width 185 height 10
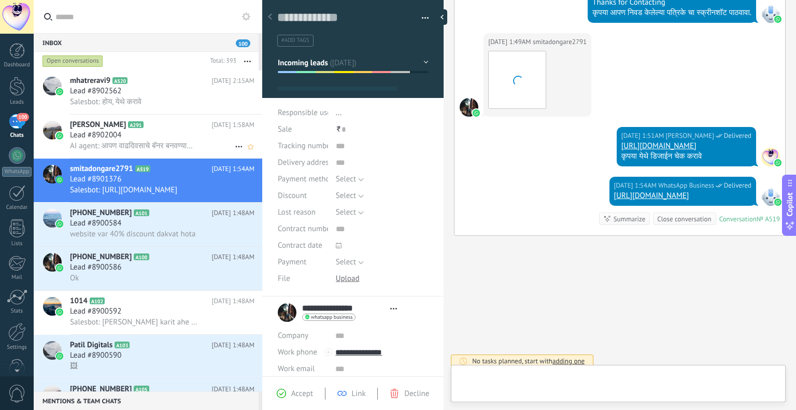
scroll to position [15, 0]
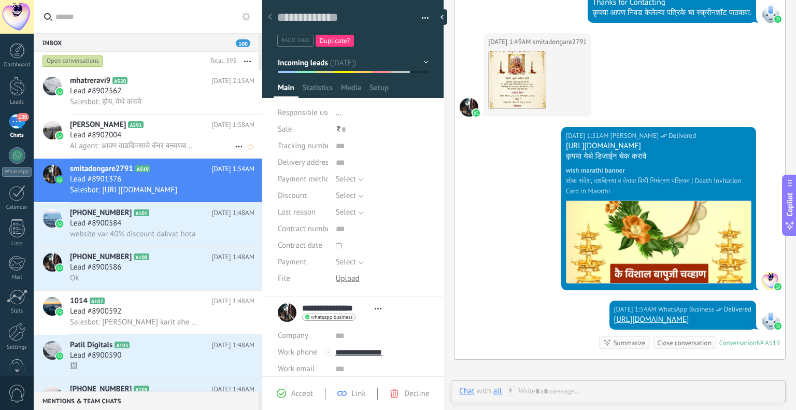
click at [153, 133] on div "Lead #8902004" at bounding box center [162, 135] width 185 height 10
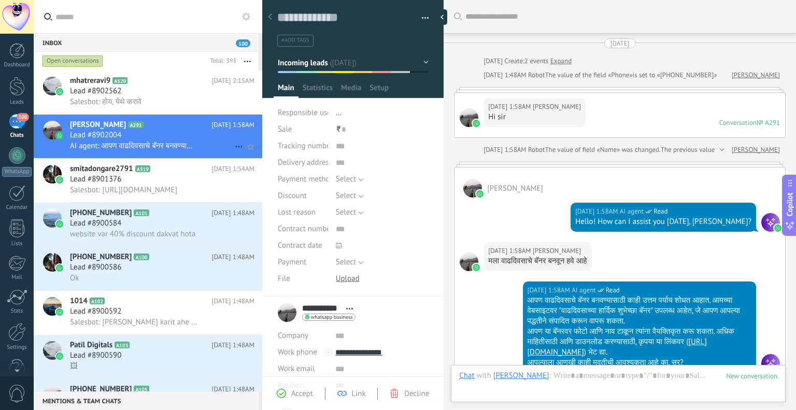
scroll to position [183, 0]
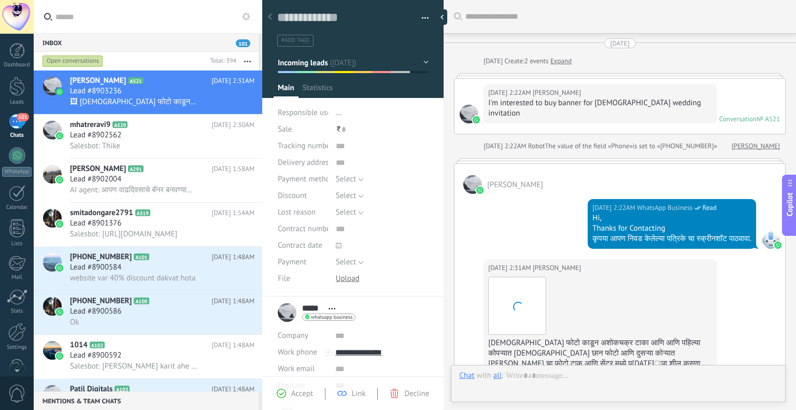
type textarea "**********"
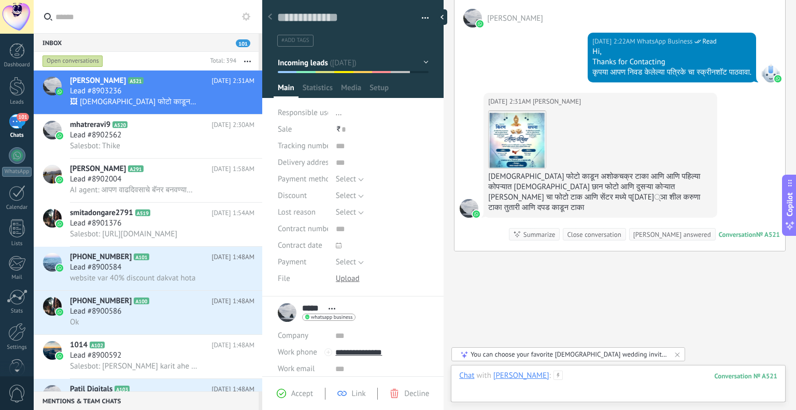
click at [561, 375] on div at bounding box center [618, 386] width 318 height 31
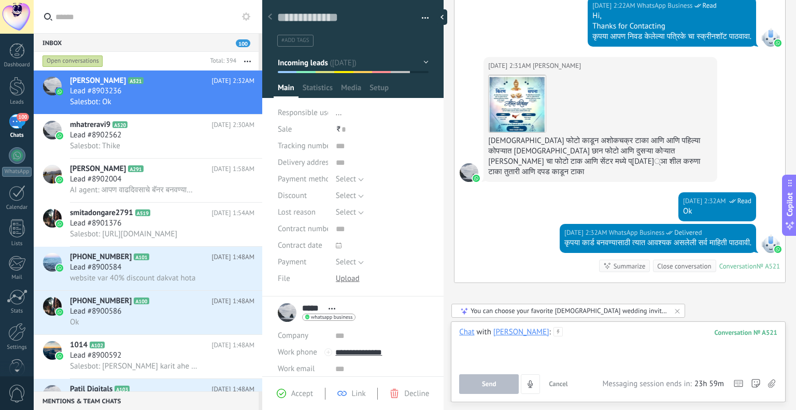
scroll to position [234, 0]
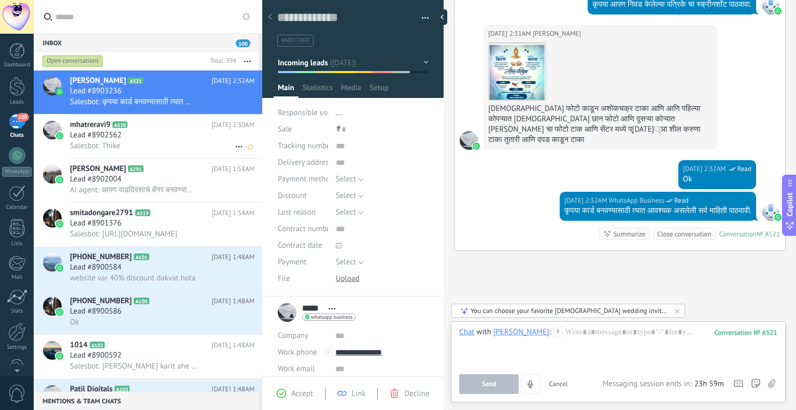
click at [163, 147] on div "Salesbot: Thike" at bounding box center [162, 146] width 185 height 11
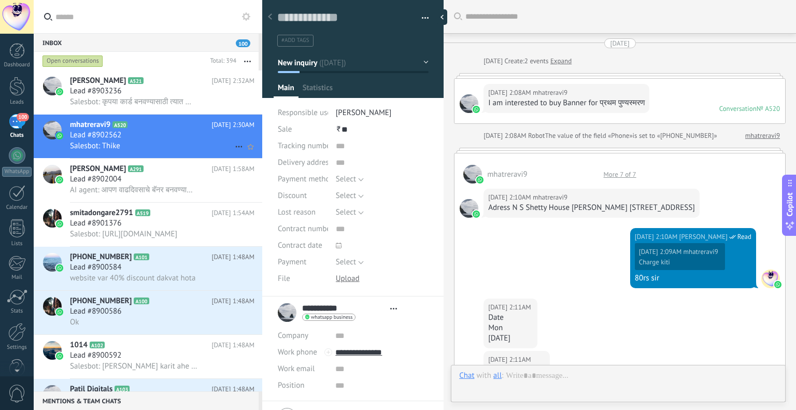
scroll to position [986, 0]
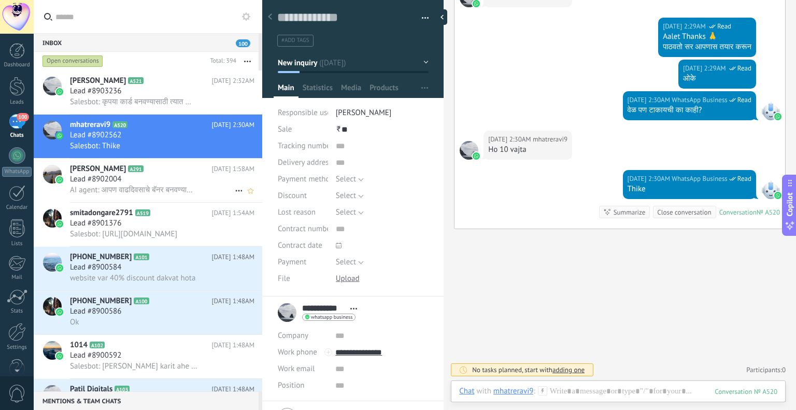
click at [170, 192] on span "AI agent: आपण वाढदिवसाचे बॅनर बनवण्यासाठी काही उत्तम पर्याय शोधत आहात. आमच्या व…" at bounding box center [134, 190] width 128 height 10
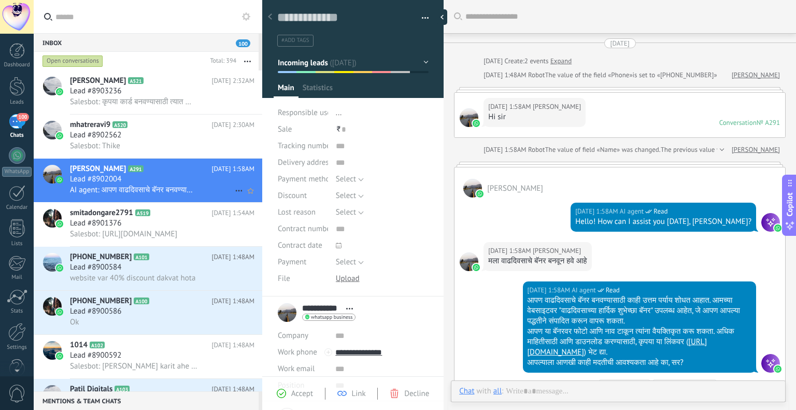
scroll to position [141, 0]
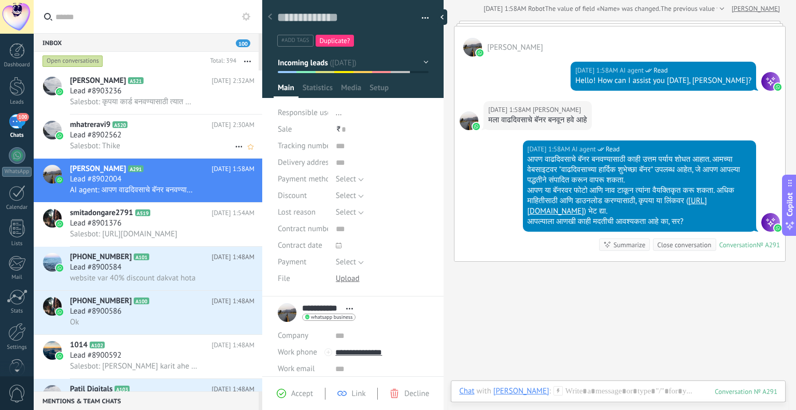
click at [162, 151] on div "Salesbot: Thike" at bounding box center [162, 146] width 185 height 11
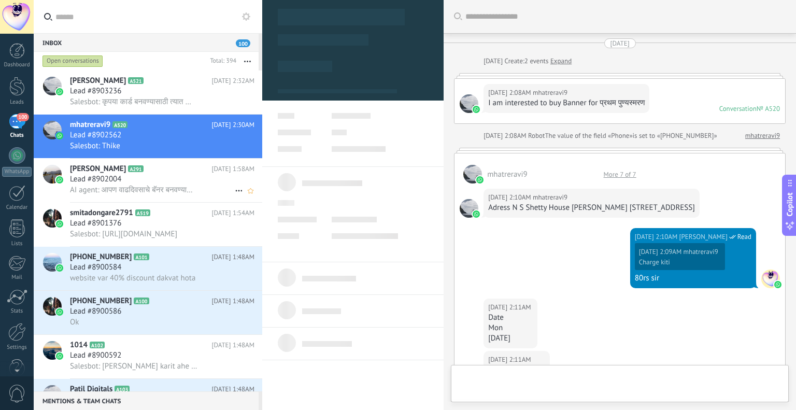
scroll to position [991, 0]
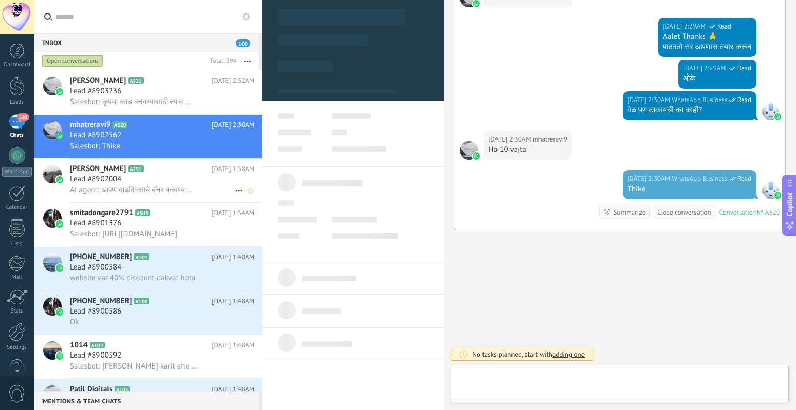
type textarea "**********"
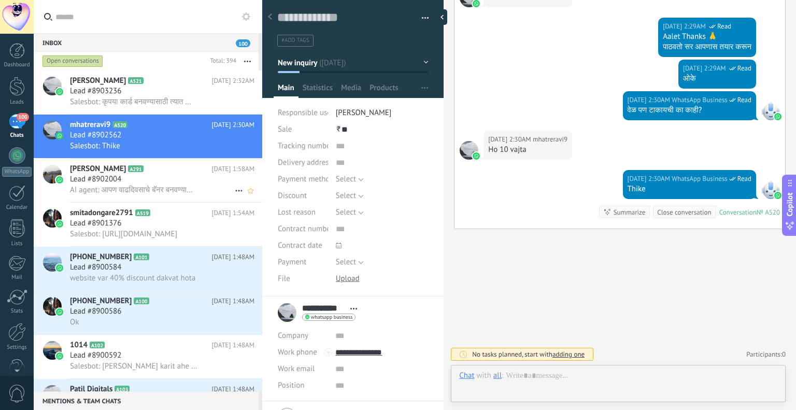
scroll to position [15, 0]
